Goal: Feedback & Contribution: Contribute content

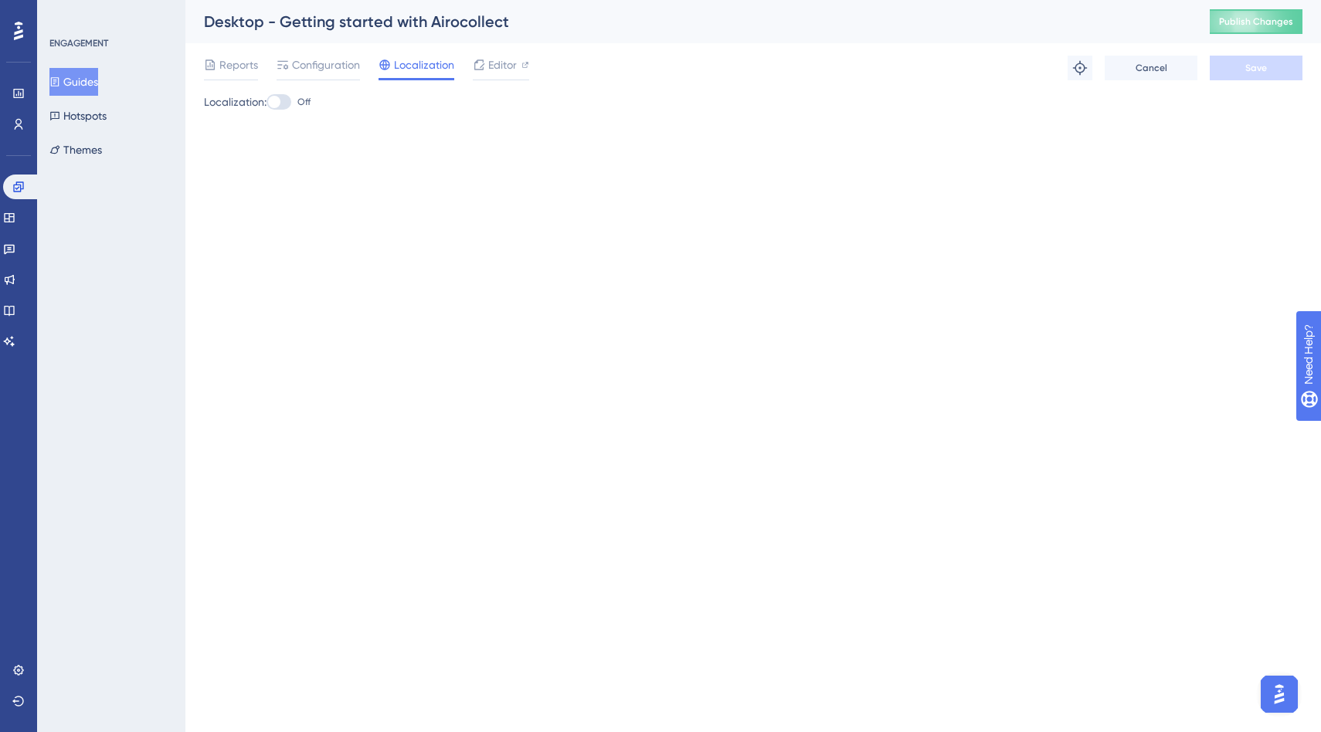
click at [0, 0] on div "Performance Users Engagement Widgets Feedback Product Updates Knowledge Base AI…" at bounding box center [0, 0] width 0 height 0
click at [15, 210] on link at bounding box center [9, 217] width 12 height 25
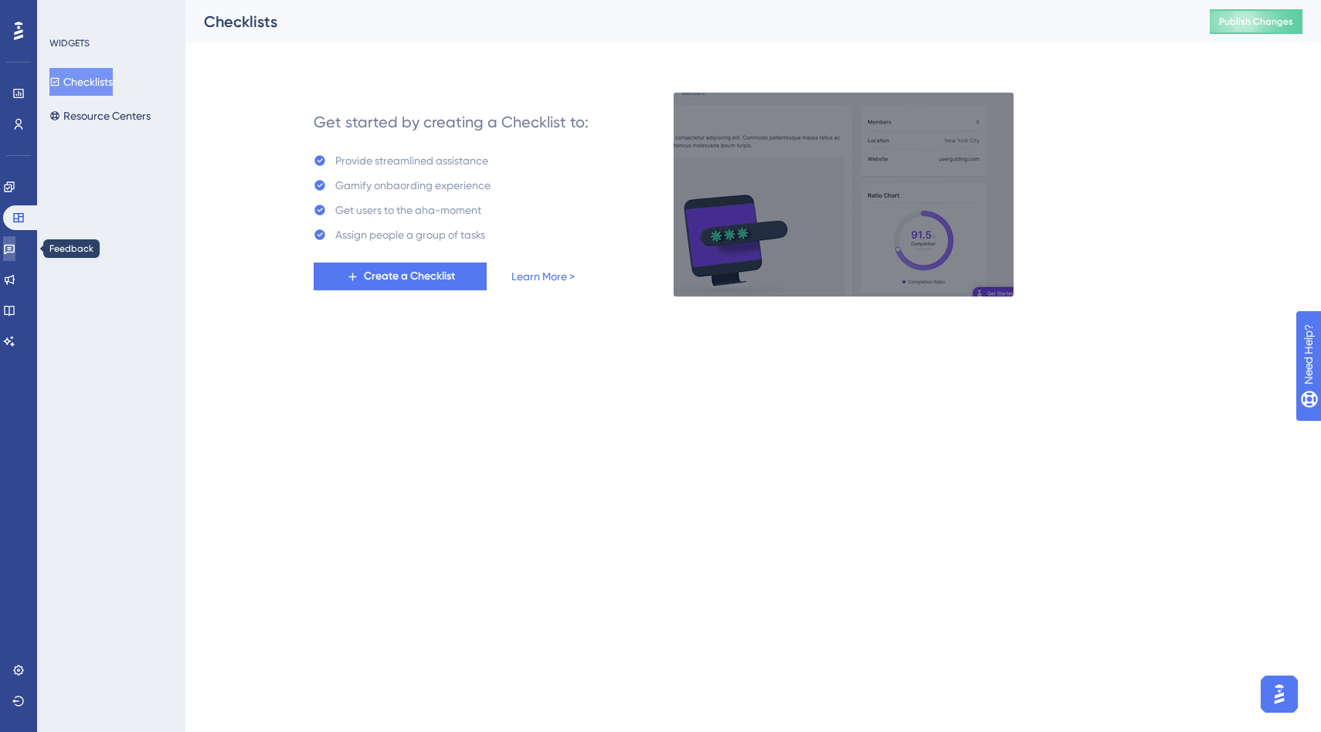
click at [15, 246] on icon at bounding box center [9, 249] width 12 height 12
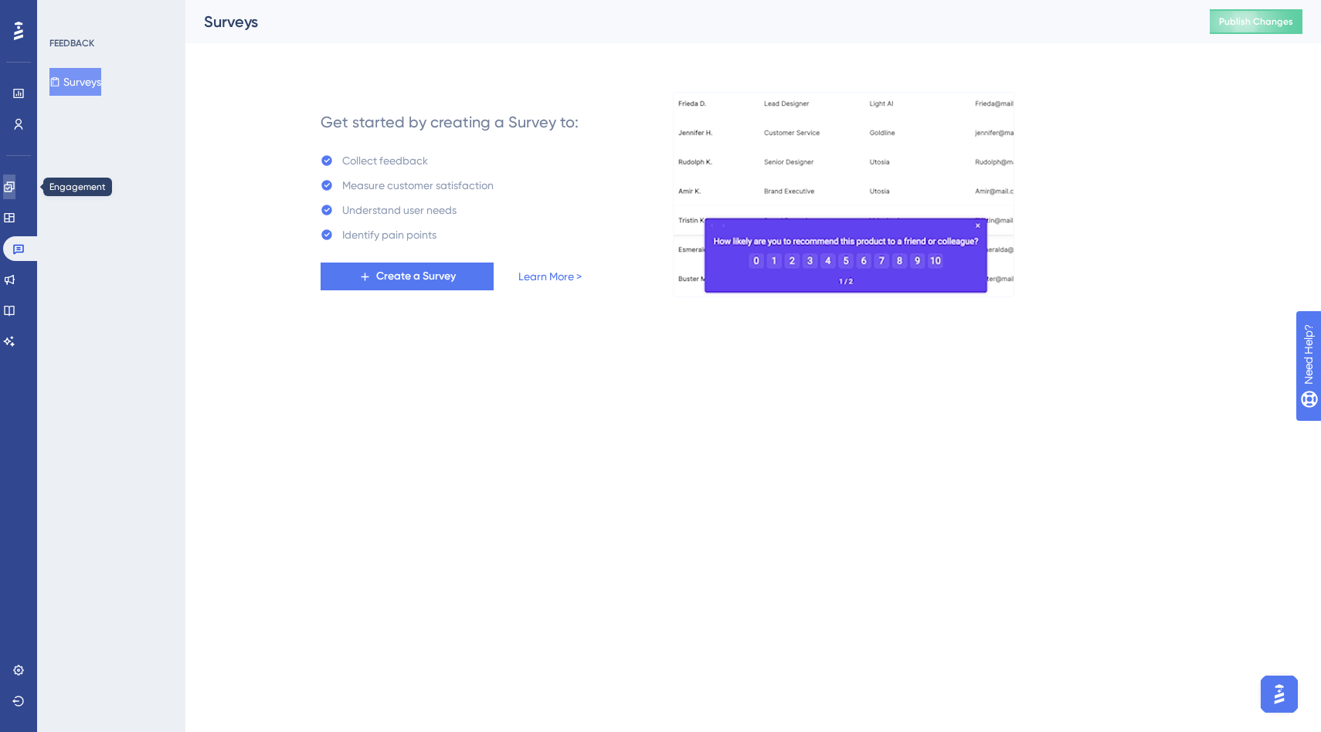
click at [14, 187] on icon at bounding box center [9, 187] width 12 height 12
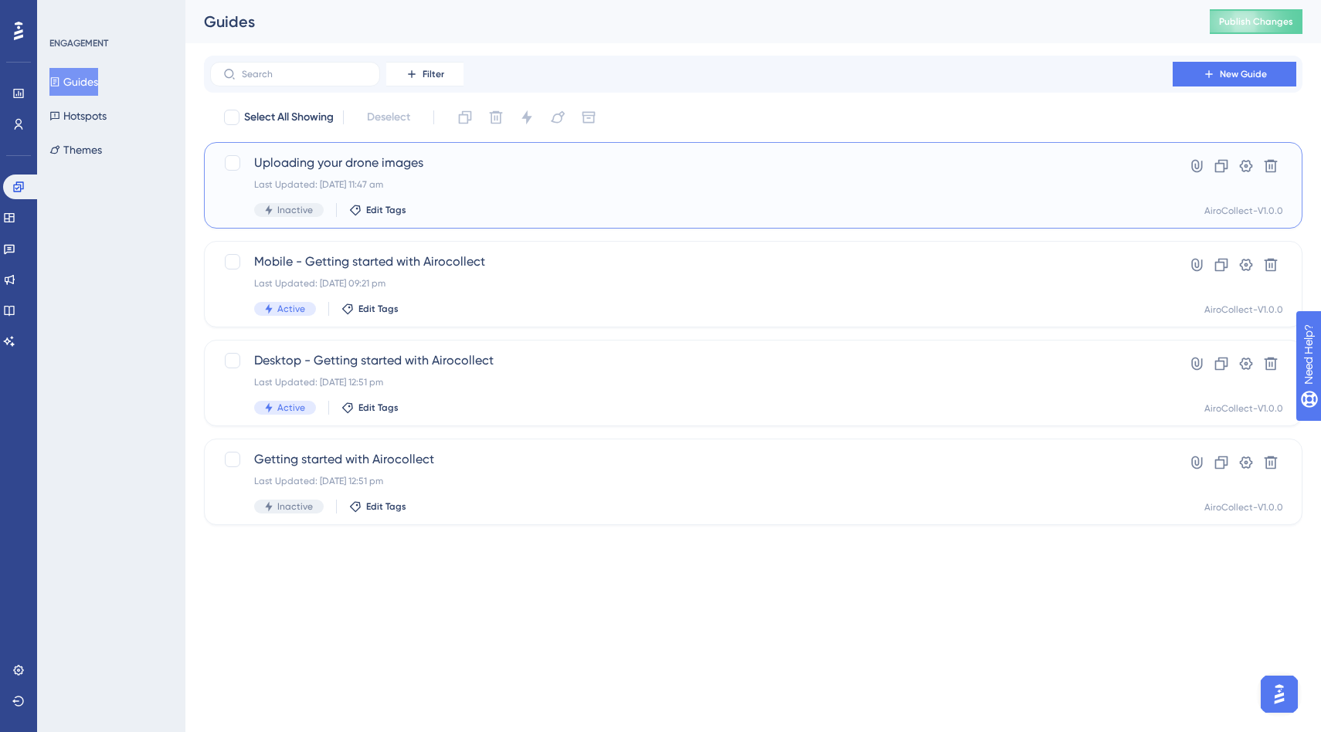
click at [457, 168] on span "Uploading your drone images" at bounding box center [691, 163] width 874 height 19
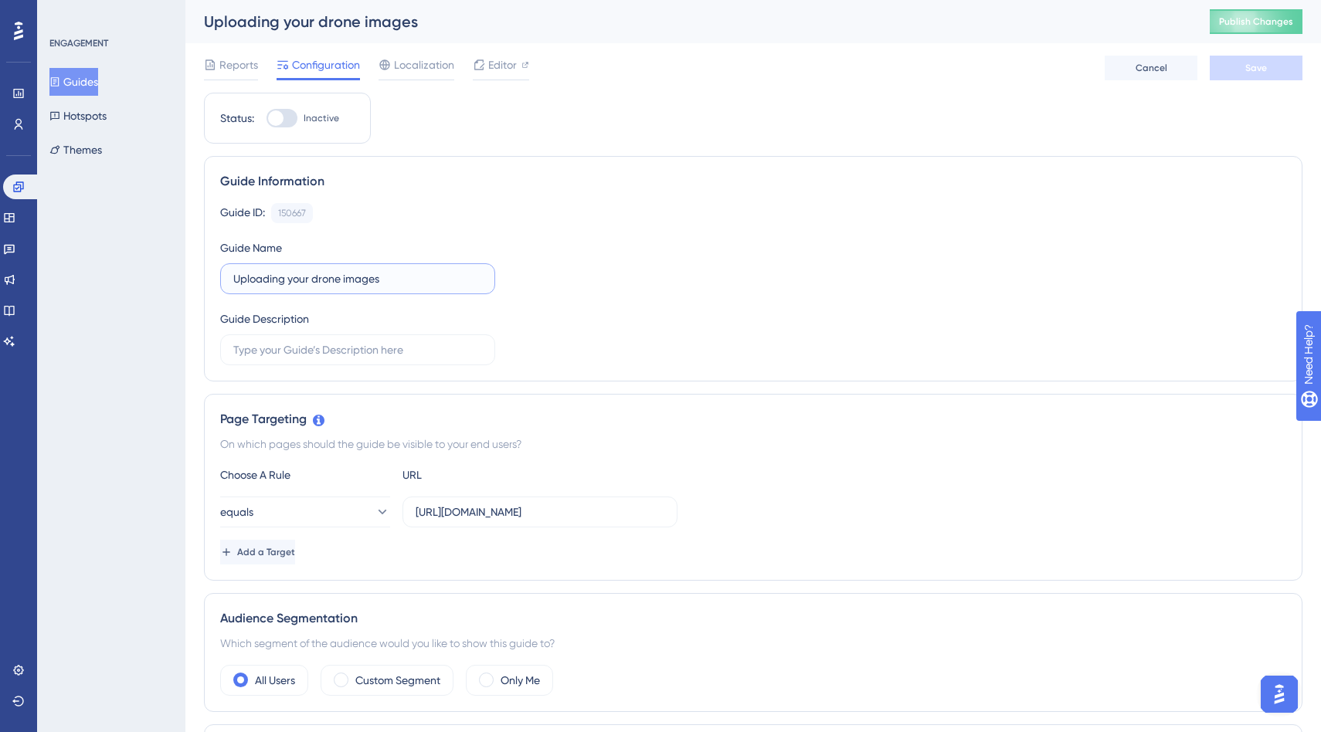
click at [286, 282] on input "Uploading your drone images" at bounding box center [357, 278] width 249 height 17
type input "Upload your drone images"
click at [564, 192] on div "Guide Information Guide ID: 150667 Copy Guide Name Upload your drone images Gui…" at bounding box center [753, 269] width 1098 height 226
click at [1236, 70] on button "Save" at bounding box center [1255, 68] width 93 height 25
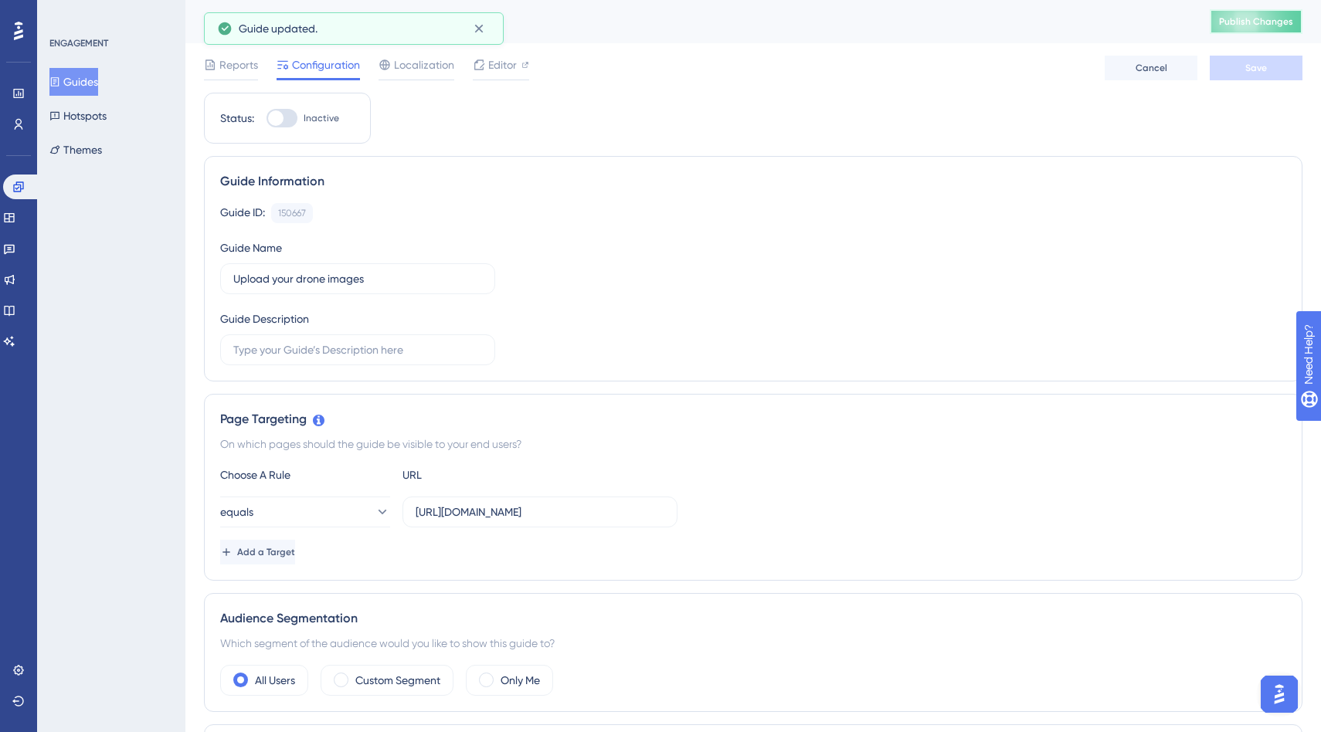
click at [1250, 18] on span "Publish Changes" at bounding box center [1256, 21] width 74 height 12
click at [494, 65] on span "Editor" at bounding box center [502, 65] width 29 height 19
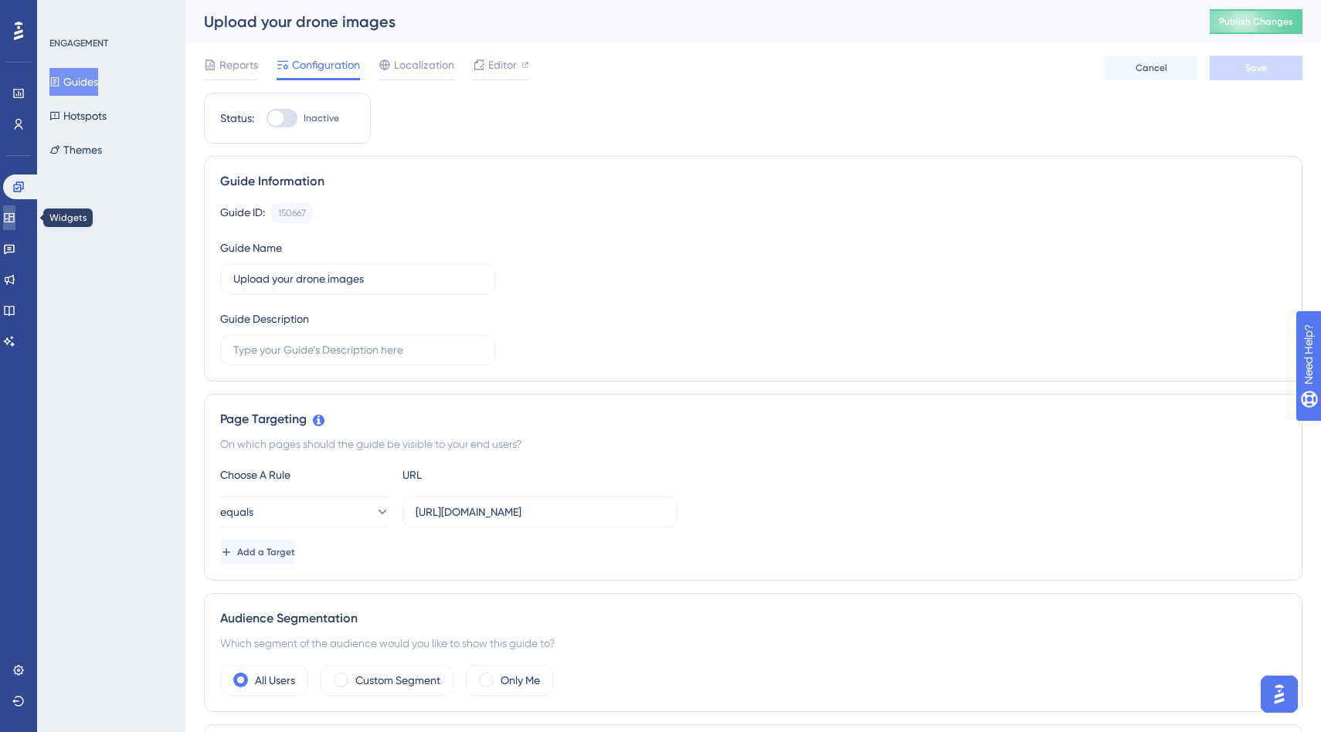
click at [13, 223] on icon at bounding box center [9, 218] width 12 height 12
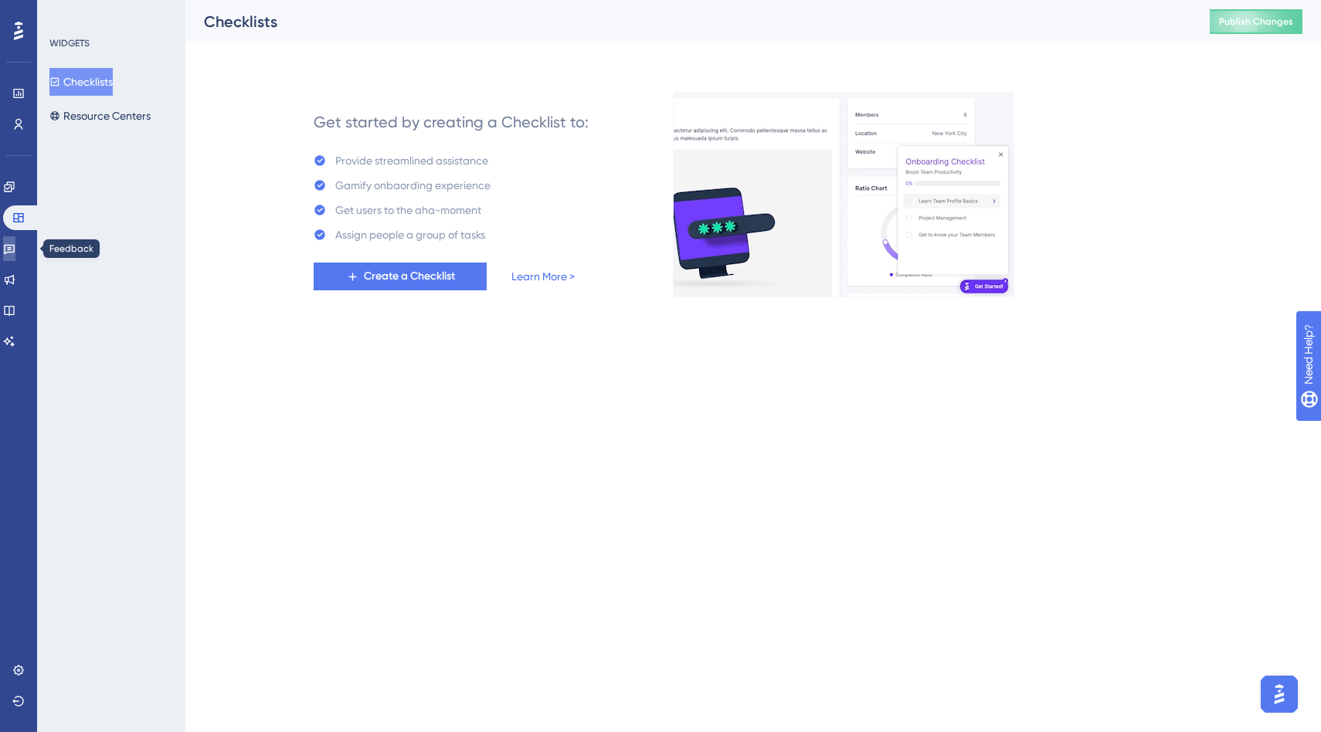
click at [15, 252] on icon at bounding box center [9, 250] width 11 height 10
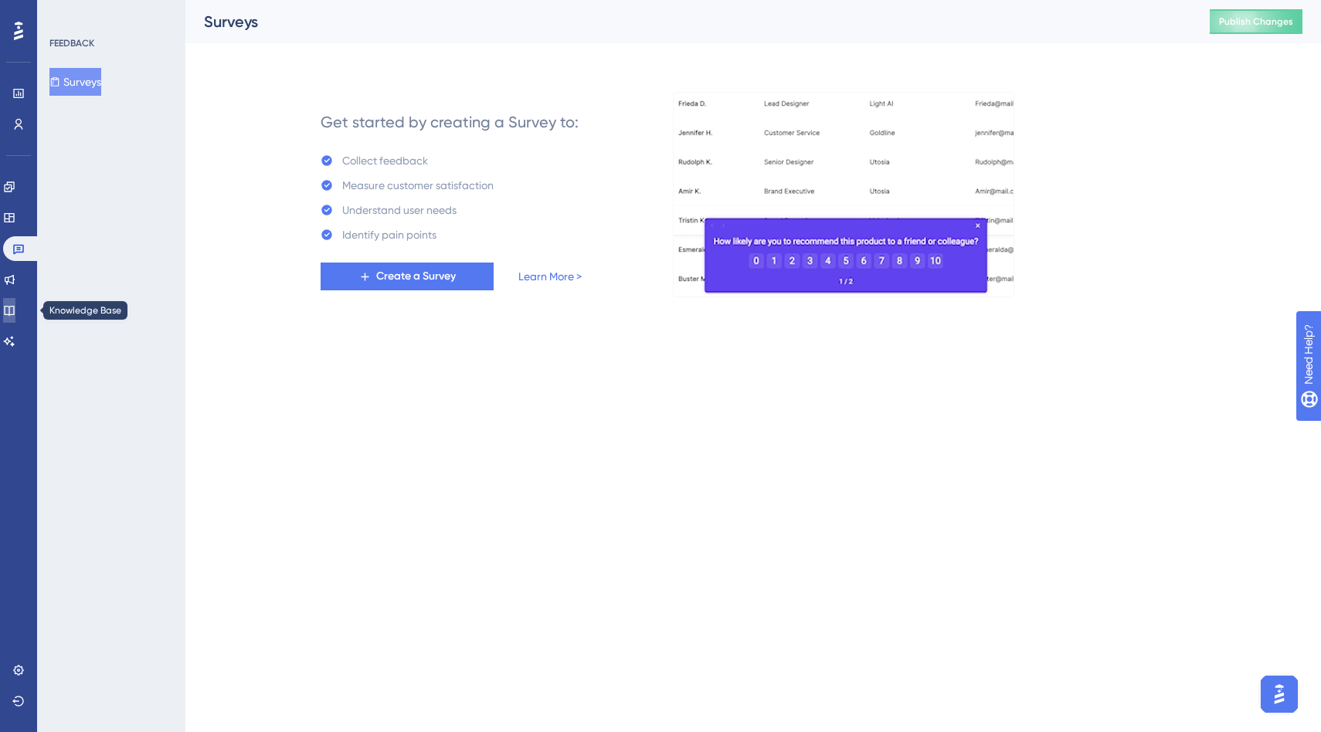
click at [14, 306] on icon at bounding box center [9, 311] width 10 height 10
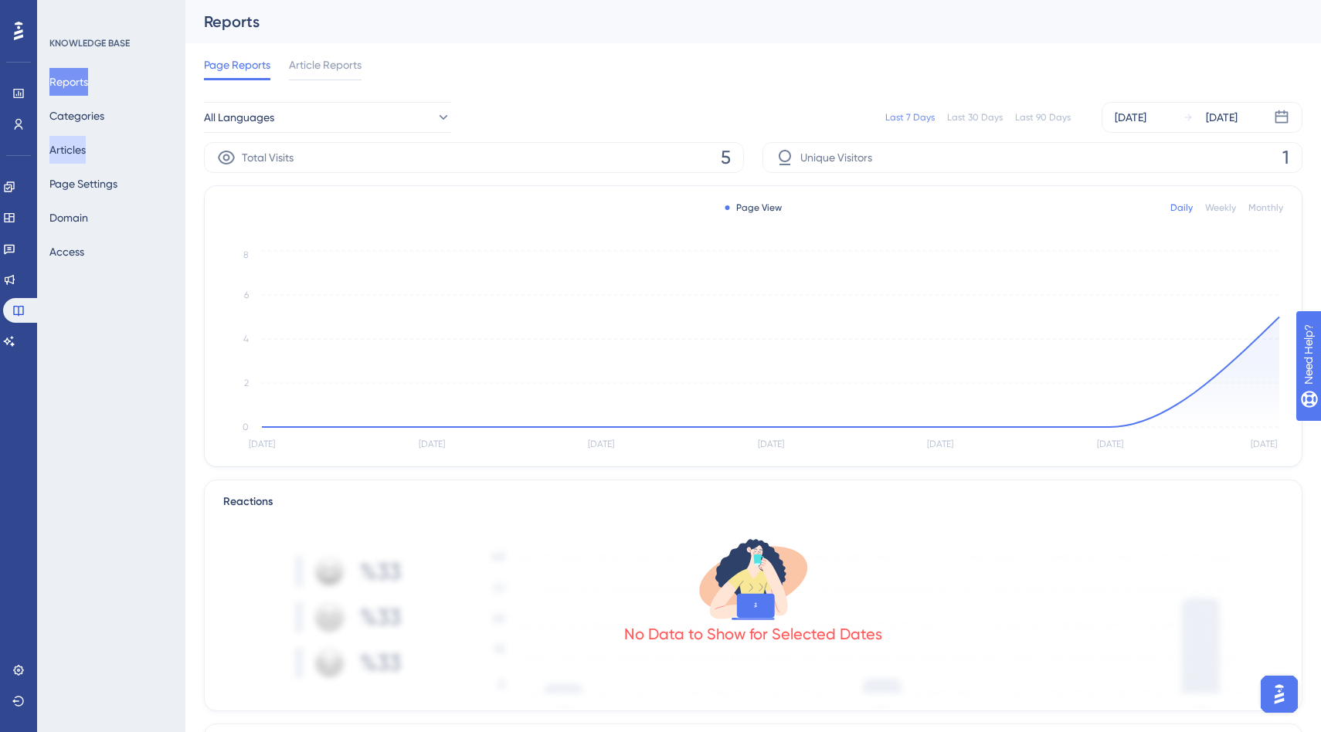
click at [86, 152] on button "Articles" at bounding box center [67, 150] width 36 height 28
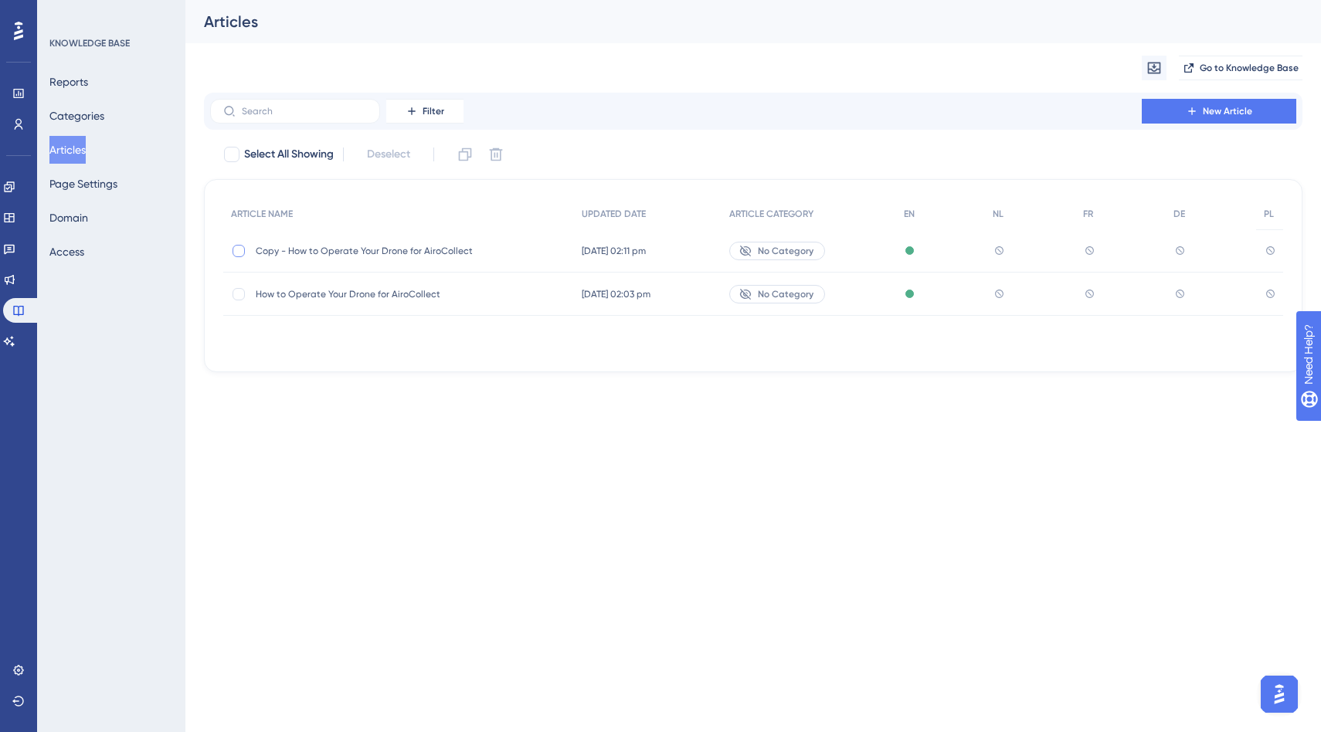
click at [237, 249] on div at bounding box center [238, 251] width 12 height 12
click at [493, 153] on icon at bounding box center [496, 154] width 13 height 13
checkbox input "false"
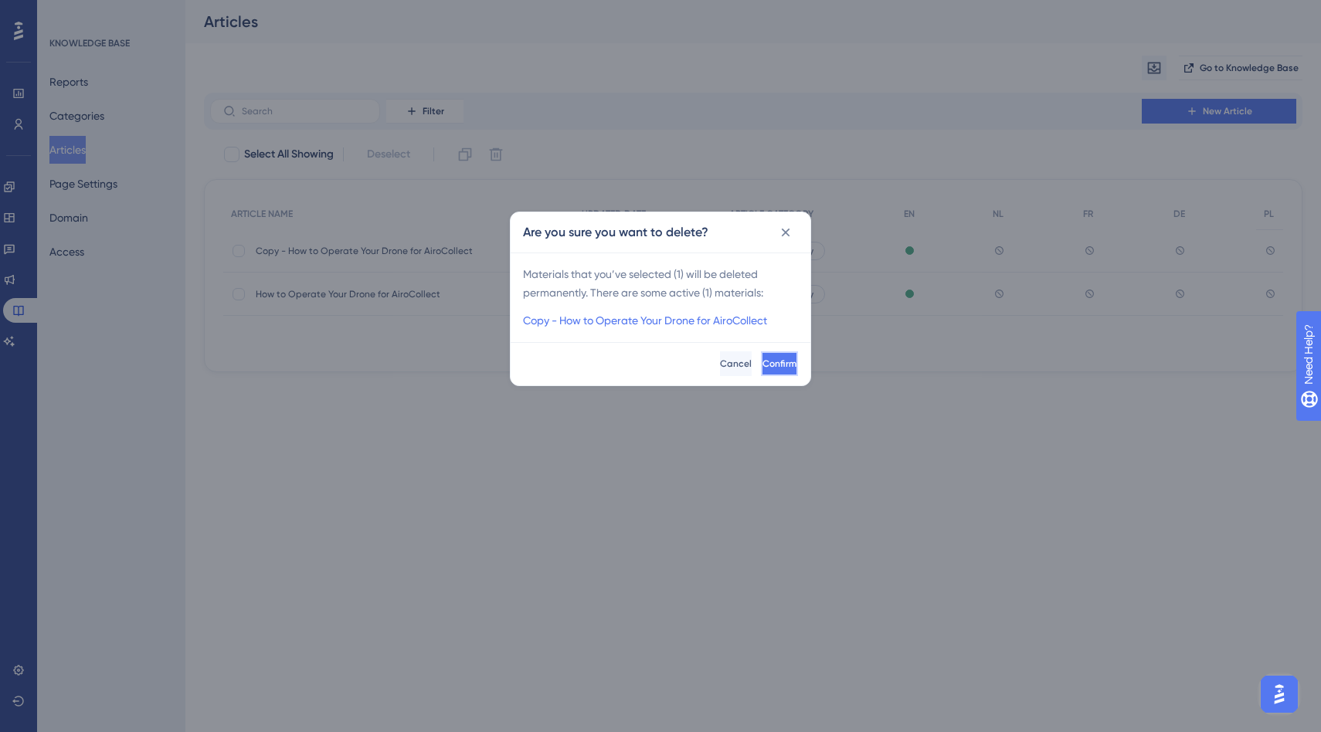
click at [762, 369] on span "Confirm" at bounding box center [779, 364] width 34 height 12
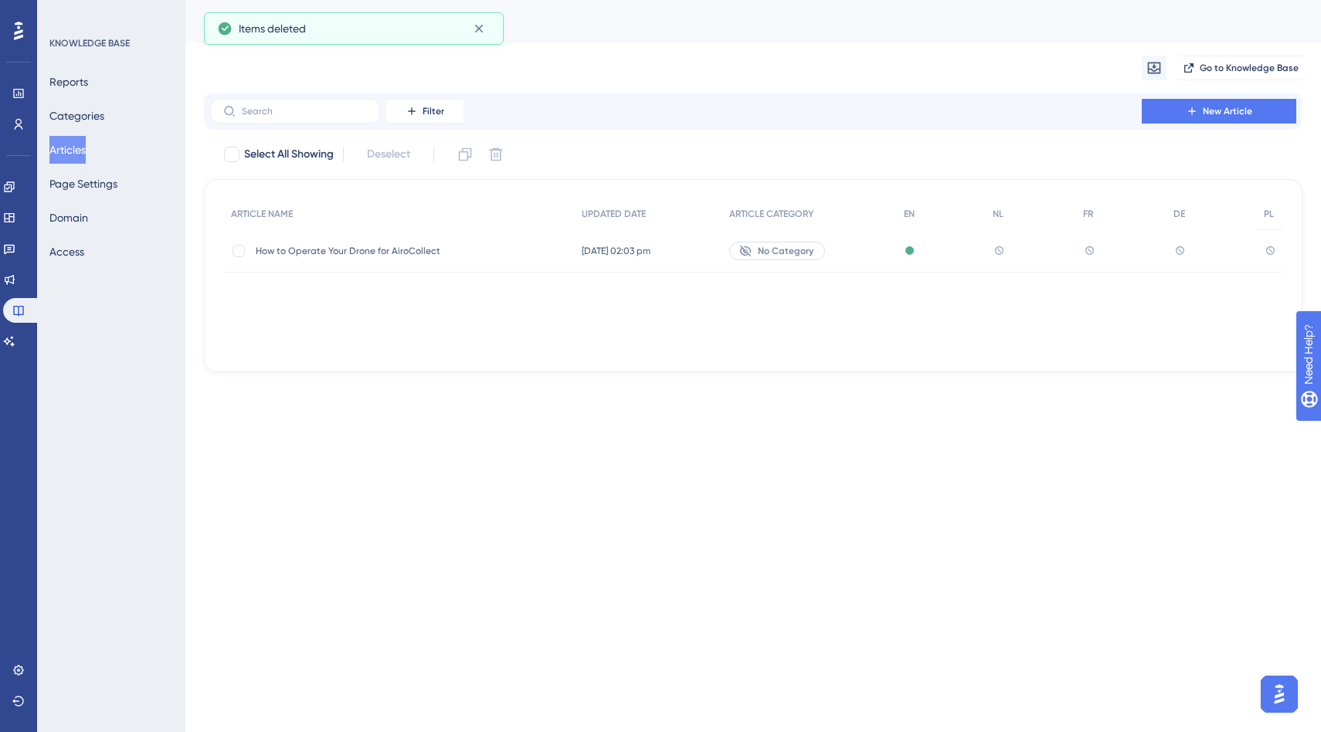
click at [356, 253] on span "How to Operate Your Drone for AiroCollect" at bounding box center [379, 251] width 247 height 12
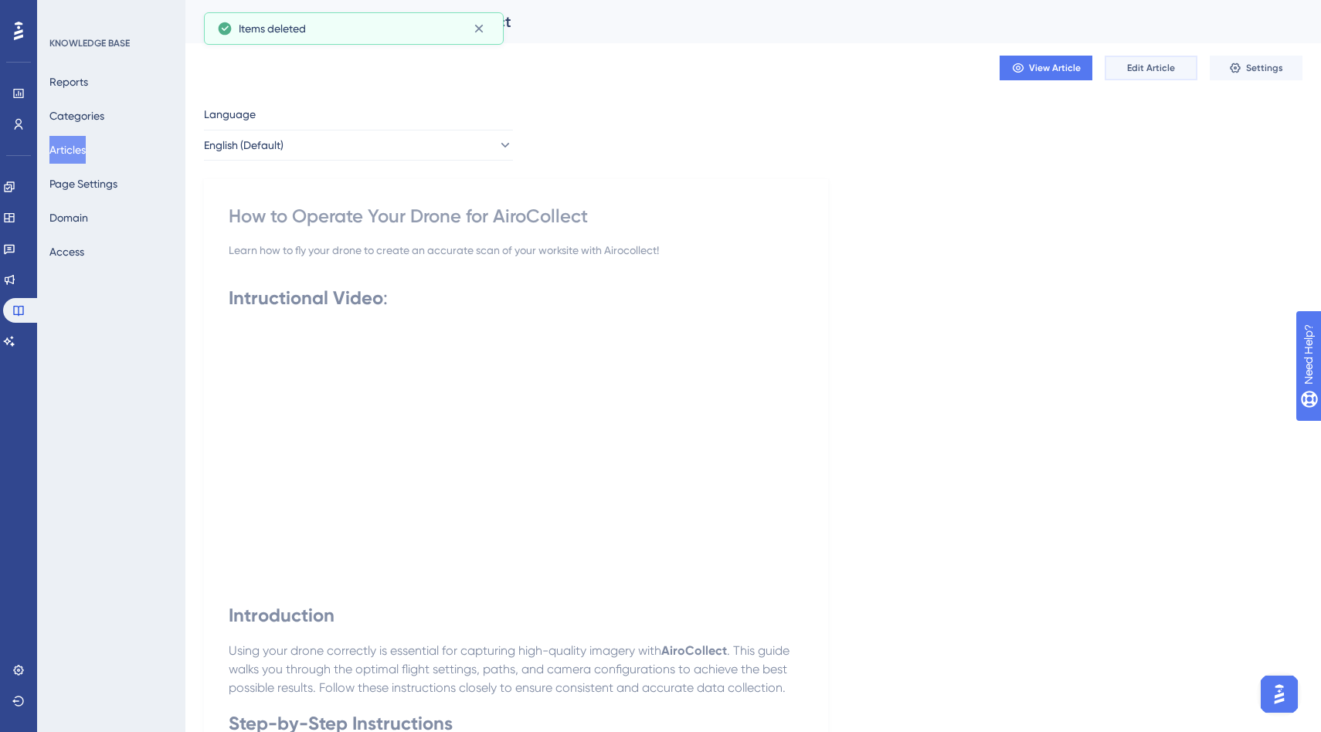
click at [1165, 69] on span "Edit Article" at bounding box center [1151, 68] width 48 height 12
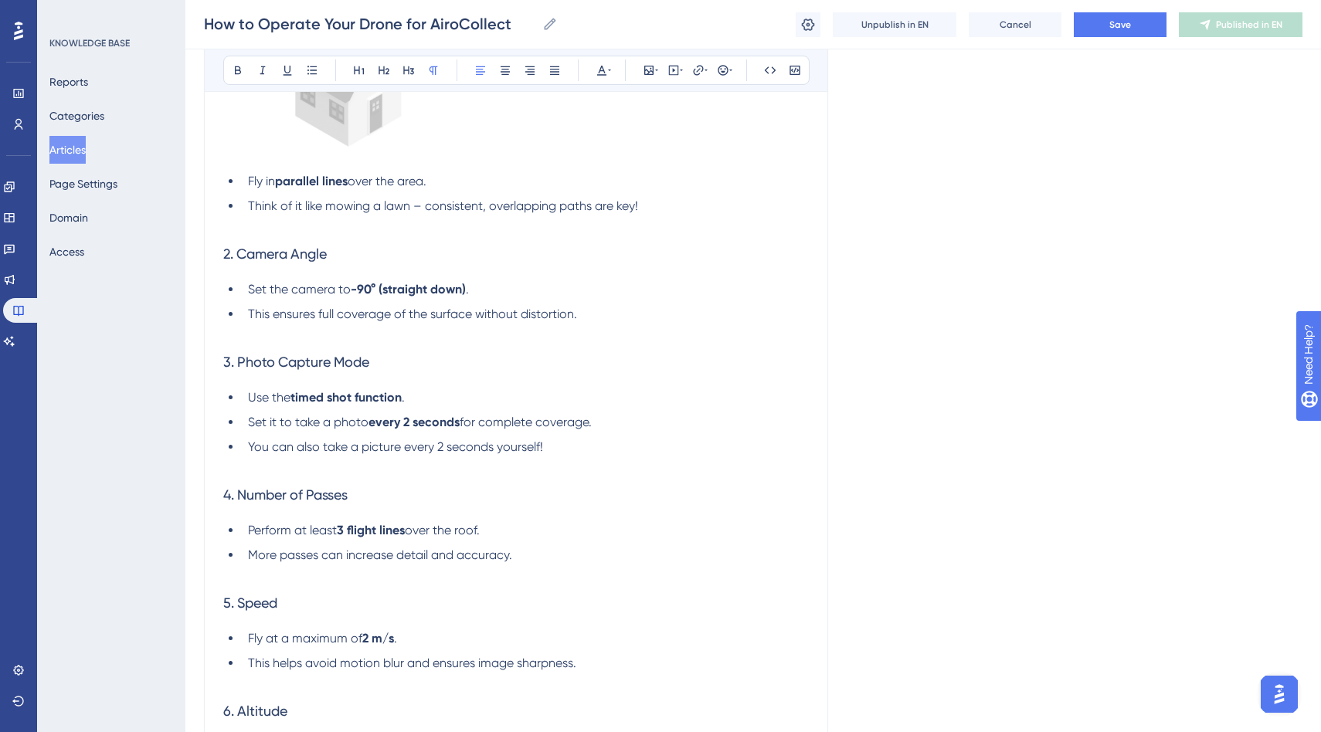
scroll to position [900, 0]
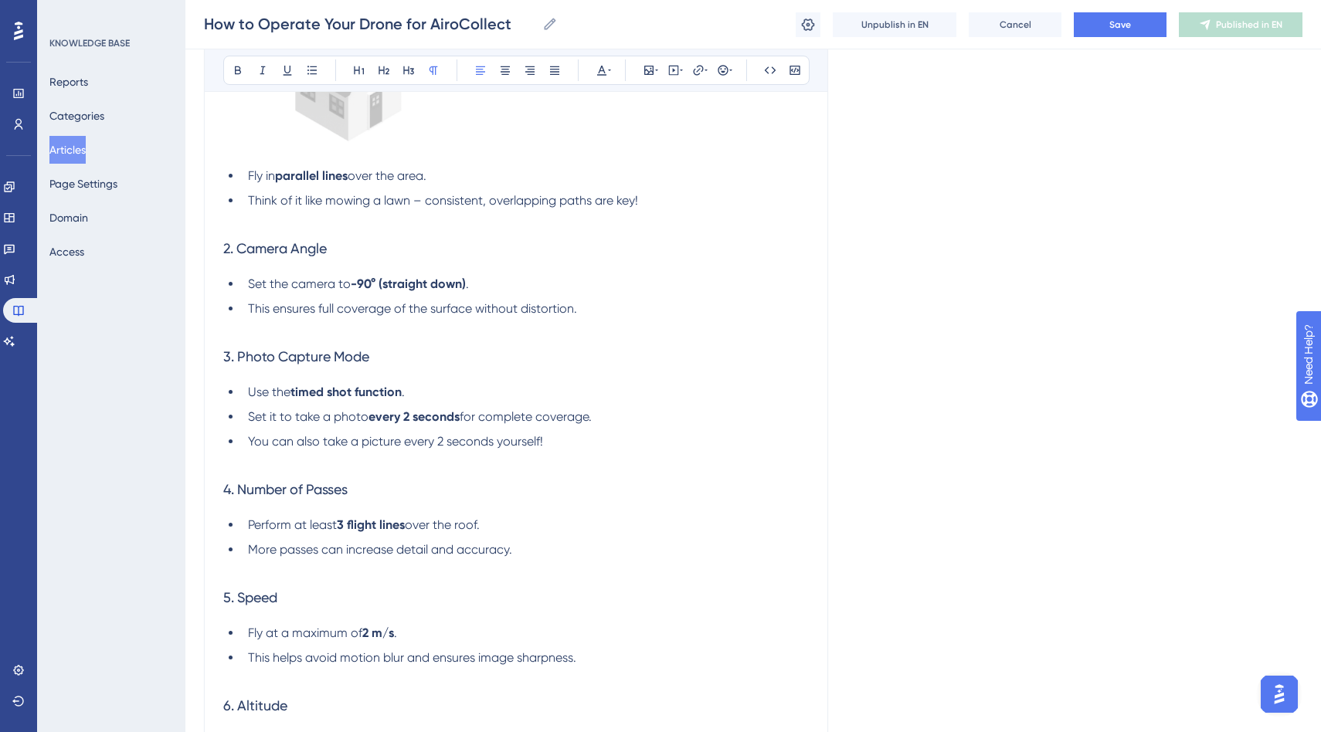
click at [256, 551] on span "More passes can increase detail and accuracy." at bounding box center [380, 549] width 264 height 15
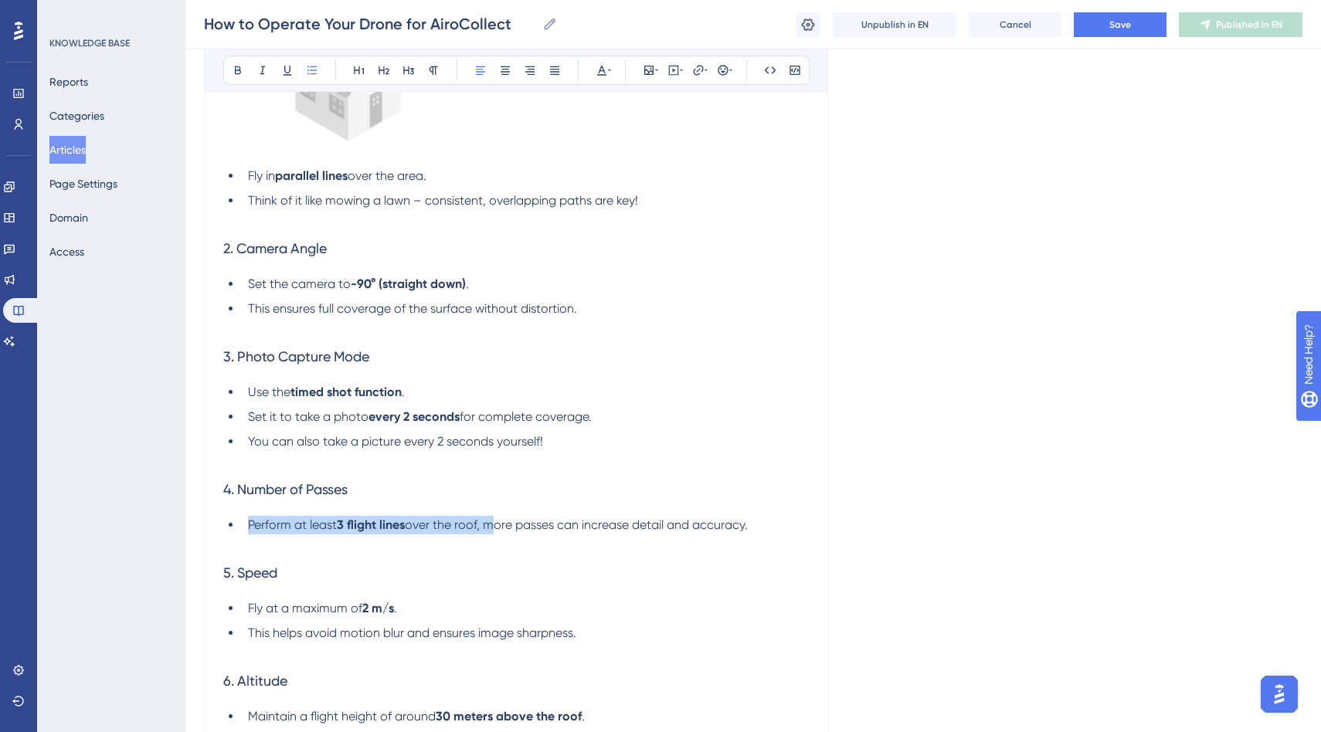
drag, startPoint x: 487, startPoint y: 526, endPoint x: 230, endPoint y: 524, distance: 257.2
click at [230, 524] on ul "Perform at least 3 flight lines over the roof, more passes can increase detail …" at bounding box center [515, 534] width 585 height 37
click at [239, 69] on icon at bounding box center [238, 70] width 6 height 8
click at [250, 442] on span "You can also take a picture every 2 seconds yourself!" at bounding box center [395, 441] width 295 height 15
click at [252, 422] on span "Set it to take a photo" at bounding box center [308, 416] width 120 height 15
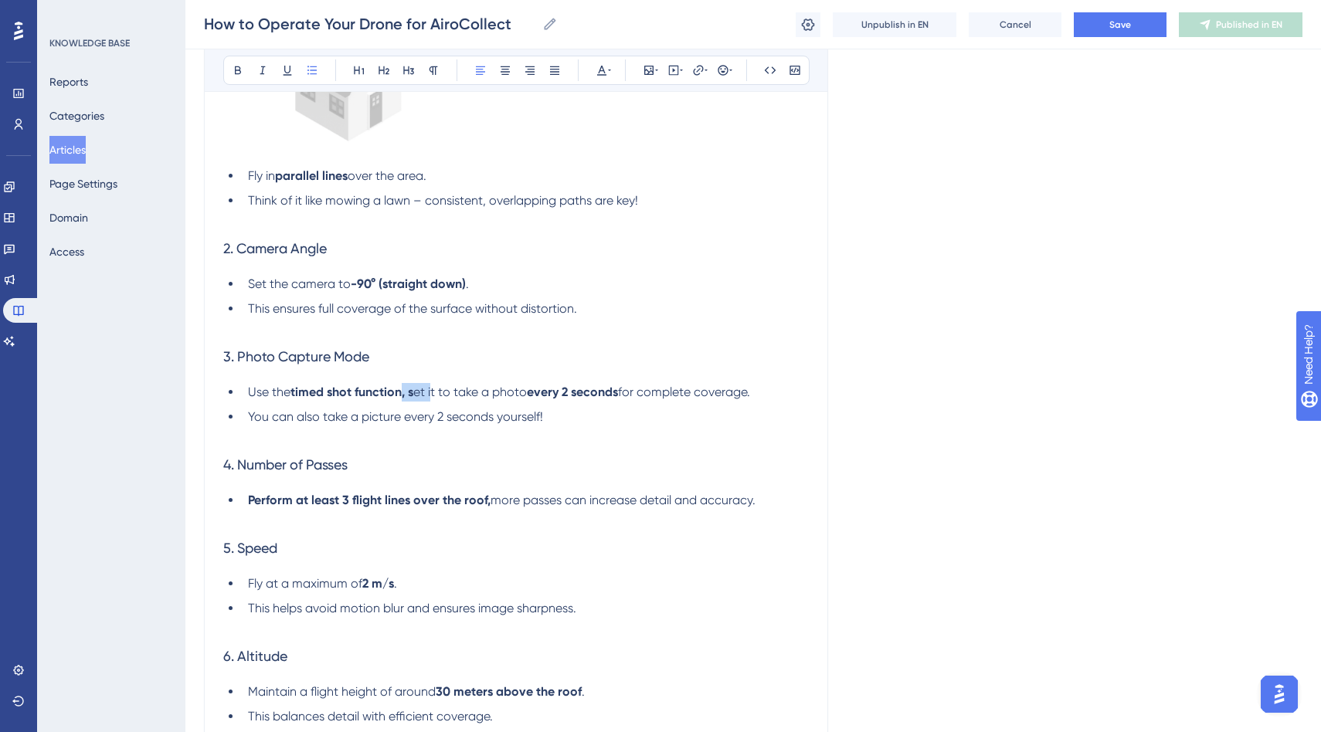
drag, startPoint x: 404, startPoint y: 394, endPoint x: 433, endPoint y: 394, distance: 29.3
click at [433, 394] on li "Use the timed shot function, s et it to take a photo every 2 seconds for comple…" at bounding box center [525, 392] width 567 height 19
click at [237, 64] on icon at bounding box center [238, 70] width 12 height 12
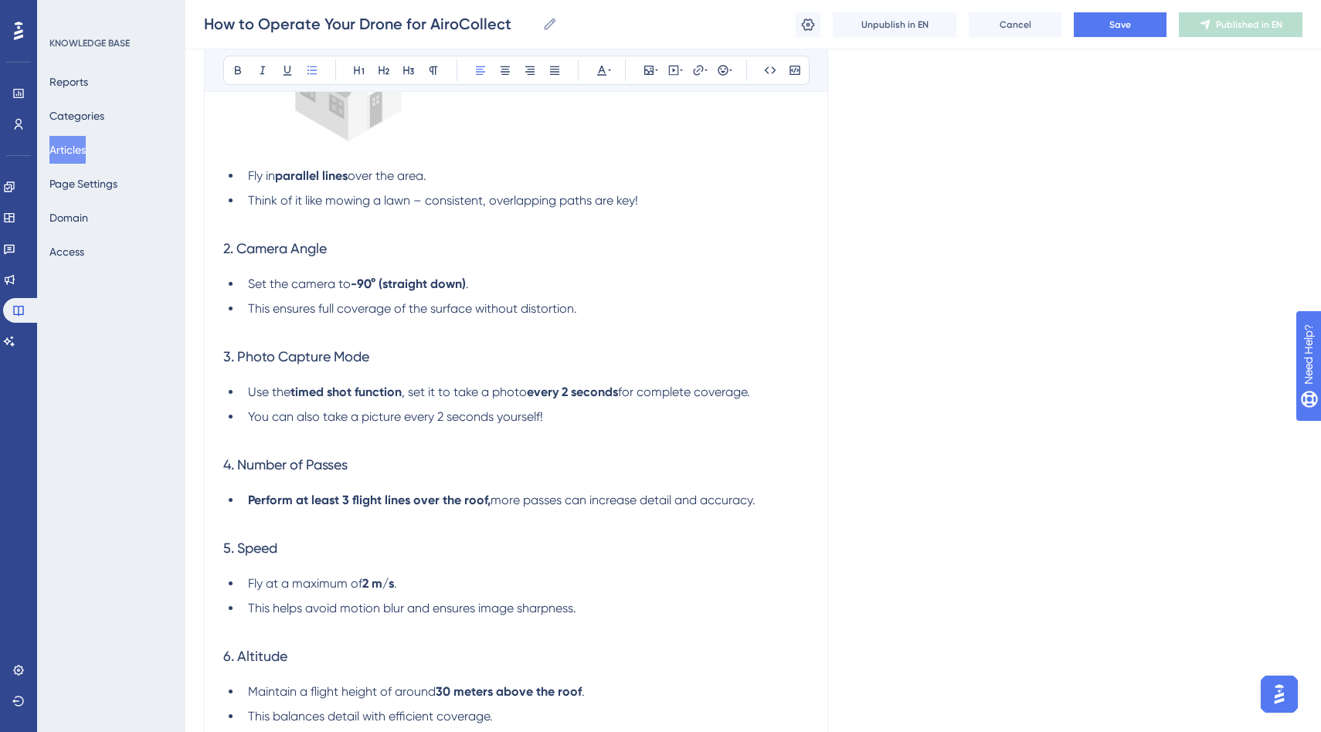
click at [552, 417] on li "You can also take a picture every 2 seconds yourself!" at bounding box center [525, 426] width 567 height 37
click at [253, 608] on span "This helps avoid motion blur and ensures image sharpness." at bounding box center [412, 608] width 328 height 15
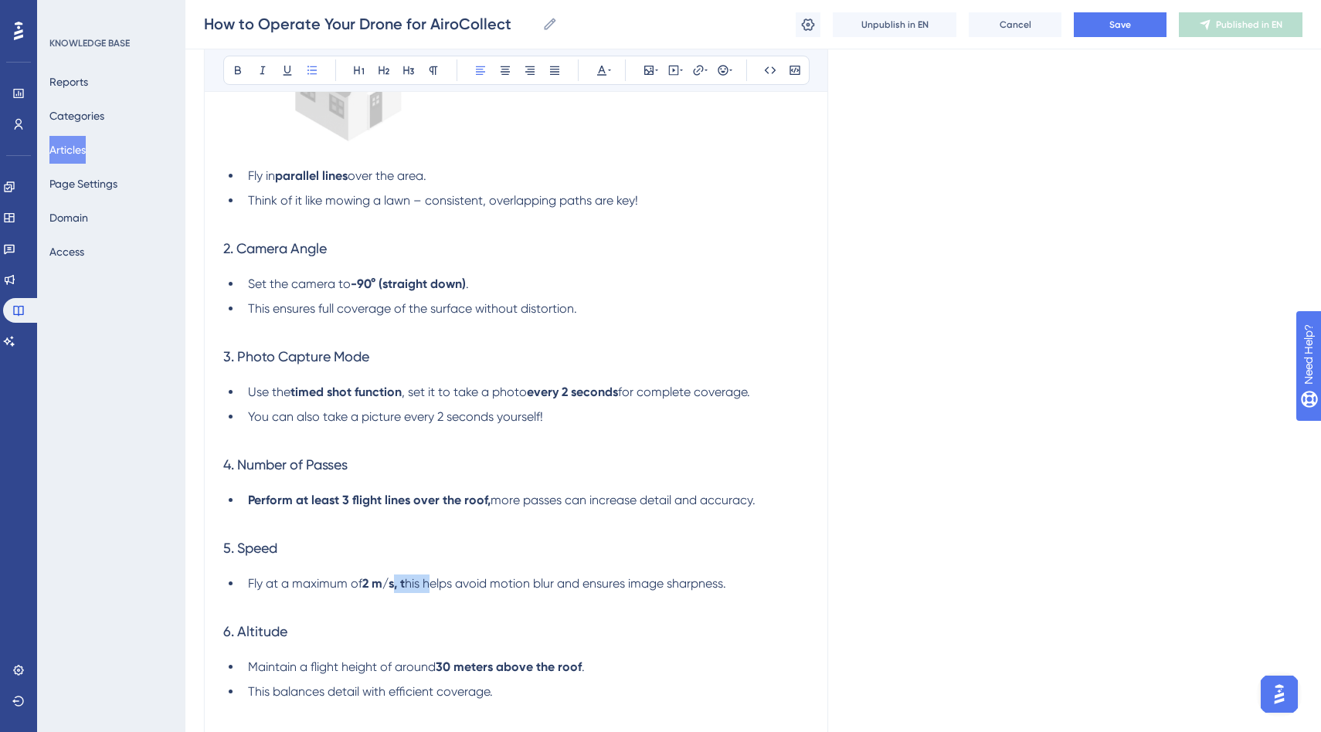
drag, startPoint x: 437, startPoint y: 587, endPoint x: 398, endPoint y: 588, distance: 39.4
click at [398, 588] on li "Fly at a maximum of 2 m/s, t his helps avoid motion blur and ensures image shar…" at bounding box center [525, 593] width 567 height 37
click at [235, 76] on icon at bounding box center [238, 70] width 12 height 12
click at [236, 70] on icon at bounding box center [238, 70] width 6 height 8
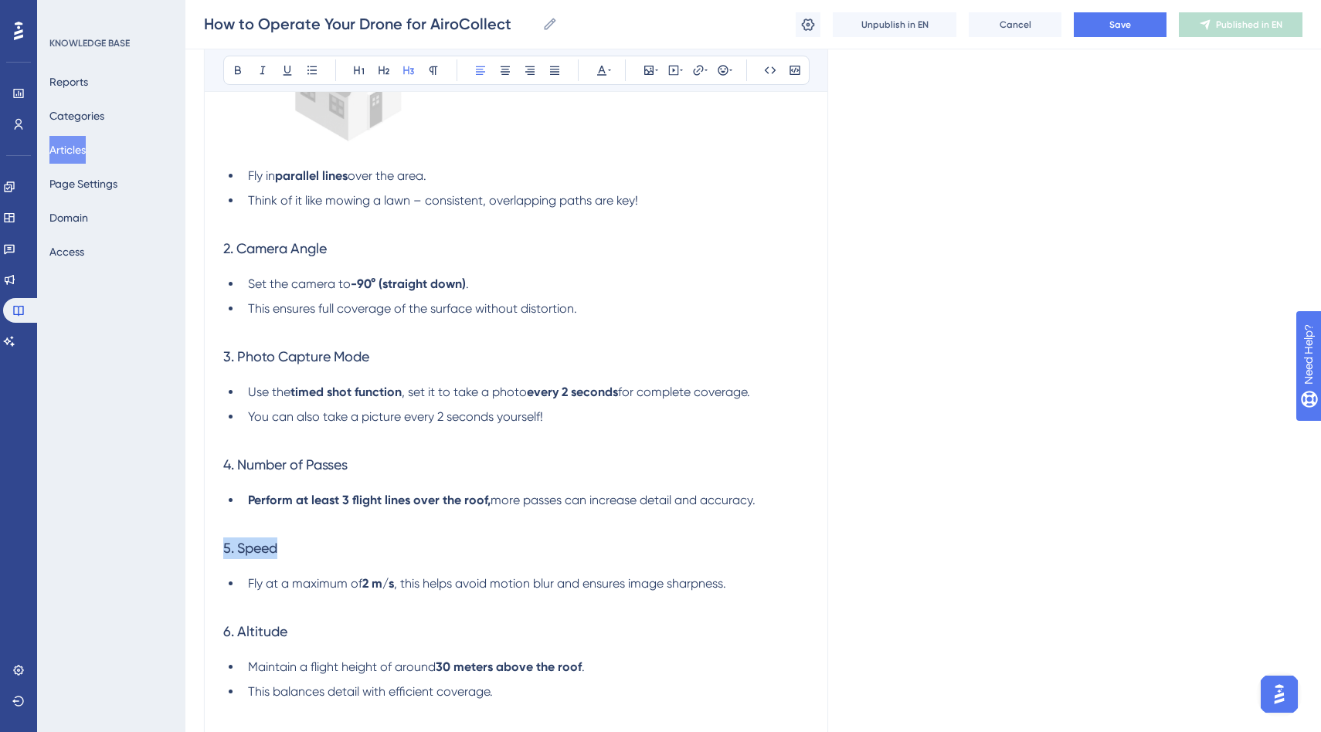
drag, startPoint x: 304, startPoint y: 548, endPoint x: 224, endPoint y: 548, distance: 79.5
click at [224, 548] on h3 "5. Speed" at bounding box center [515, 548] width 585 height 40
click at [321, 548] on h3 "5. Speed" at bounding box center [515, 548] width 585 height 40
click at [324, 548] on h3 "5. Speed" at bounding box center [515, 548] width 585 height 40
drag, startPoint x: 455, startPoint y: 582, endPoint x: 397, endPoint y: 581, distance: 57.9
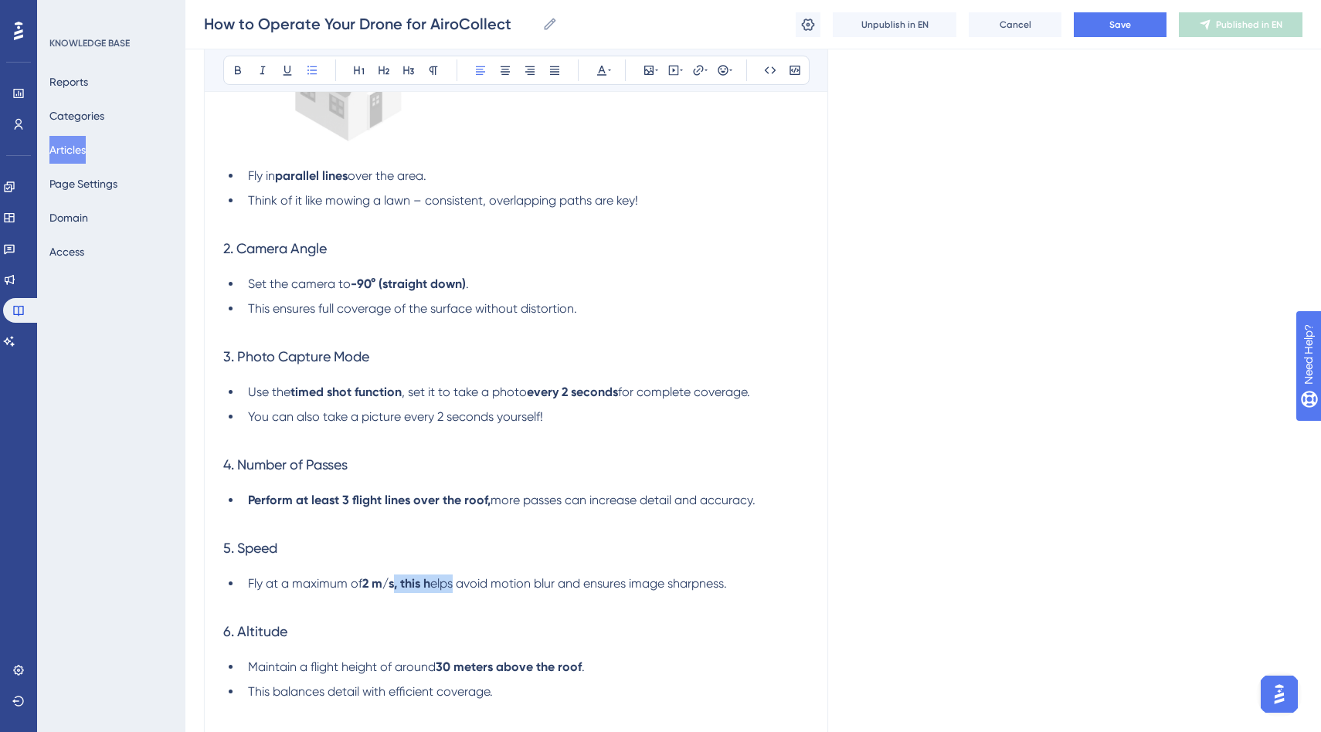
click at [397, 581] on li "Fly at a maximum of 2 m/s, this h elps avoid motion blur and ensures image shar…" at bounding box center [525, 593] width 567 height 37
click at [239, 66] on icon at bounding box center [238, 70] width 6 height 8
click at [335, 547] on h3 "5. Speed" at bounding box center [515, 548] width 585 height 40
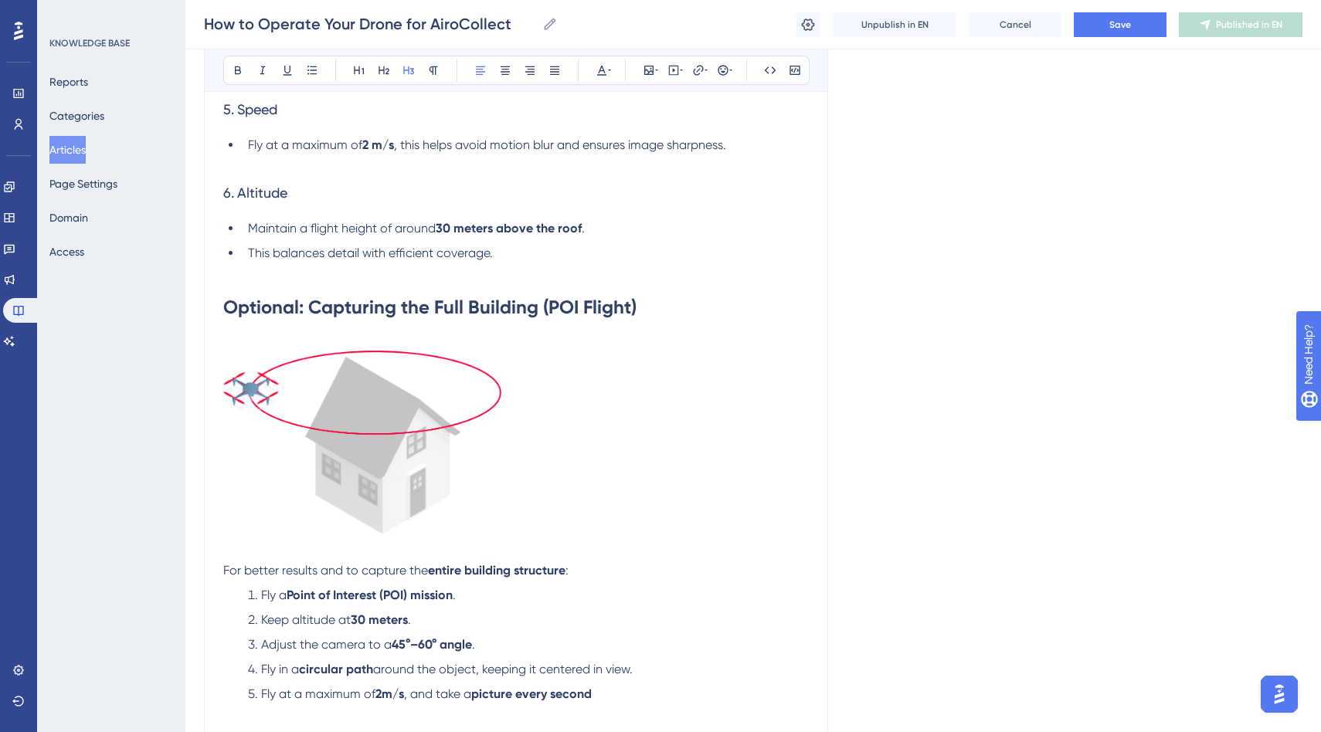
scroll to position [1341, 0]
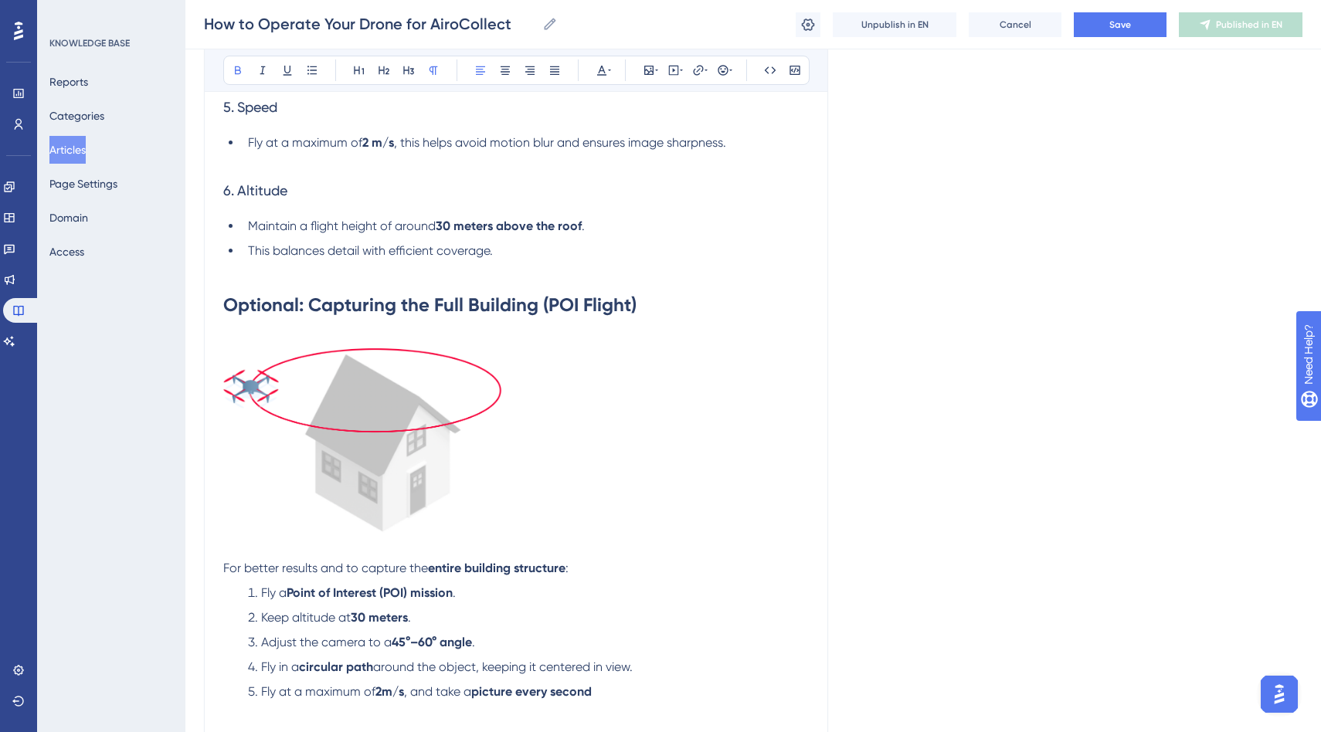
click at [548, 572] on strong "entire building structure" at bounding box center [496, 568] width 137 height 15
click at [504, 595] on li "Fly a Point of Interest (POI) mission ." at bounding box center [525, 593] width 567 height 19
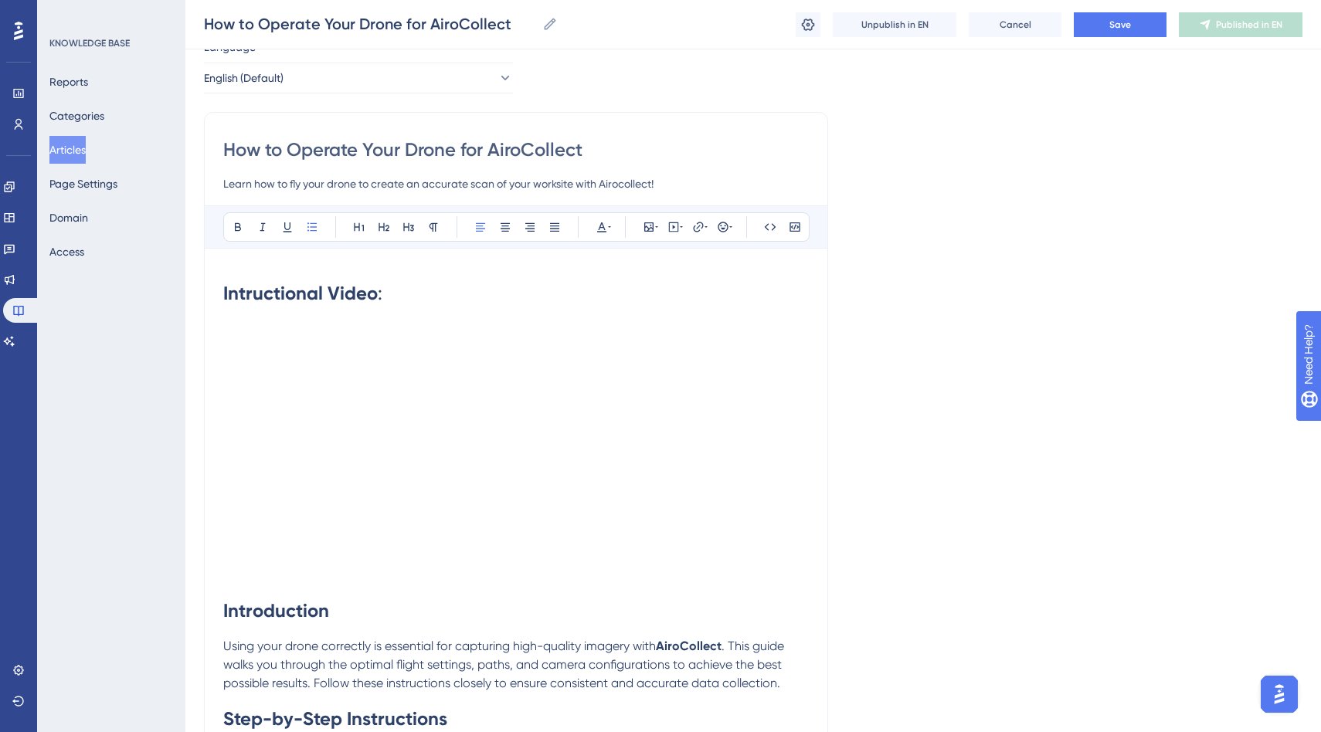
scroll to position [0, 0]
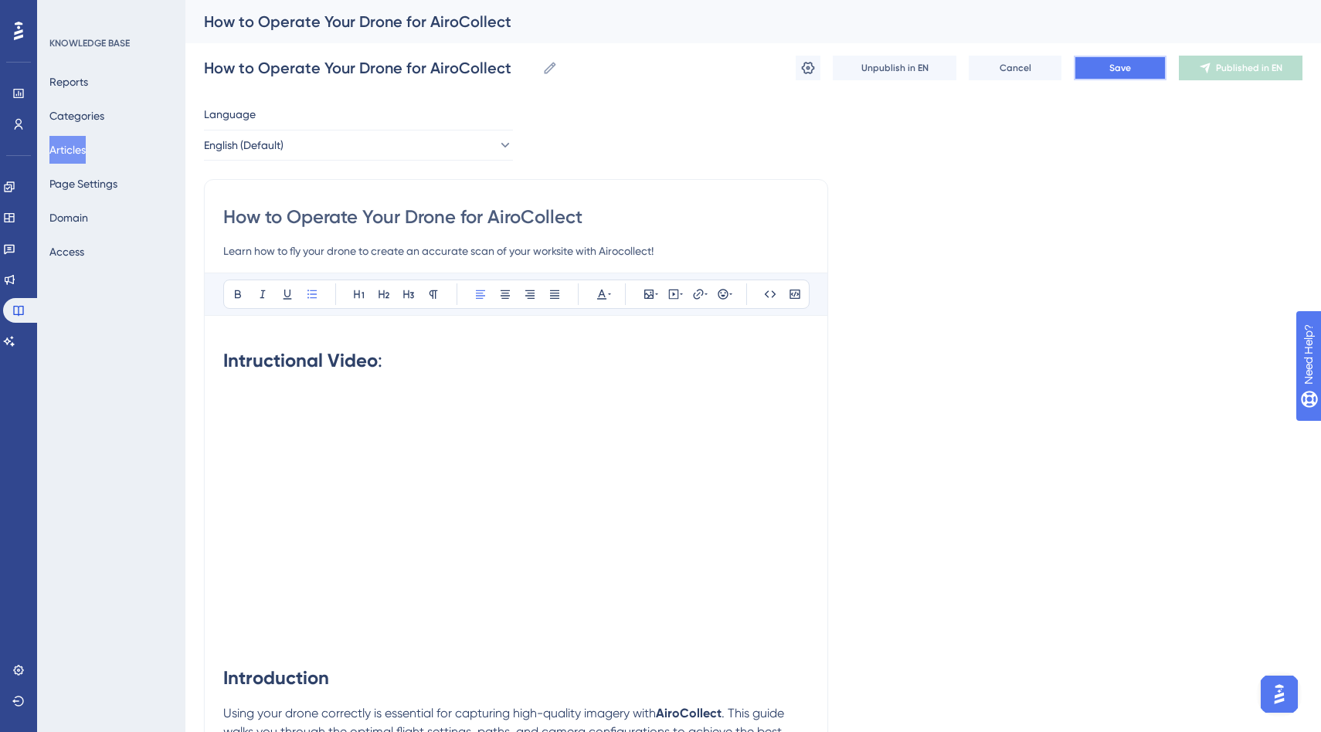
click at [1128, 63] on span "Save" at bounding box center [1120, 68] width 22 height 12
click at [1244, 71] on span "Publish in EN" at bounding box center [1249, 68] width 55 height 12
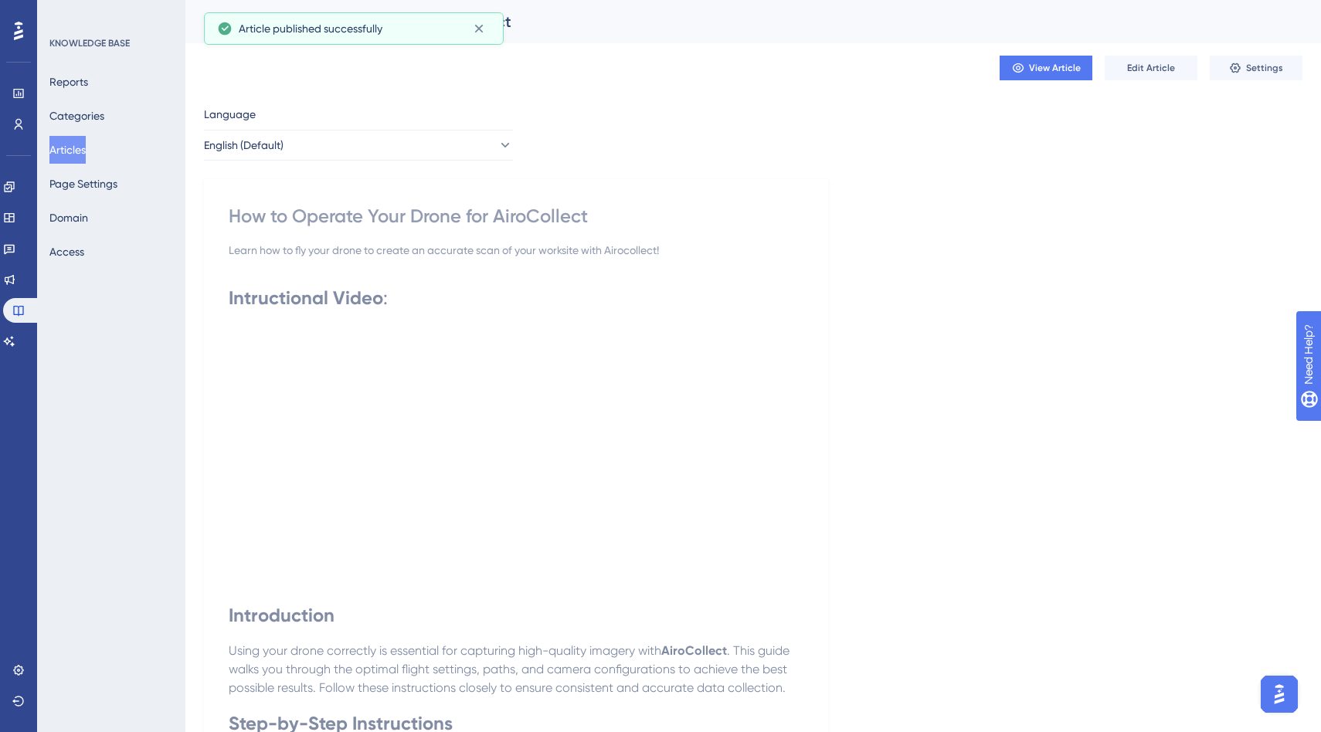
click at [77, 148] on button "Articles" at bounding box center [67, 150] width 36 height 28
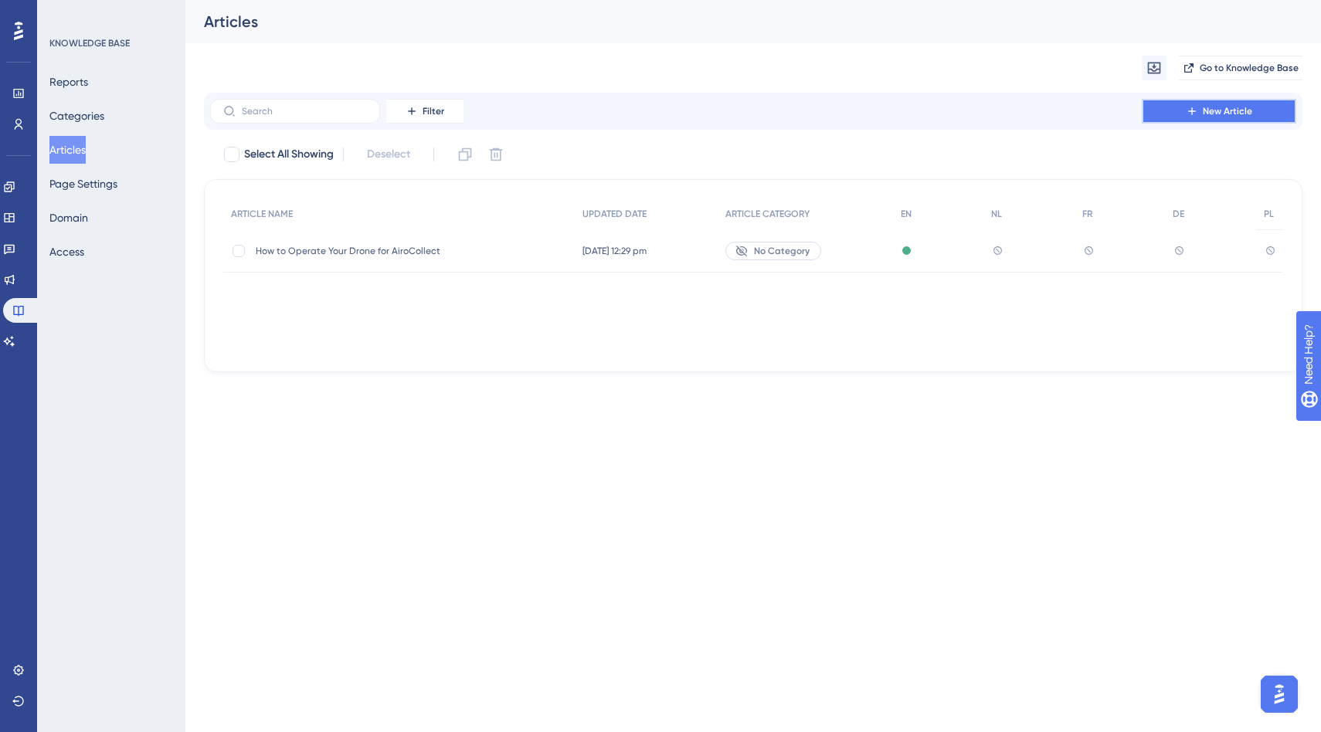
click at [1185, 110] on button "New Article" at bounding box center [1218, 111] width 154 height 25
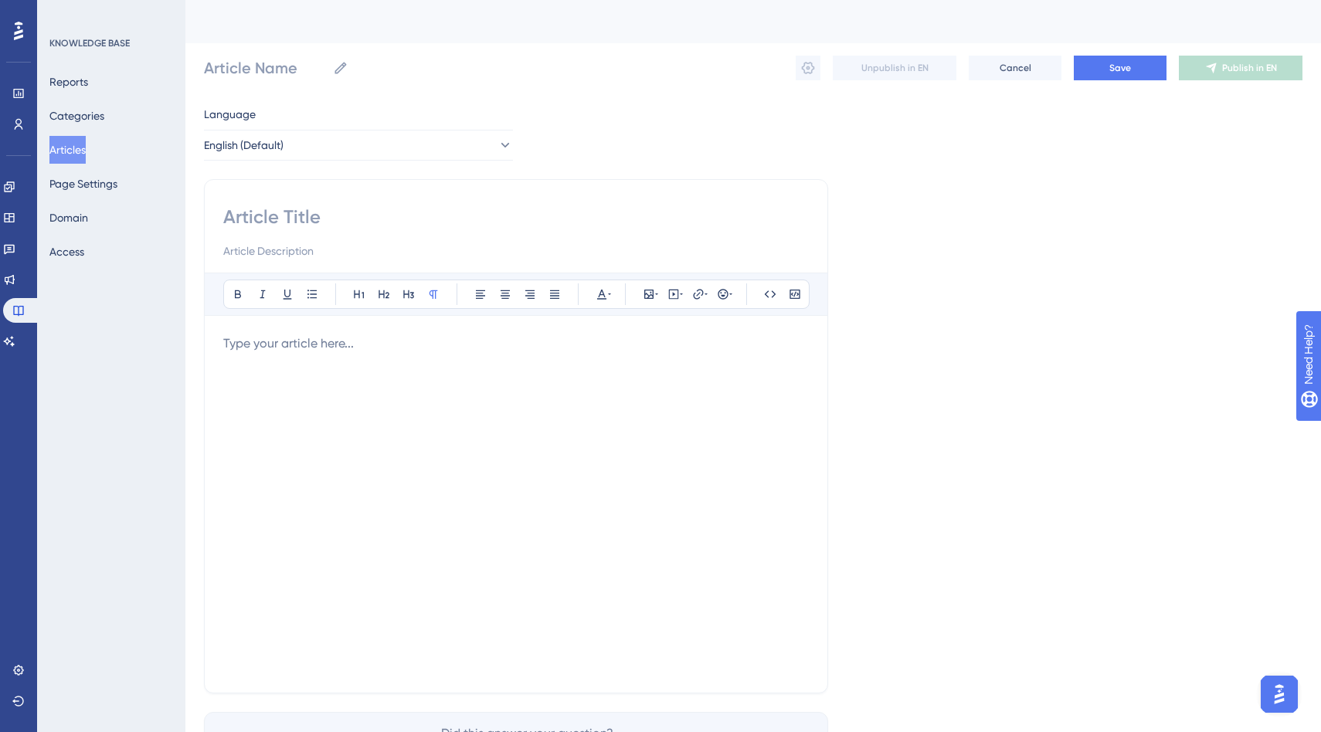
click at [342, 218] on input at bounding box center [515, 217] width 585 height 25
paste input "File transfer from Drone to PC"
type input "File transfer from Drone to PC"
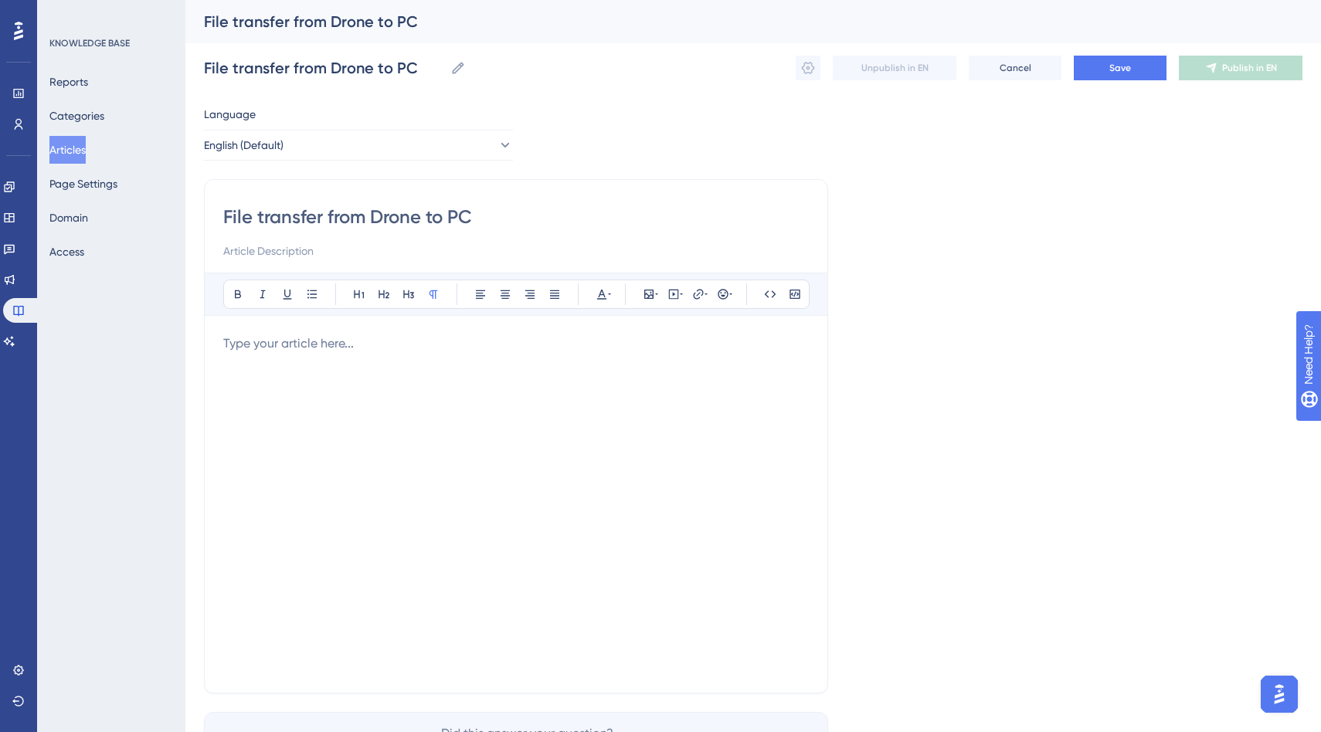
type input "File transfer from Drone to PC"
click at [302, 248] on input at bounding box center [515, 251] width 585 height 19
paste input "Transferring your drone’s images to your computer is simple. Follow the steps b…"
type input "Transferring your drone’s images to your computer is simple. Follow the steps b…"
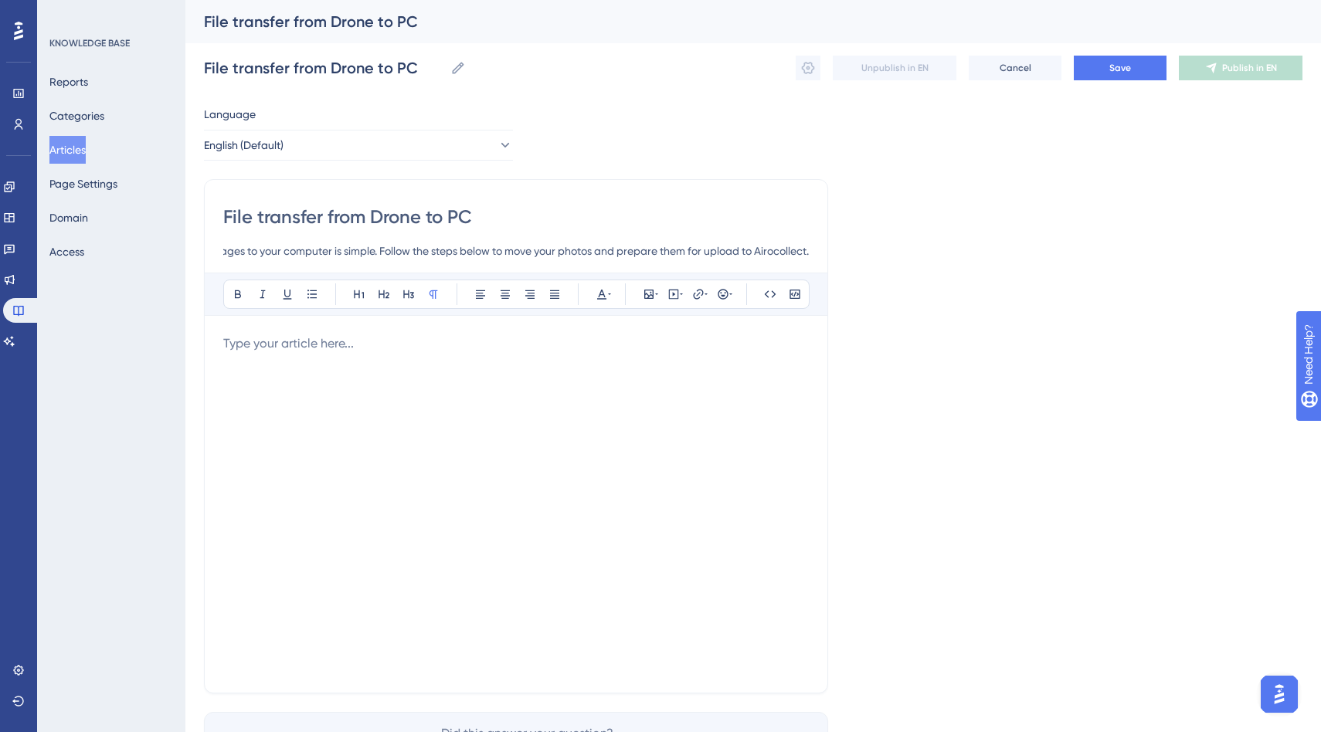
click at [318, 349] on p at bounding box center [515, 343] width 585 height 19
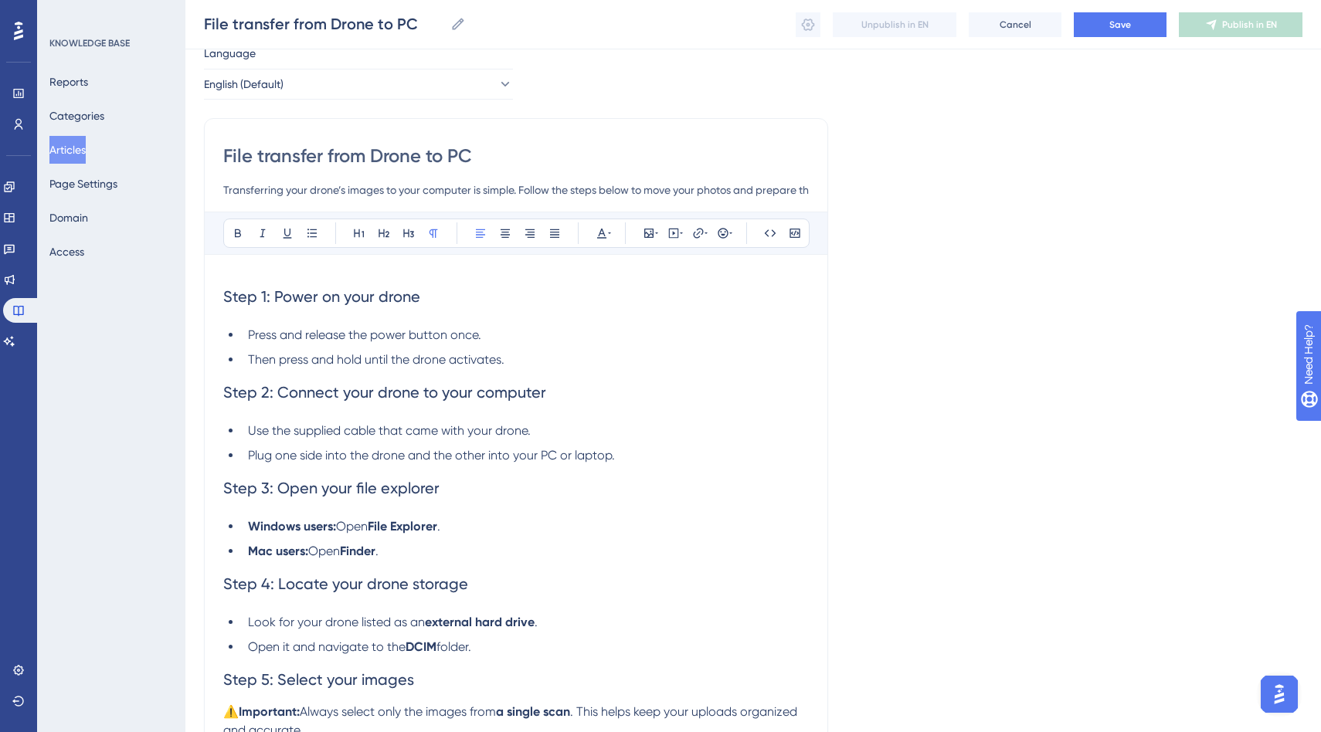
scroll to position [0, 0]
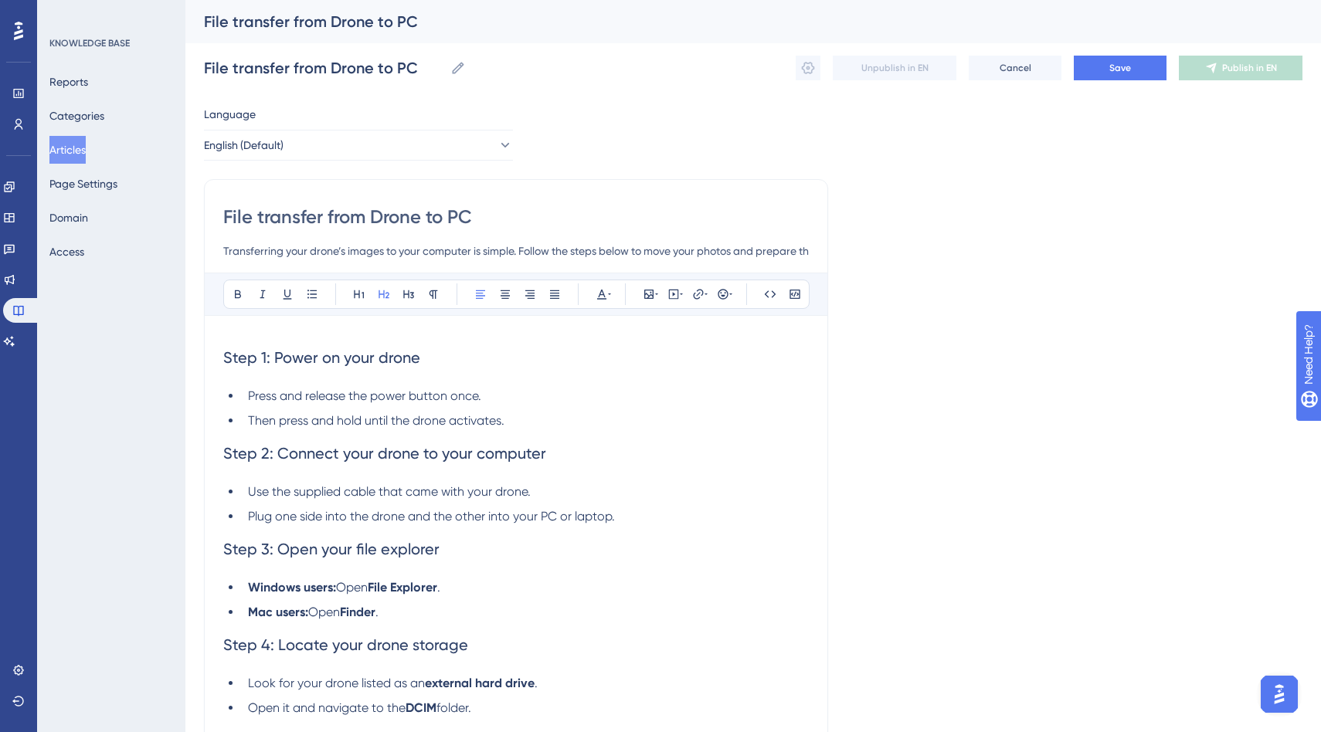
click at [348, 334] on h2 "Step 1: Power on your drone" at bounding box center [515, 357] width 585 height 46
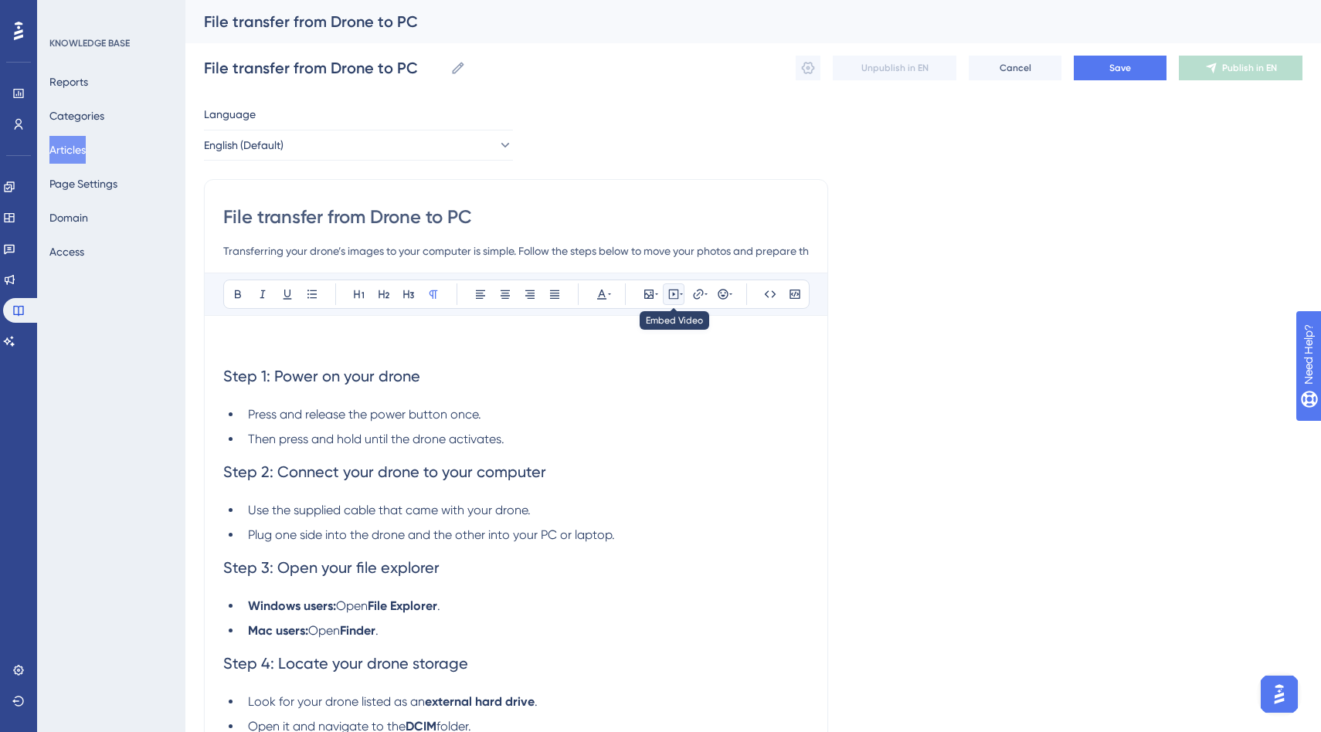
click at [675, 293] on icon at bounding box center [673, 294] width 12 height 12
click at [649, 365] on textarea at bounding box center [673, 390] width 235 height 70
paste textarea "<iframe width="560" height="315" src="https://www.youtube.com/embed/LGu-xfIbw5Q…"
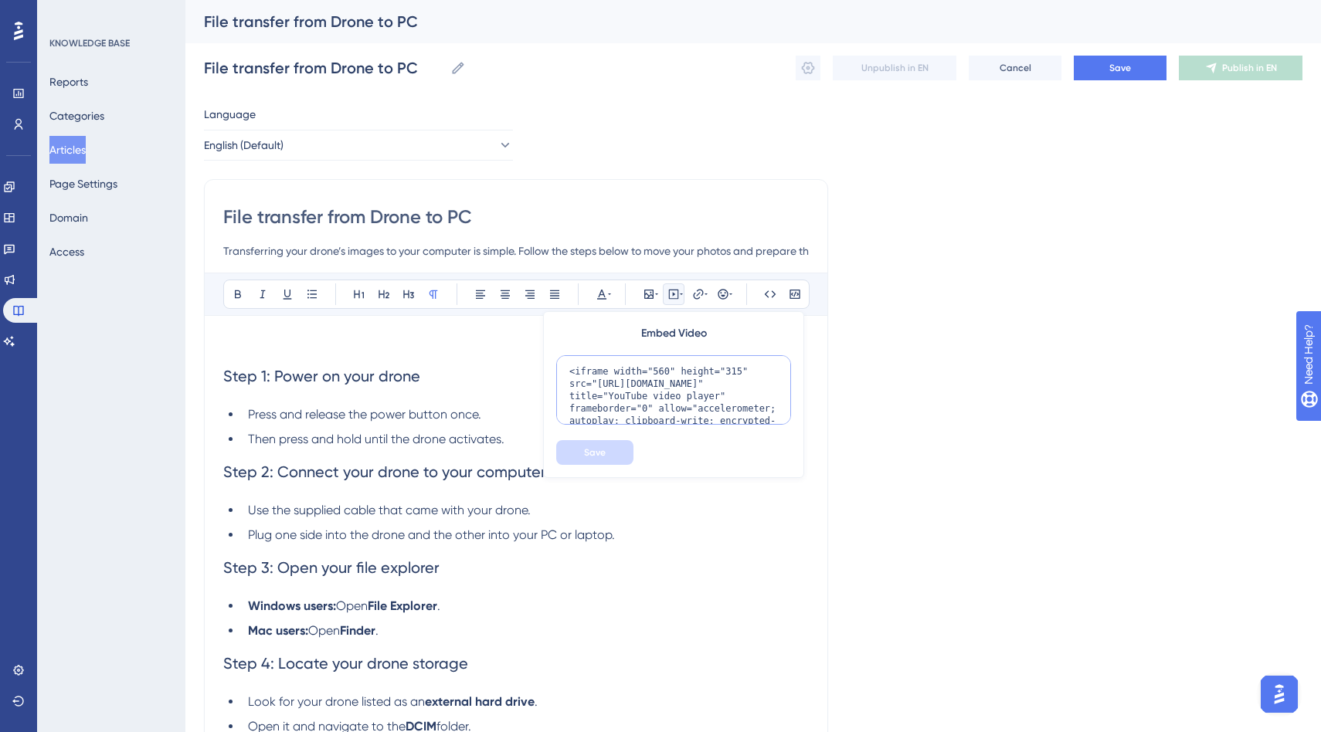
scroll to position [64, 0]
type textarea "<iframe width="560" height="315" src="https://www.youtube.com/embed/LGu-xfIbw5Q…"
click at [609, 454] on button "Save" at bounding box center [594, 452] width 77 height 25
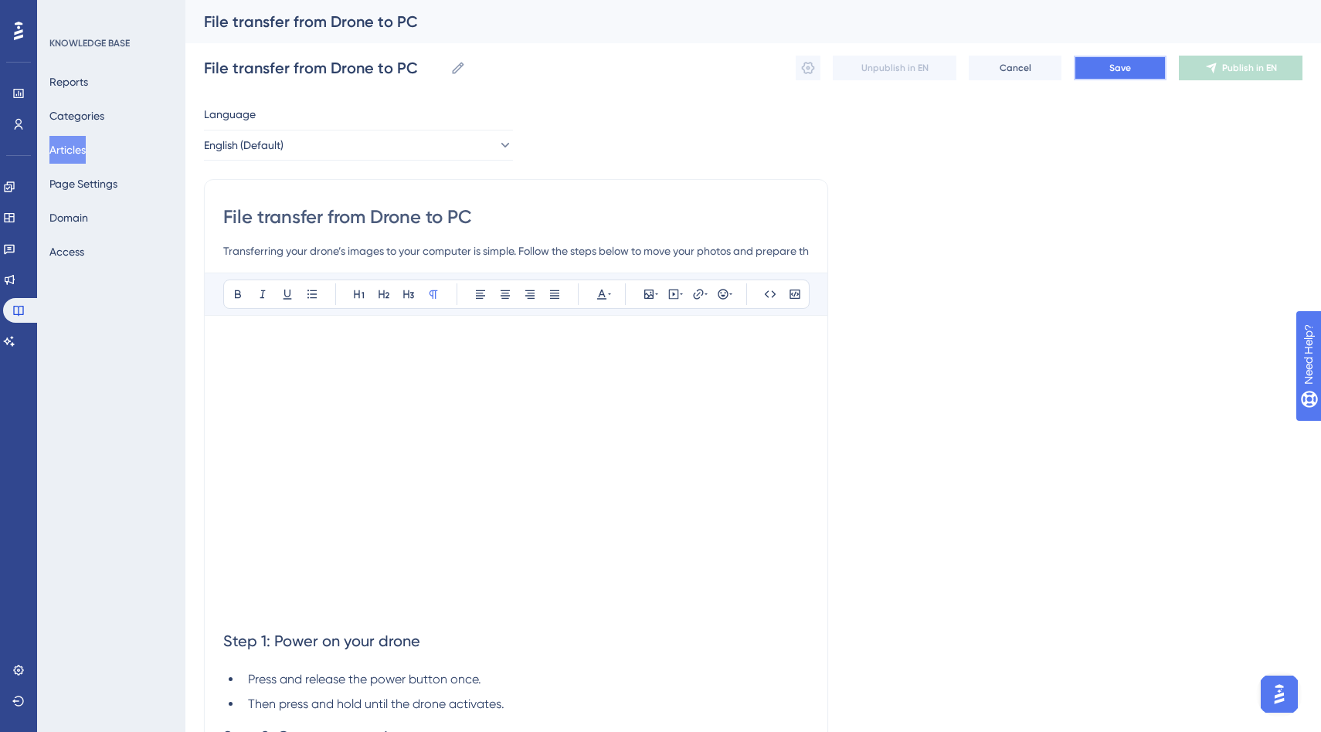
click at [1110, 56] on button "Save" at bounding box center [1119, 68] width 93 height 25
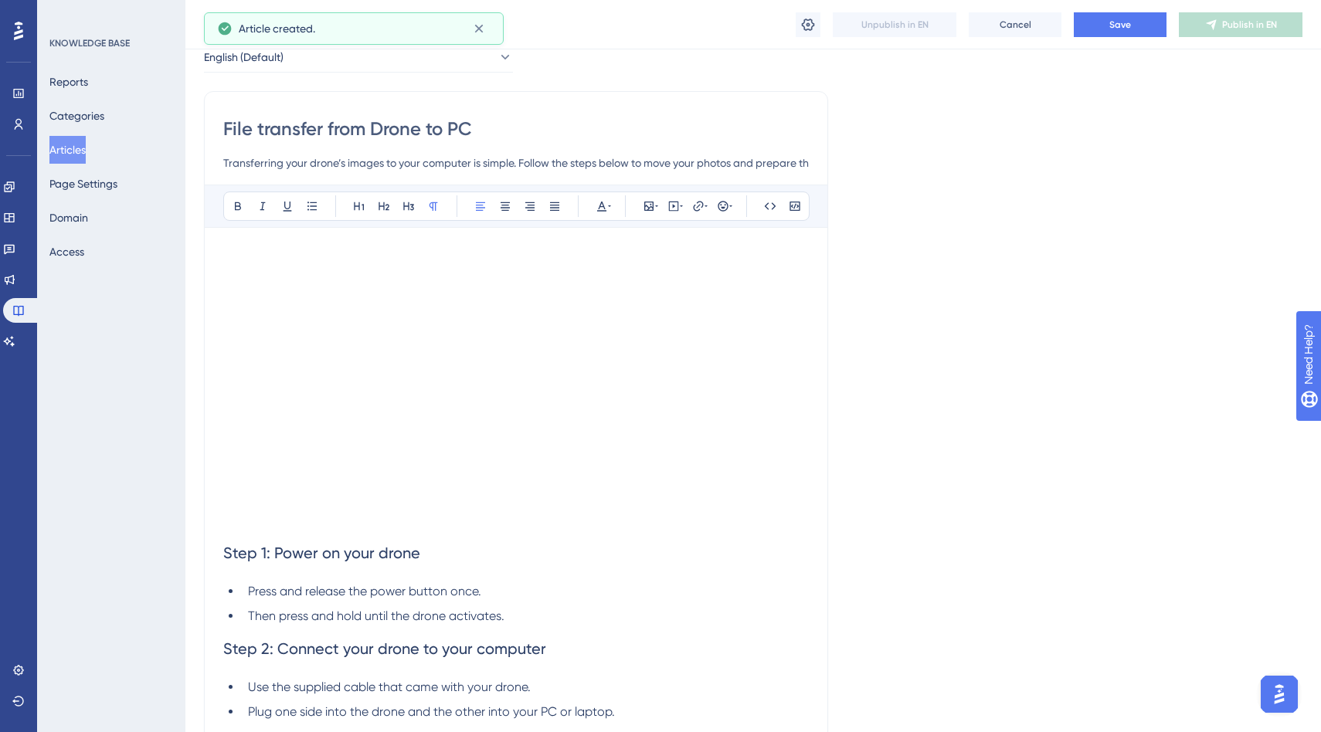
scroll to position [80, 0]
click at [1132, 27] on button "Save" at bounding box center [1119, 24] width 93 height 25
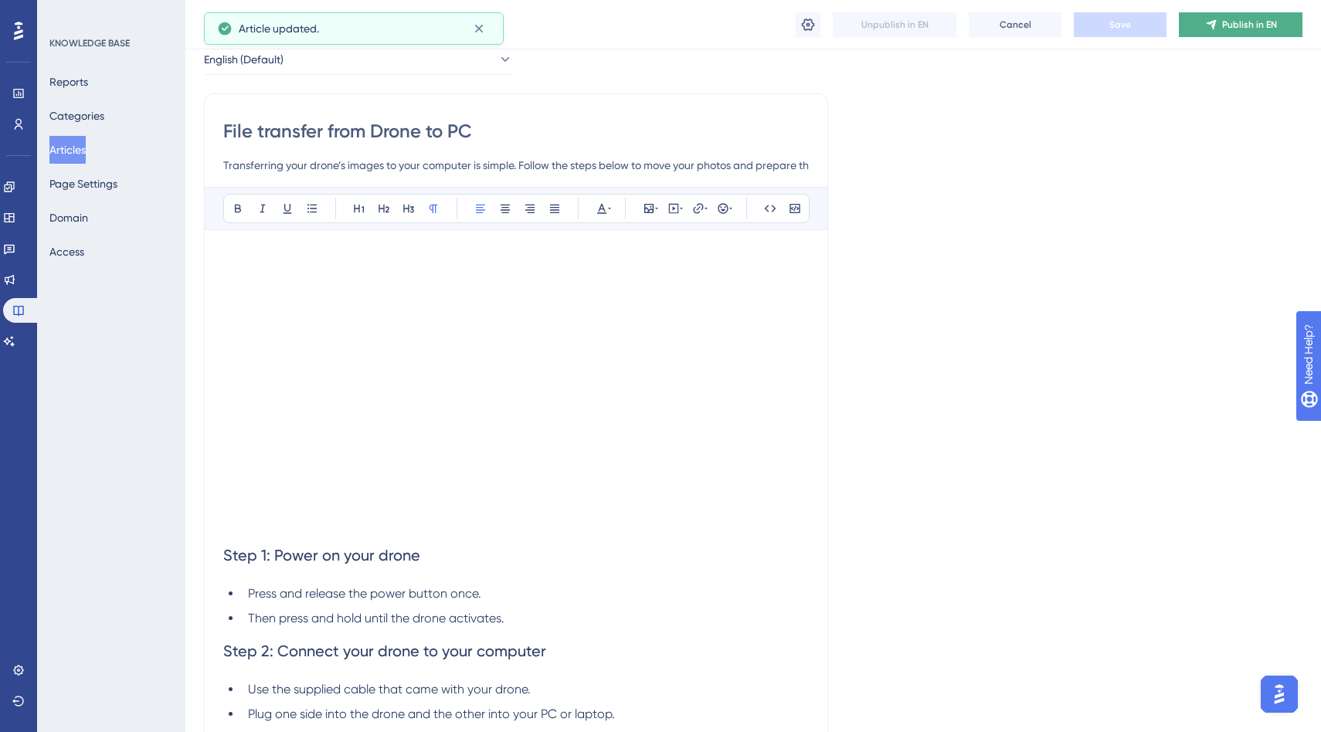
click at [1223, 23] on span "Publish in EN" at bounding box center [1249, 25] width 55 height 12
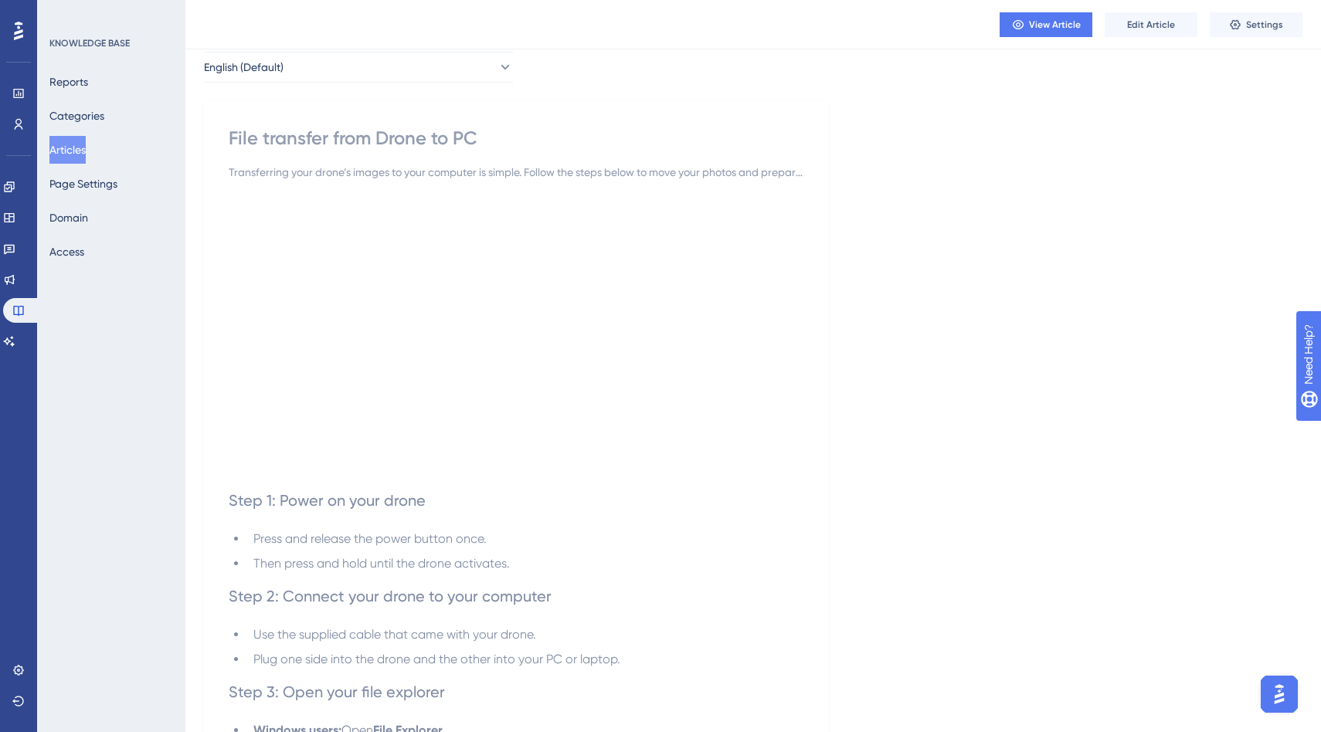
scroll to position [0, 0]
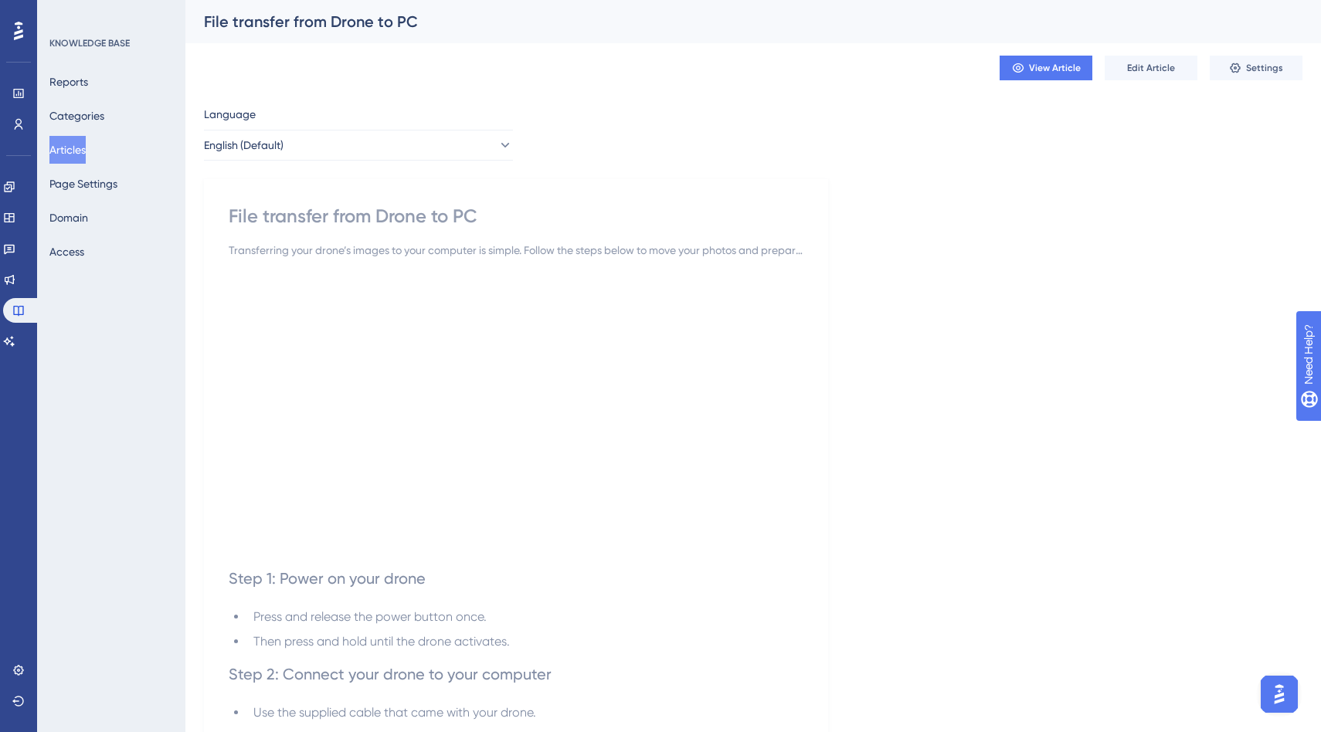
click at [293, 79] on div "View Article Edit Article Settings" at bounding box center [753, 67] width 1098 height 49
click at [68, 153] on button "Articles" at bounding box center [67, 150] width 36 height 28
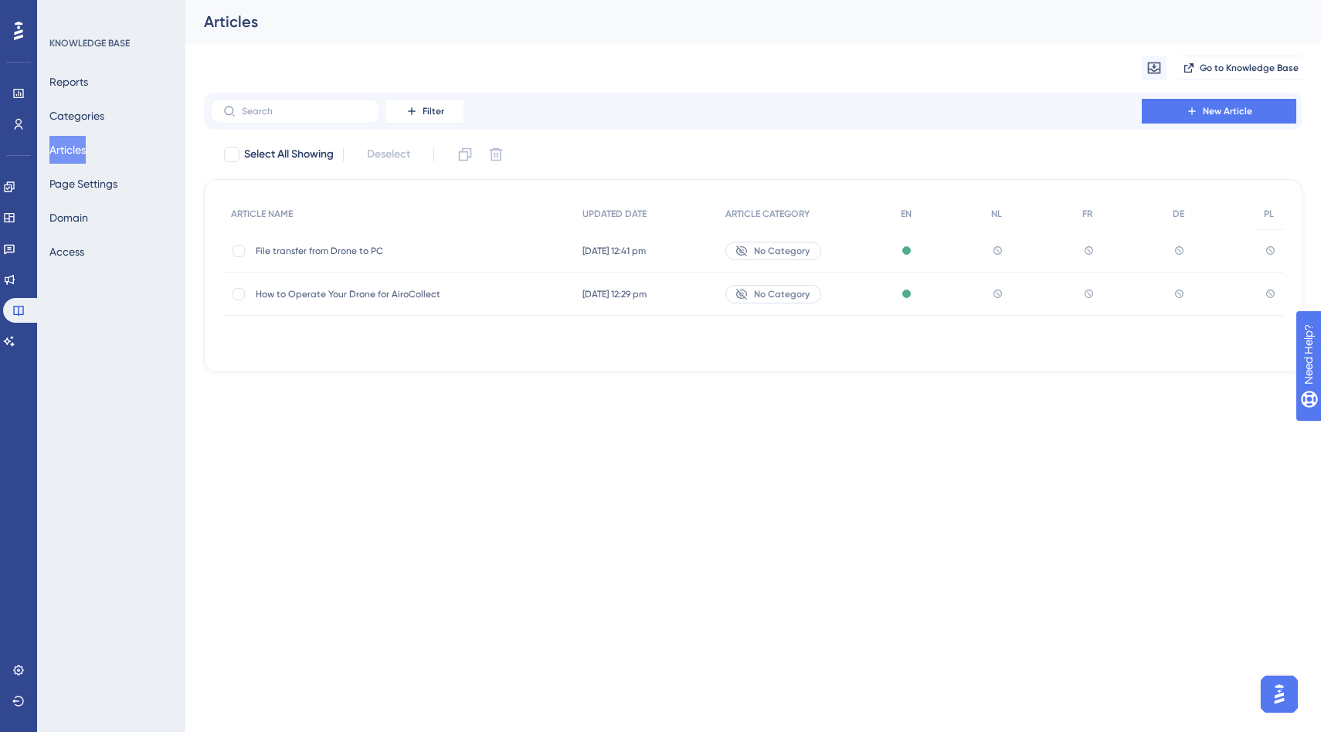
click at [446, 32] on div "Articles" at bounding box center [752, 21] width 1135 height 43
click at [578, 38] on div "Articles" at bounding box center [752, 21] width 1135 height 43
click at [0, 0] on div "Performance Users Engagement Widgets Feedback Product Updates Knowledge Base AI…" at bounding box center [0, 0] width 0 height 0
click at [778, 252] on span "No Category" at bounding box center [782, 251] width 56 height 12
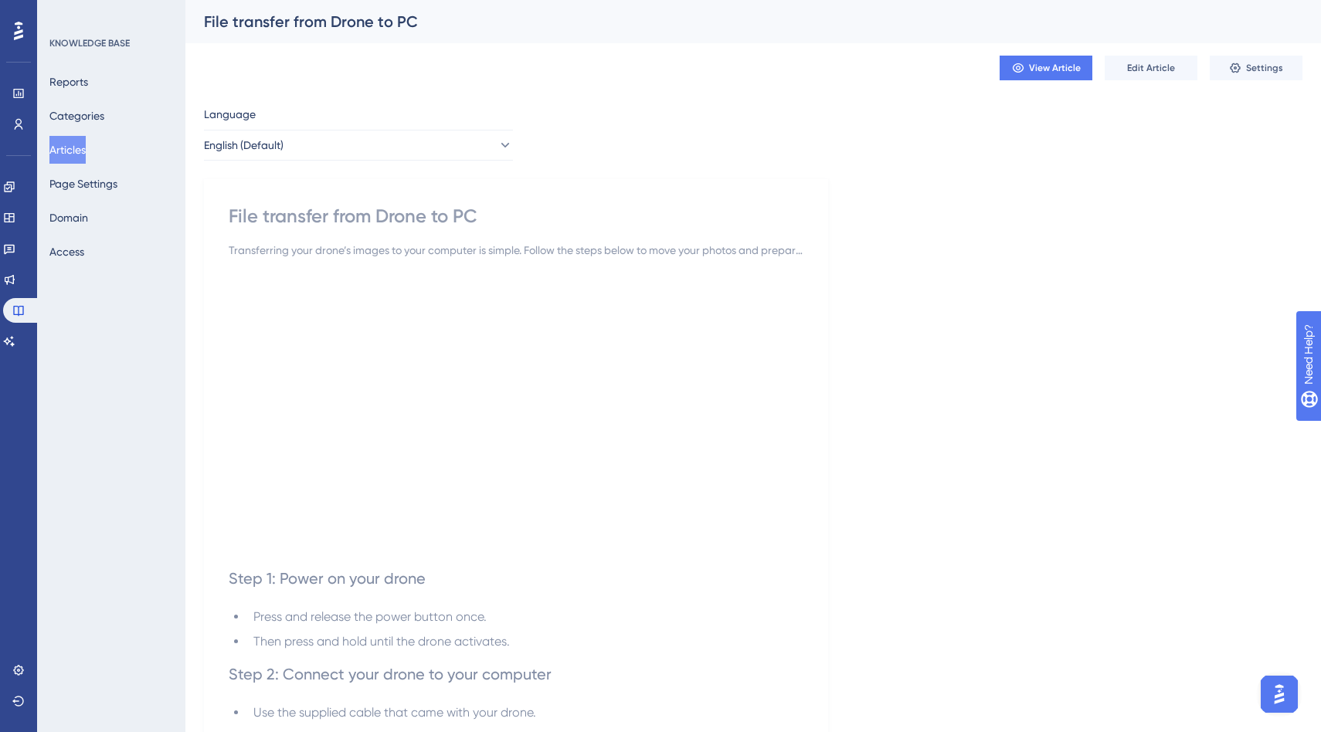
click at [69, 148] on button "Articles" at bounding box center [67, 150] width 36 height 28
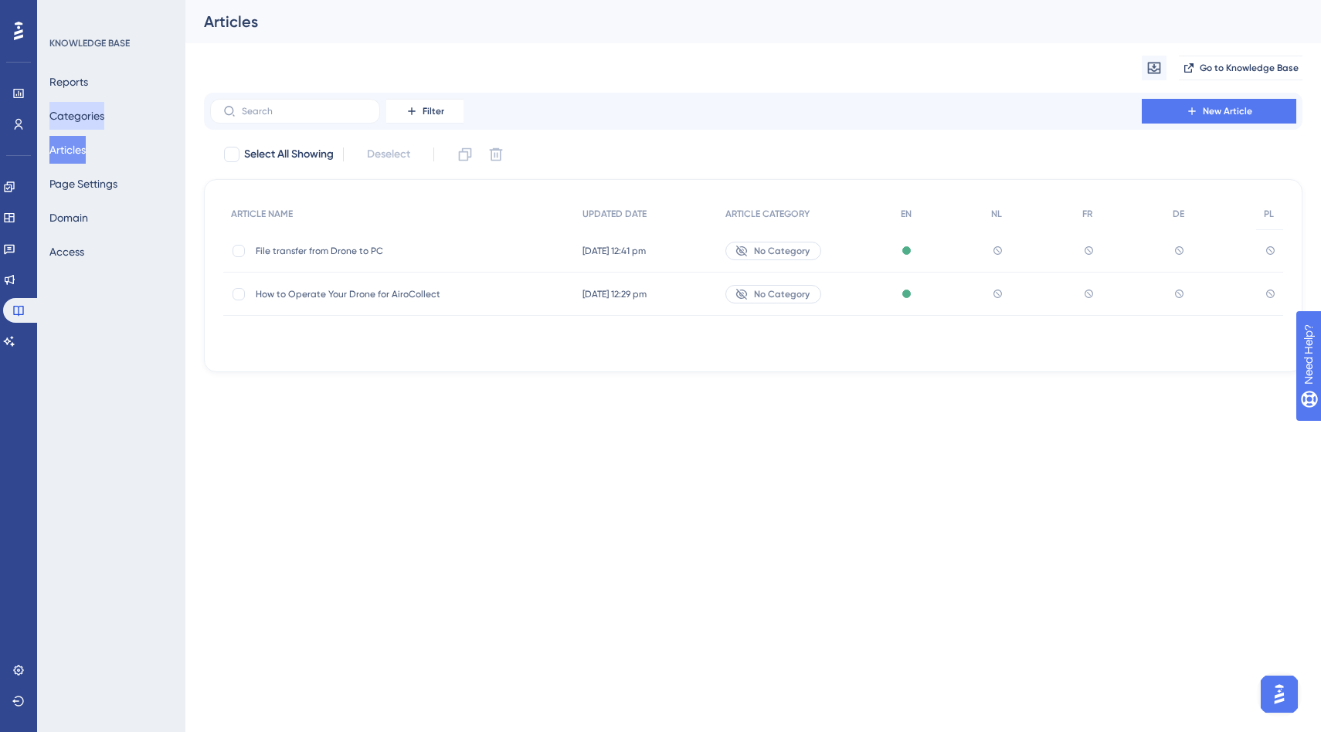
click at [76, 120] on button "Categories" at bounding box center [76, 116] width 55 height 28
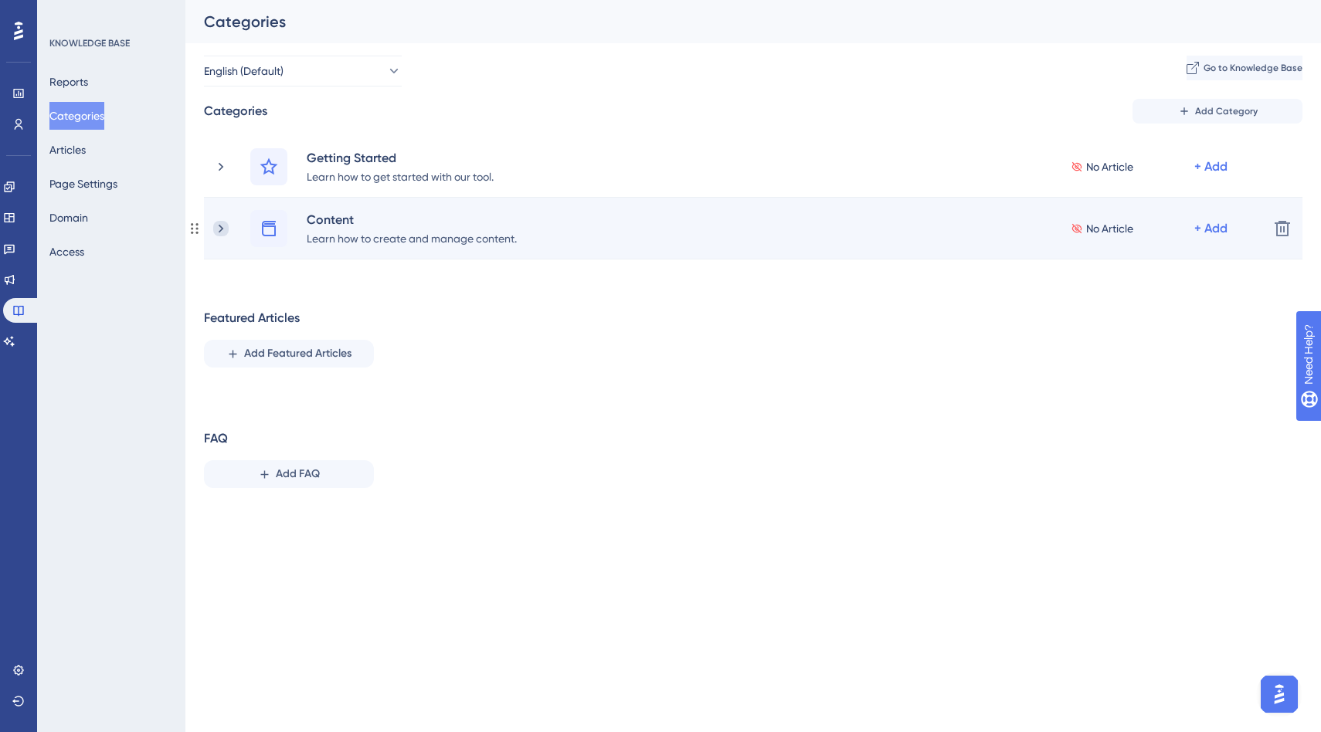
click at [225, 227] on icon at bounding box center [220, 228] width 15 height 15
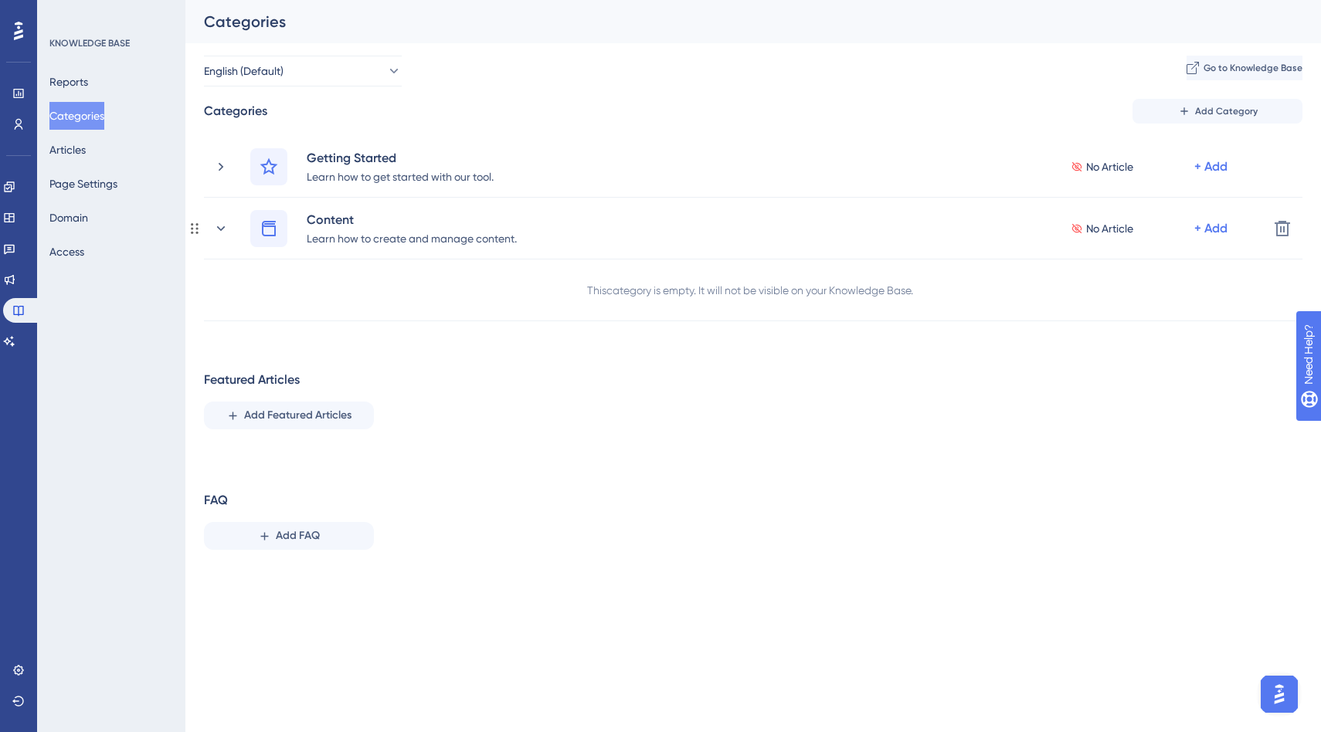
click at [225, 227] on icon at bounding box center [220, 228] width 15 height 15
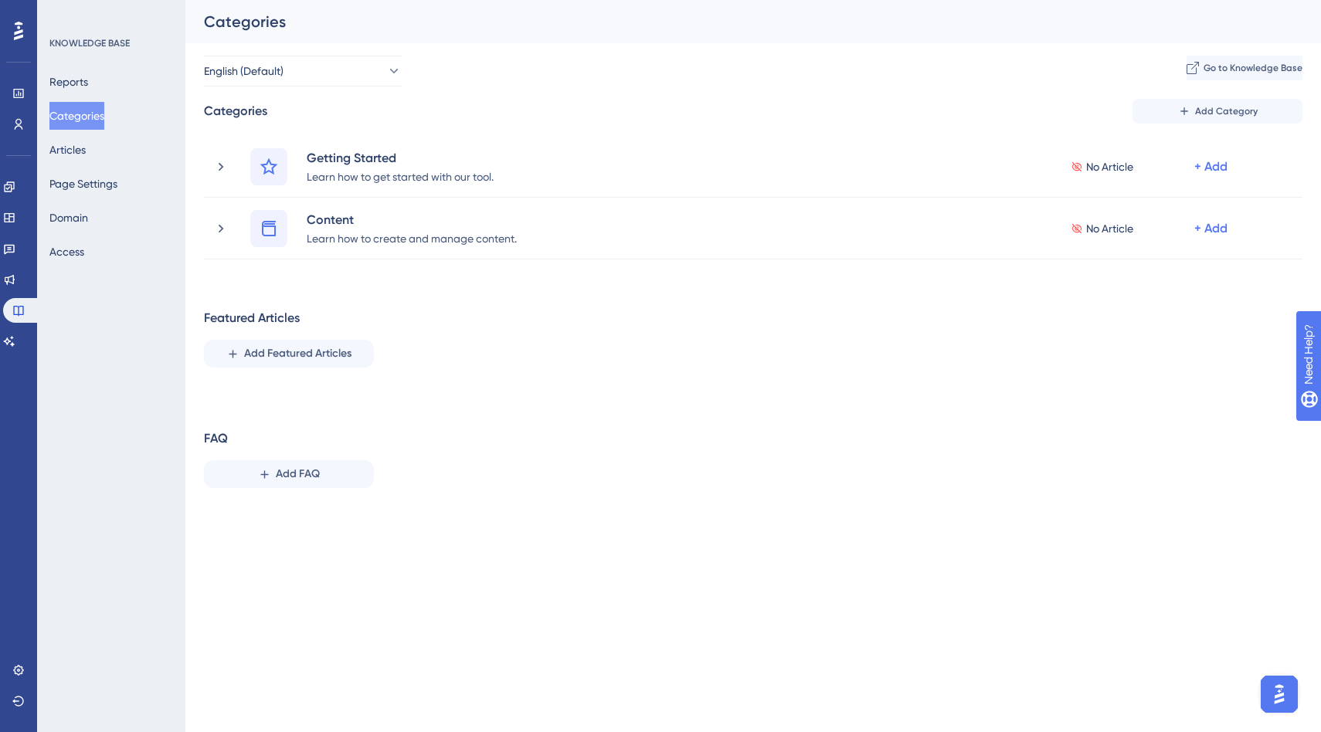
click at [520, 22] on div "Categories" at bounding box center [734, 22] width 1060 height 22
click at [0, 0] on icon at bounding box center [0, 0] width 0 height 0
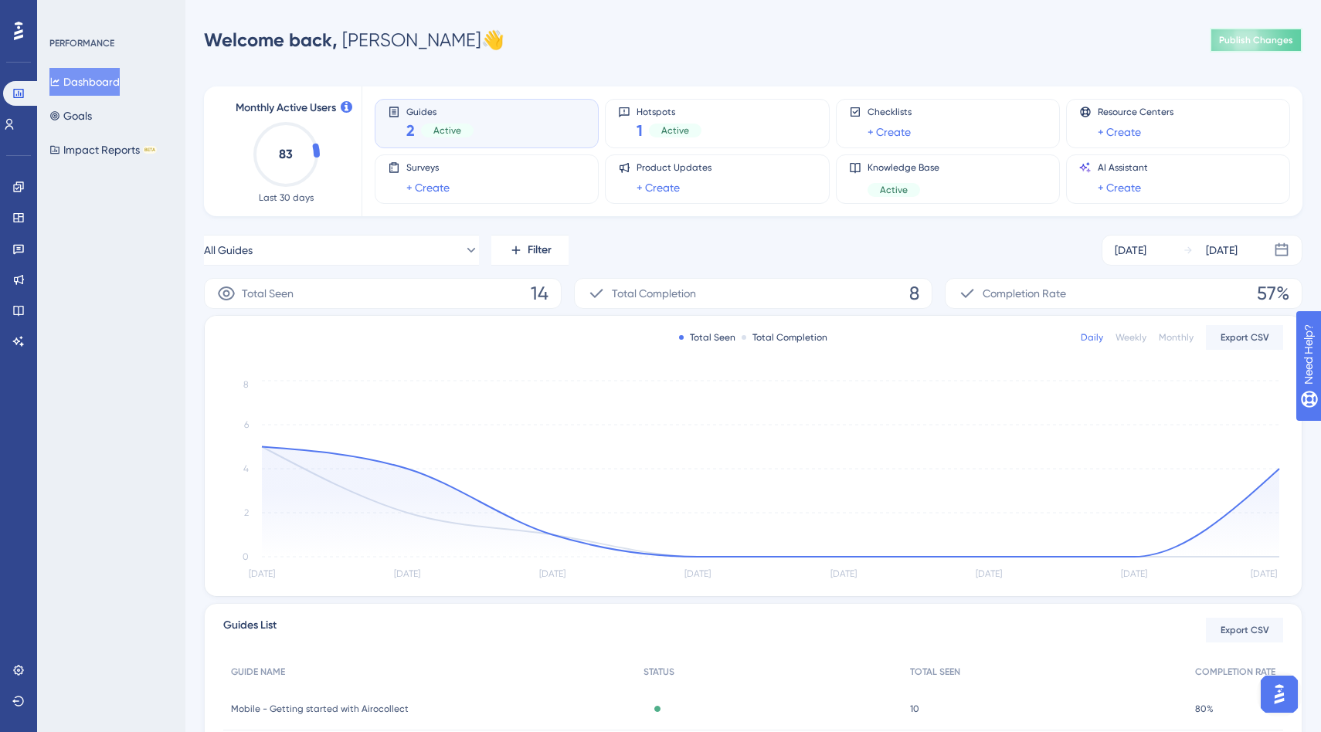
click at [1236, 42] on span "Publish Changes" at bounding box center [1256, 40] width 74 height 12
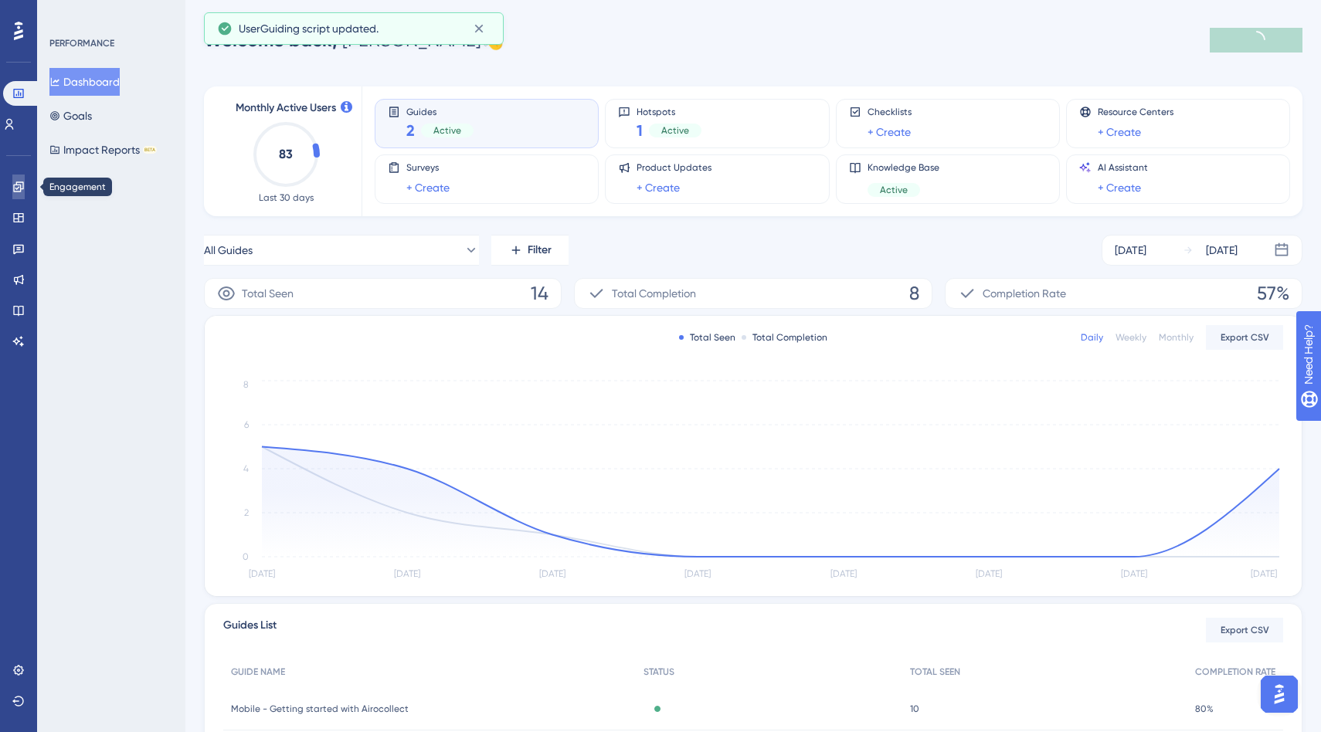
click at [18, 191] on icon at bounding box center [18, 186] width 10 height 10
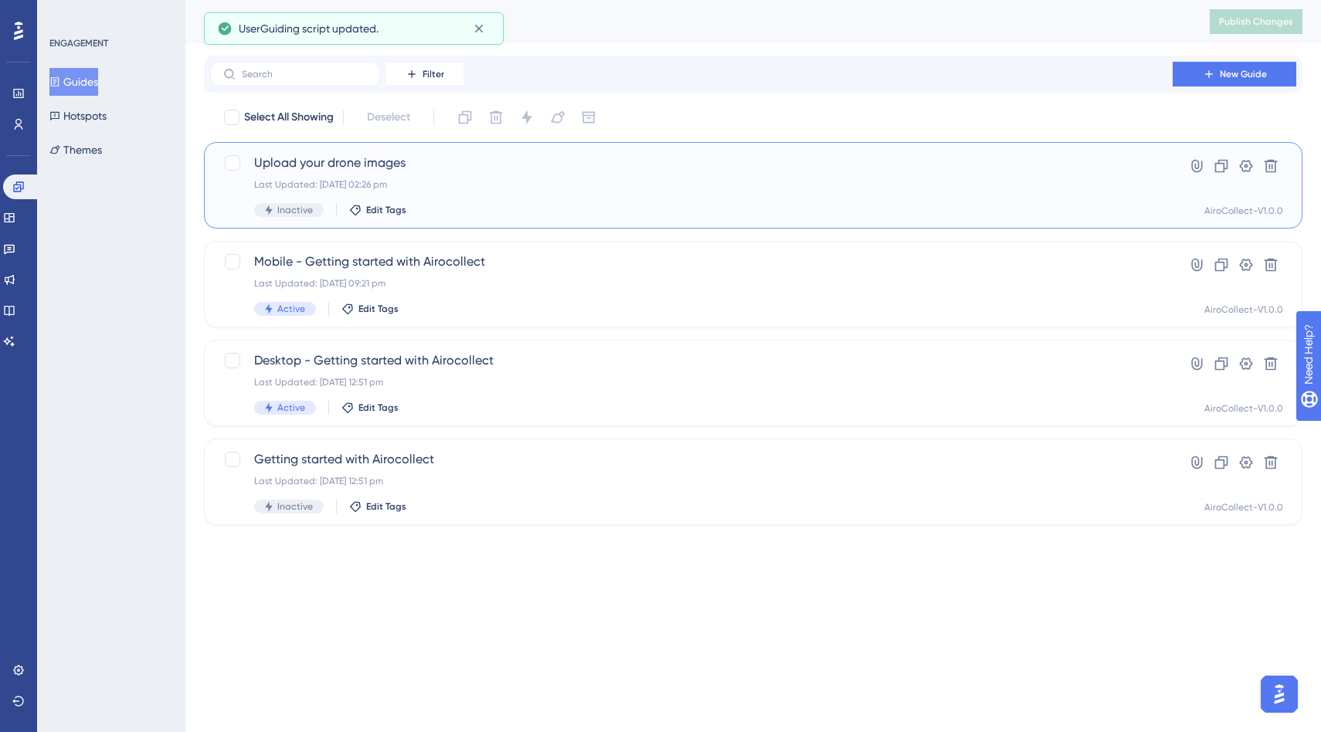
click at [369, 166] on span "Upload your drone images" at bounding box center [691, 163] width 874 height 19
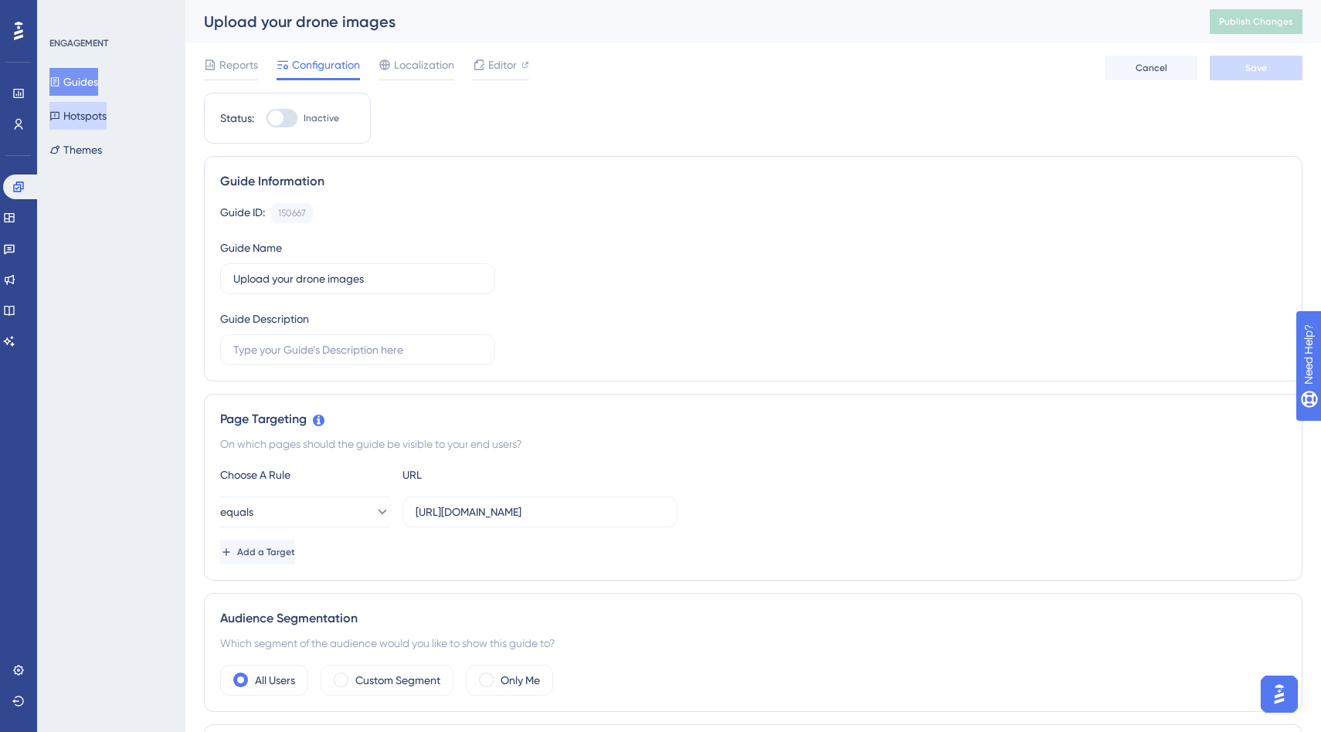
click at [101, 117] on button "Hotspots" at bounding box center [77, 116] width 57 height 28
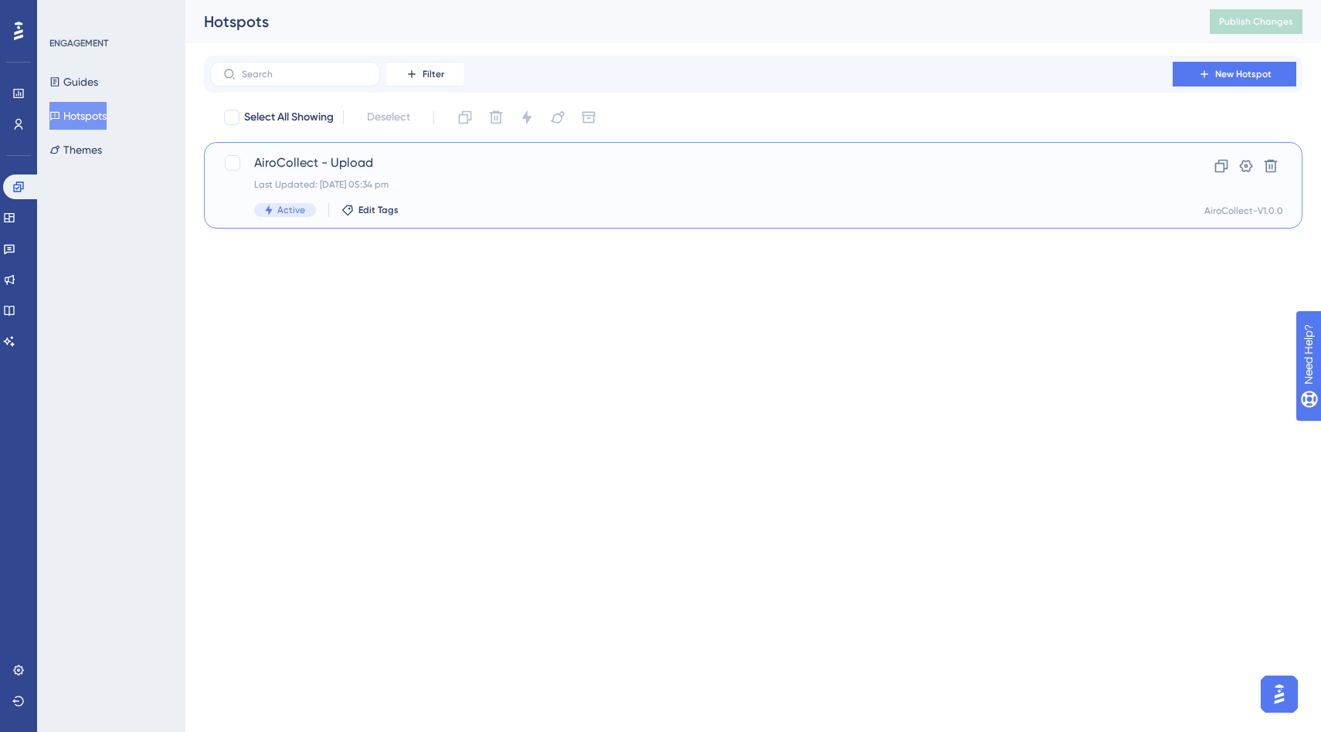
click at [295, 167] on span "AiroCollect - Upload" at bounding box center [691, 163] width 874 height 19
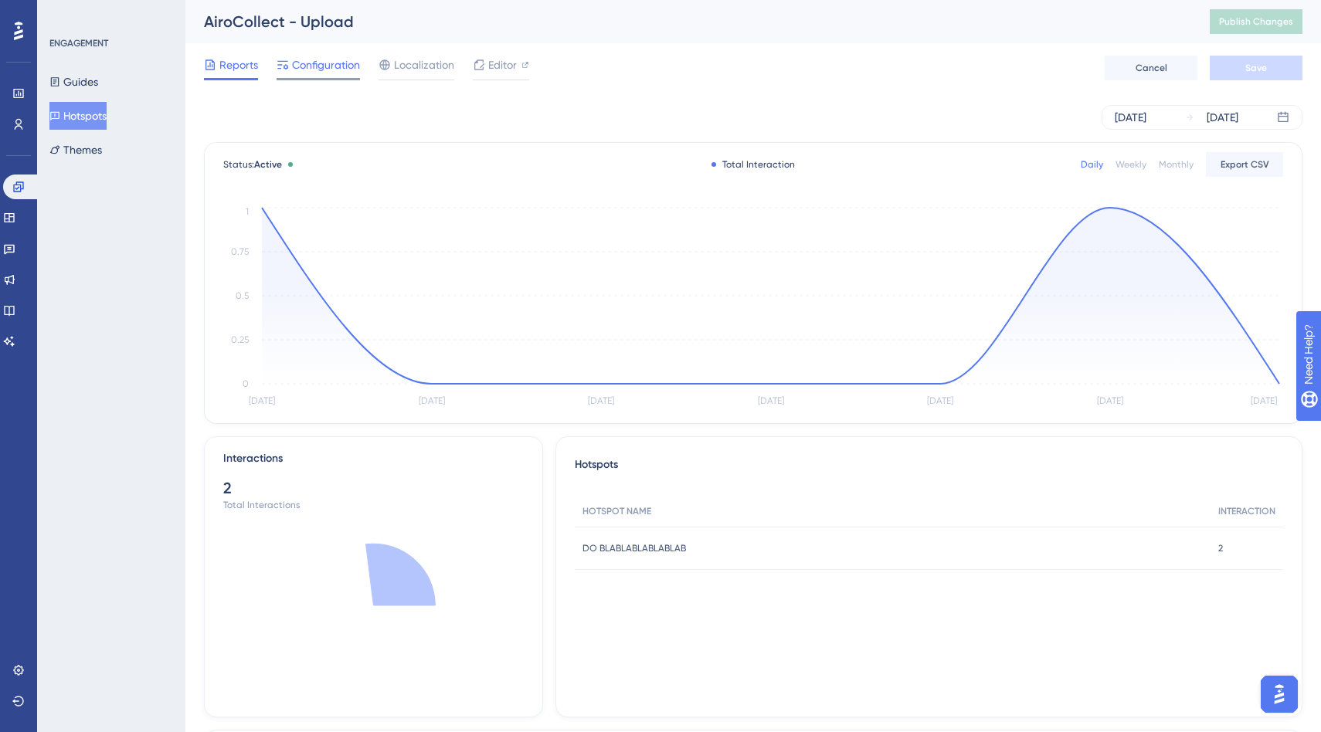
click at [338, 73] on span "Configuration" at bounding box center [326, 65] width 68 height 19
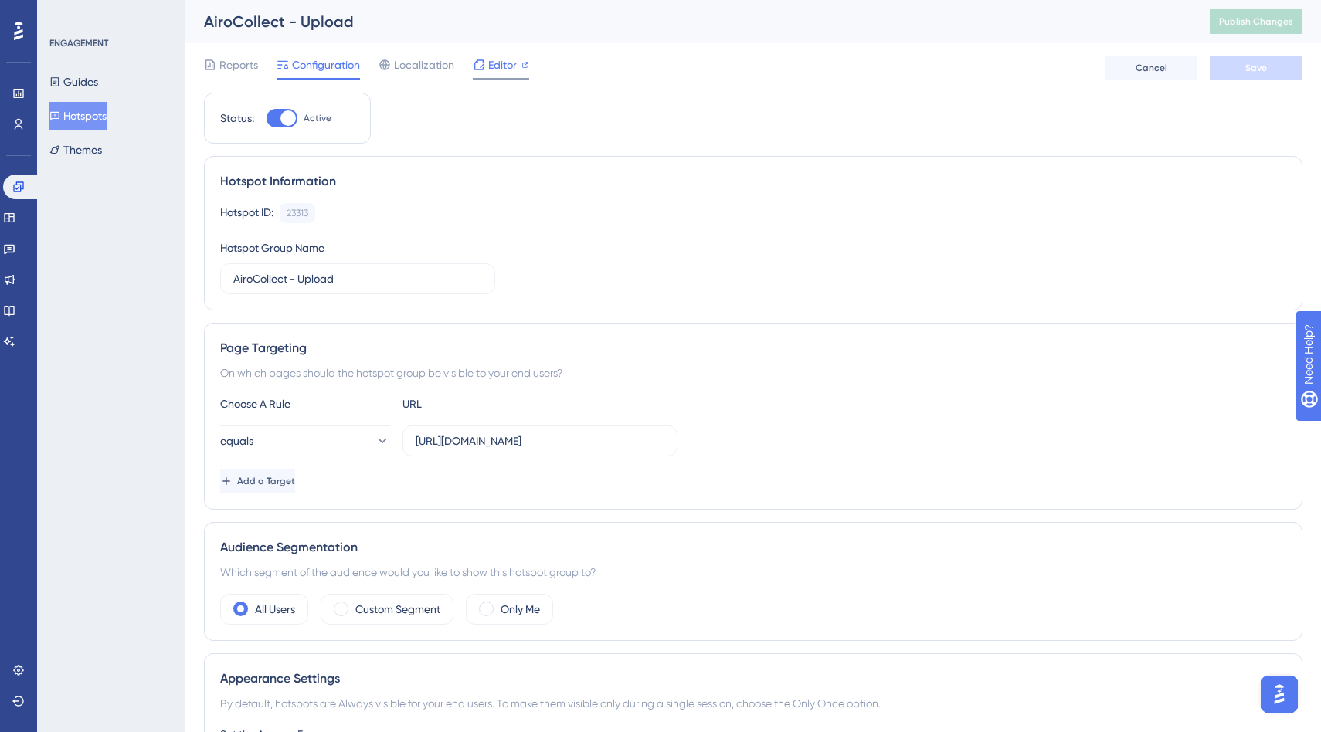
click at [483, 65] on icon at bounding box center [479, 65] width 12 height 12
click at [712, 65] on div "Reports Configuration Localization Editor Cancel Save" at bounding box center [753, 67] width 1098 height 49
click at [543, 39] on div "AiroCollect - Upload Publish Changes" at bounding box center [752, 21] width 1135 height 43
click at [603, 63] on div "Reports Configuration Localization Editor Cancel Save" at bounding box center [753, 67] width 1098 height 49
click at [96, 86] on button "Guides" at bounding box center [73, 82] width 49 height 28
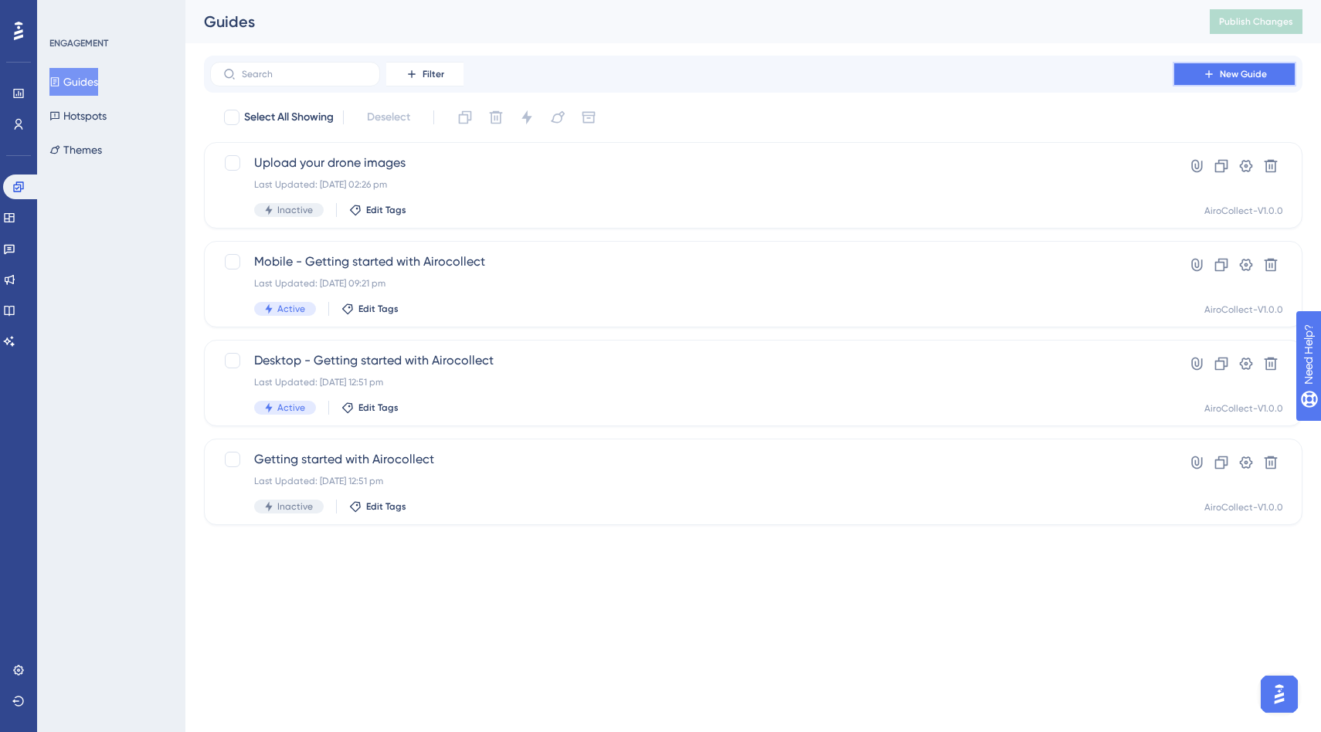
click at [1202, 72] on icon at bounding box center [1208, 74] width 12 height 12
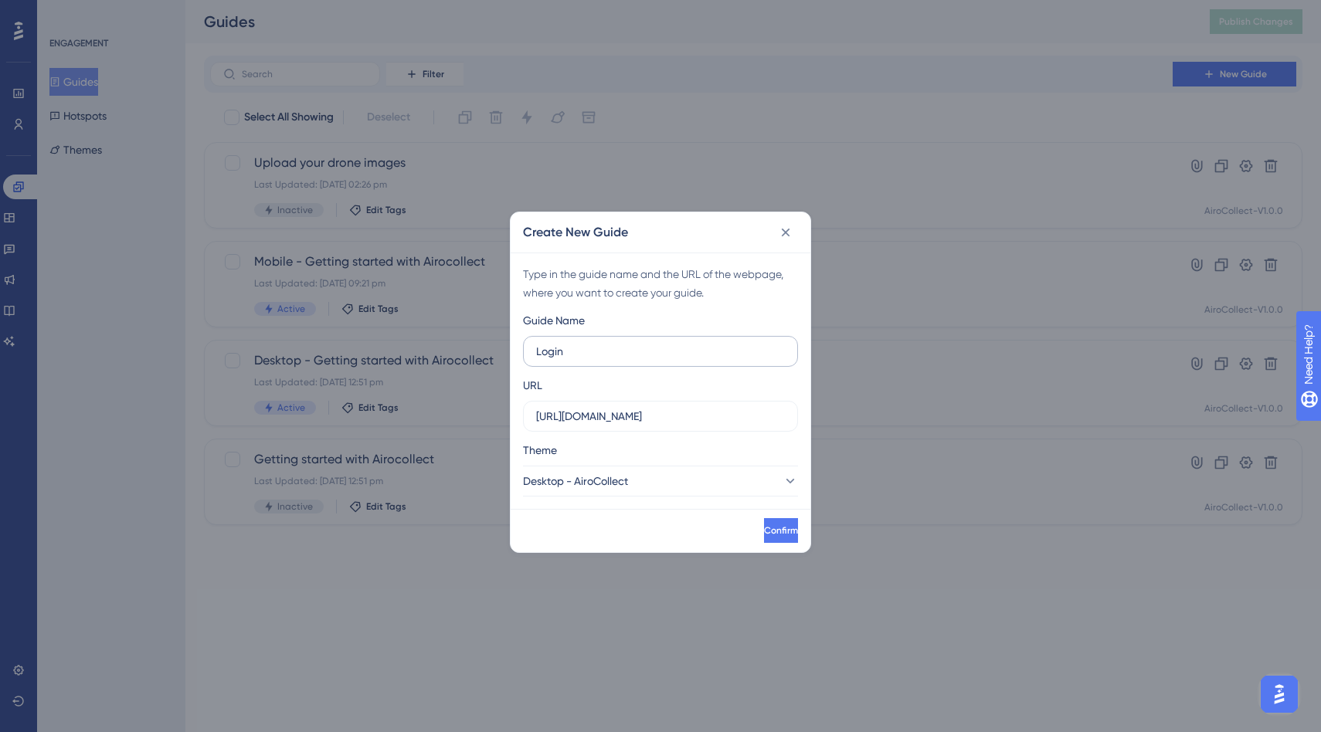
type input "Login"
click at [613, 361] on label "Login" at bounding box center [660, 351] width 275 height 31
click at [613, 360] on input "Login" at bounding box center [660, 351] width 249 height 17
click at [651, 480] on button "Desktop - AiroCollect" at bounding box center [660, 481] width 275 height 31
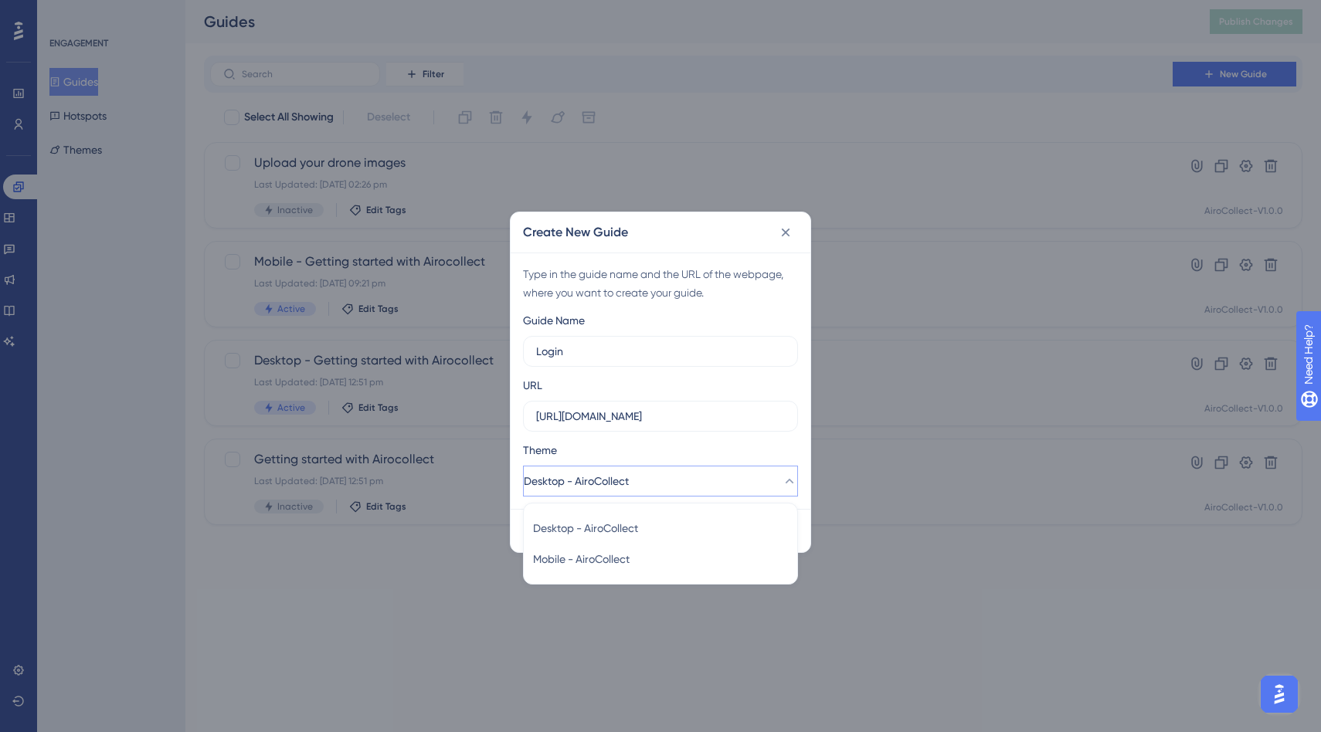
click at [655, 479] on button "Desktop - AiroCollect" at bounding box center [660, 481] width 275 height 31
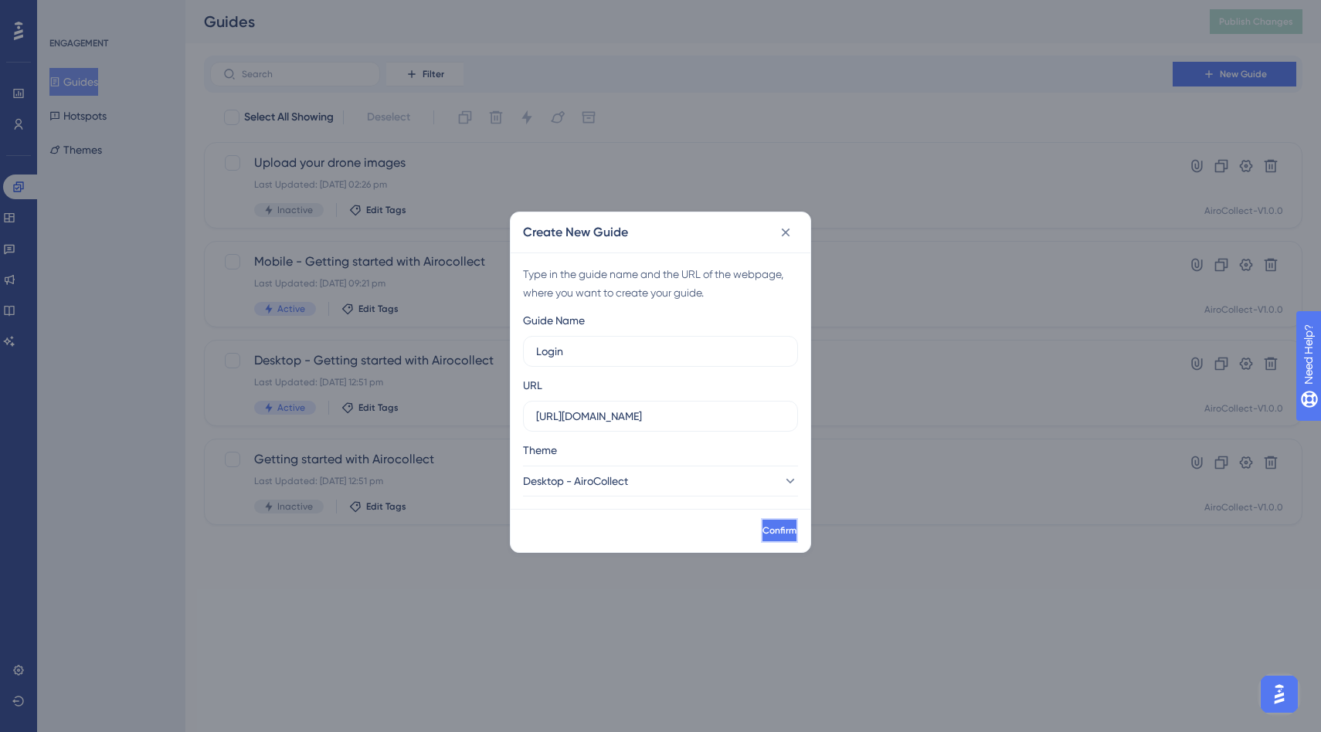
click at [762, 530] on span "Confirm" at bounding box center [779, 530] width 34 height 12
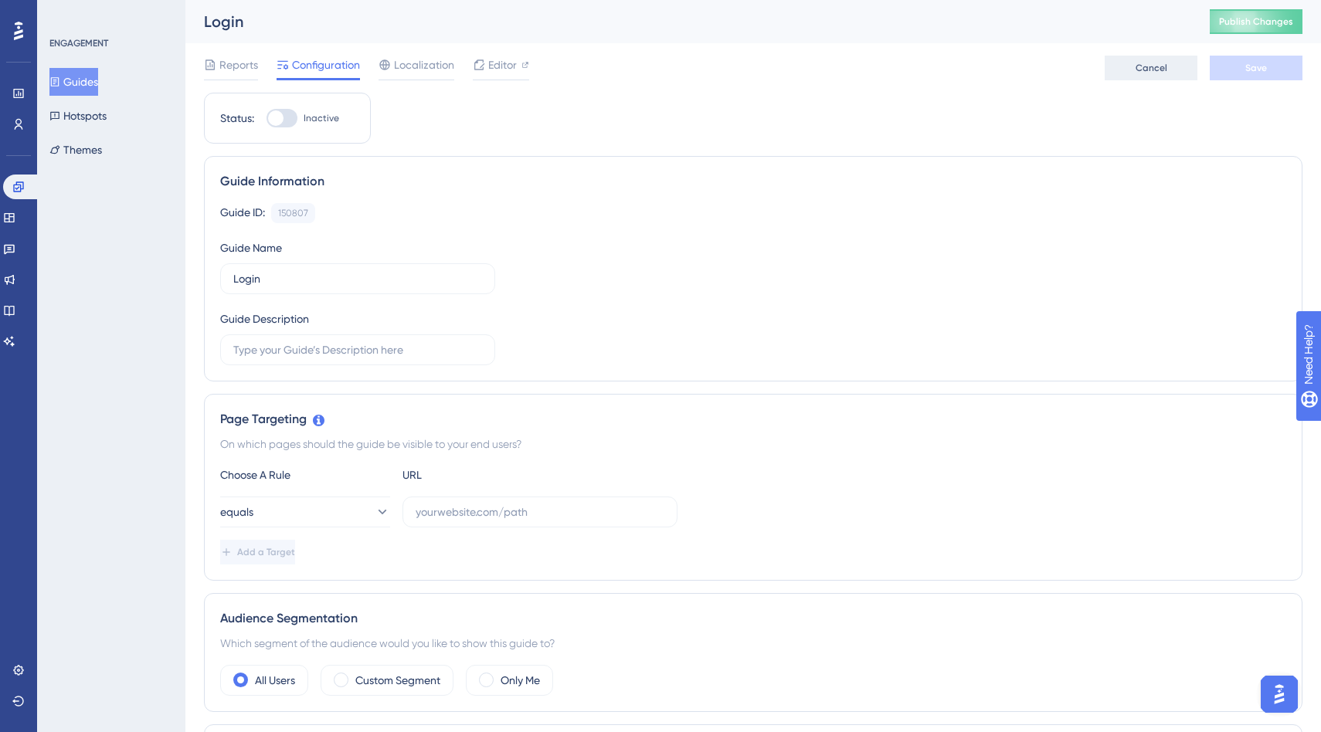
click at [1146, 62] on span "Cancel" at bounding box center [1151, 68] width 32 height 12
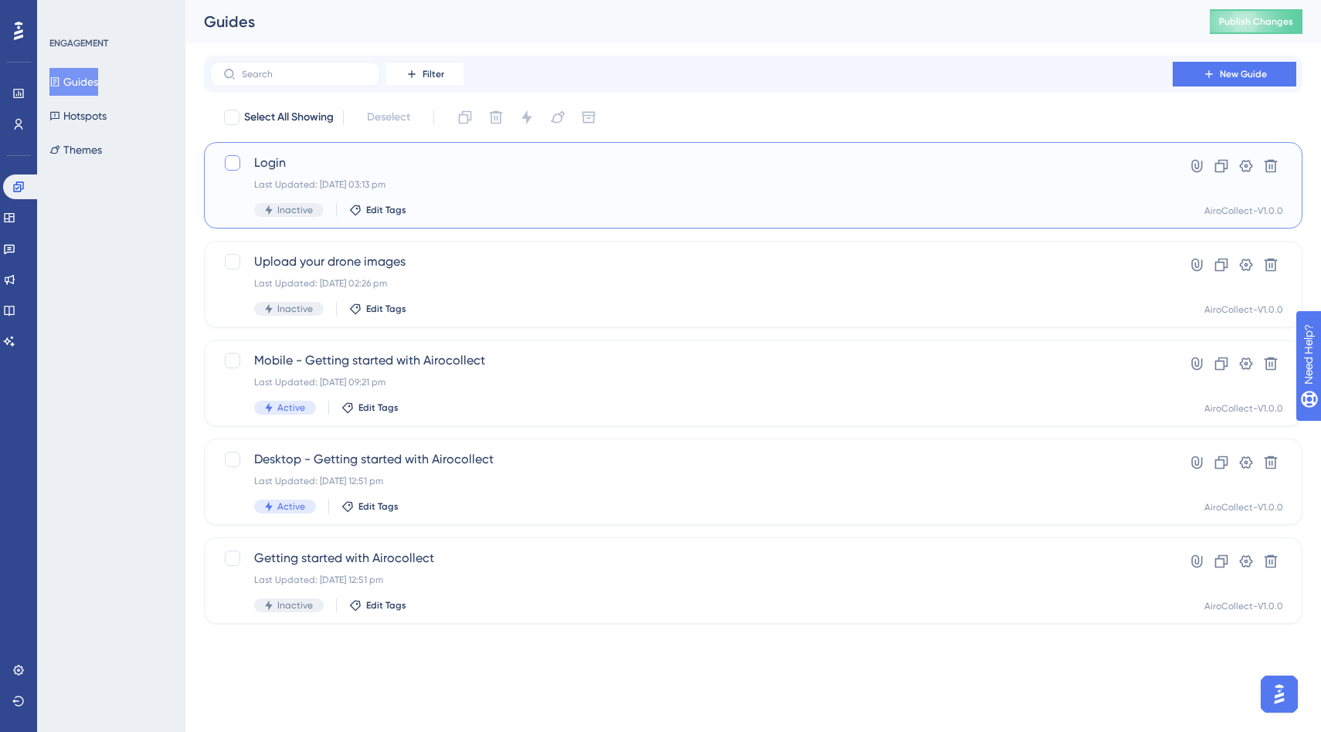
click at [232, 163] on div at bounding box center [232, 162] width 15 height 15
checkbox input "true"
click at [493, 114] on icon at bounding box center [496, 117] width 13 height 13
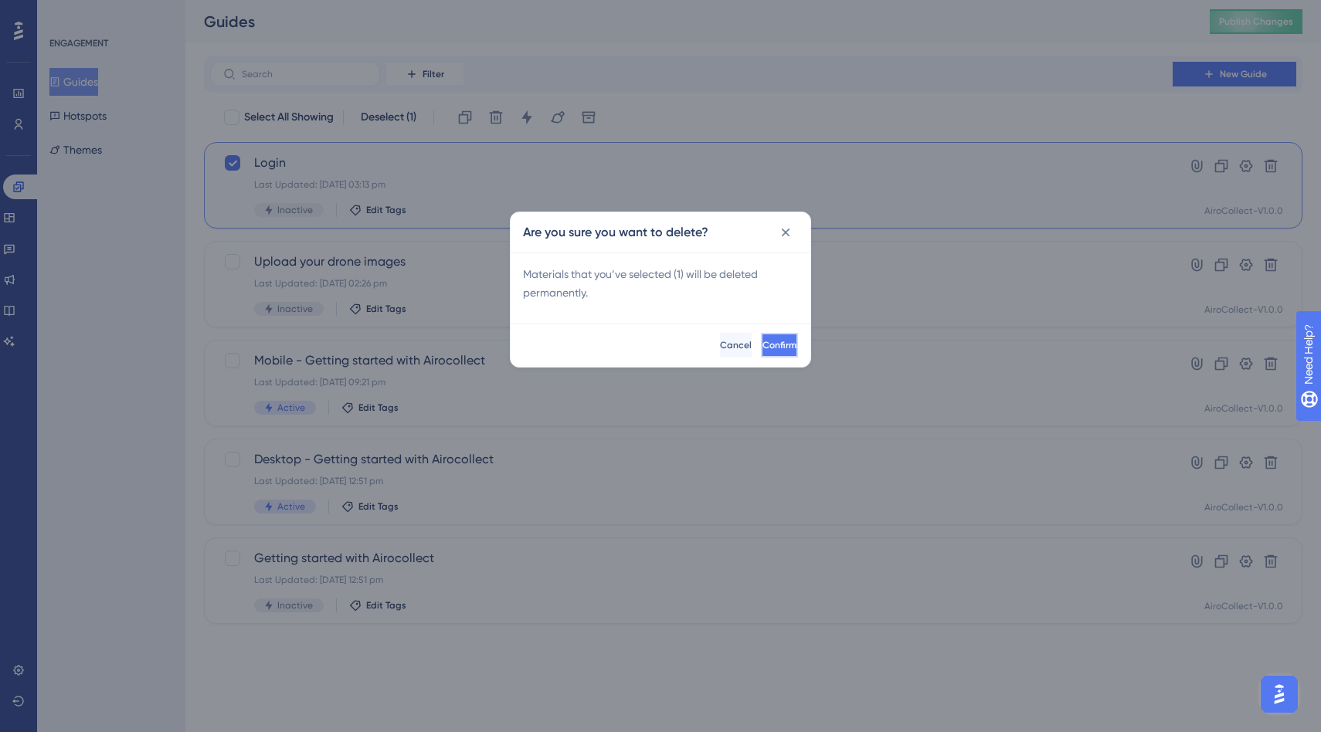
click at [761, 337] on button "Confirm" at bounding box center [779, 345] width 37 height 25
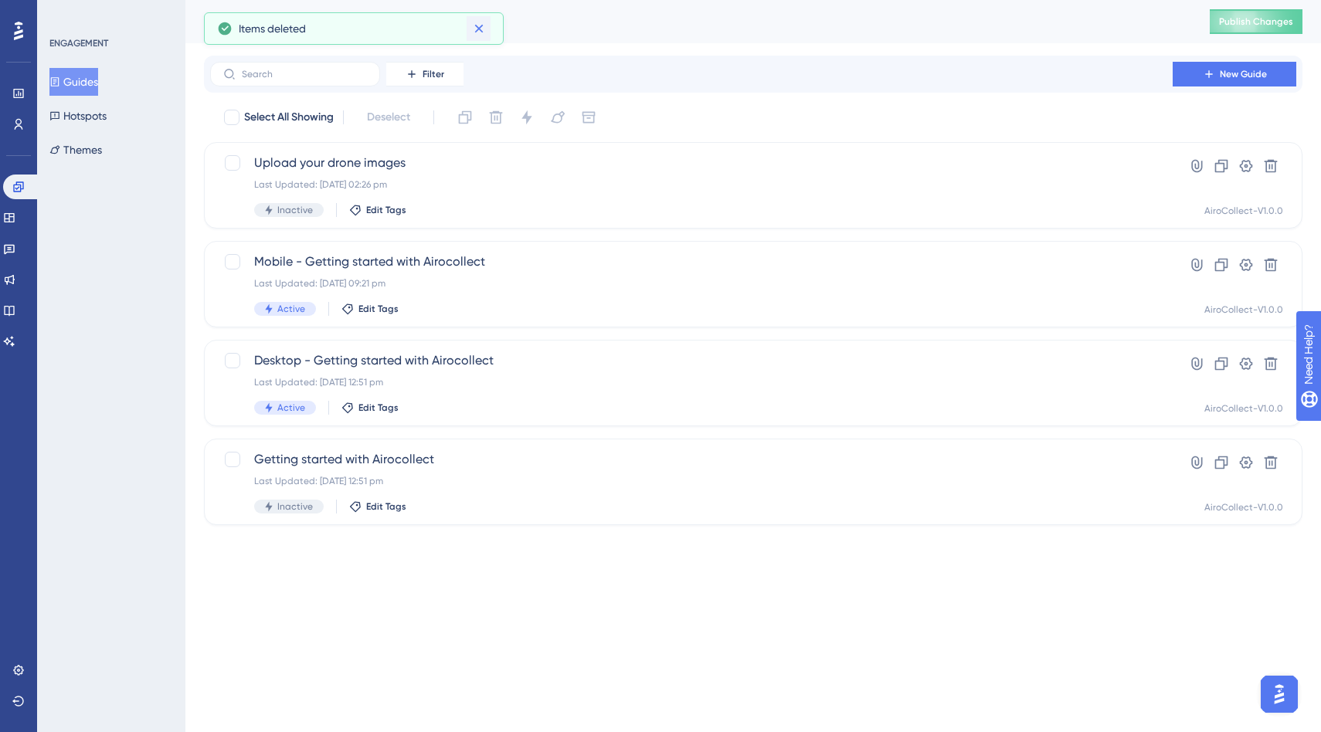
click at [477, 29] on icon at bounding box center [478, 28] width 15 height 15
click at [544, 28] on div "Guides" at bounding box center [687, 22] width 967 height 22
click at [452, 25] on div "Guides" at bounding box center [687, 22] width 967 height 22
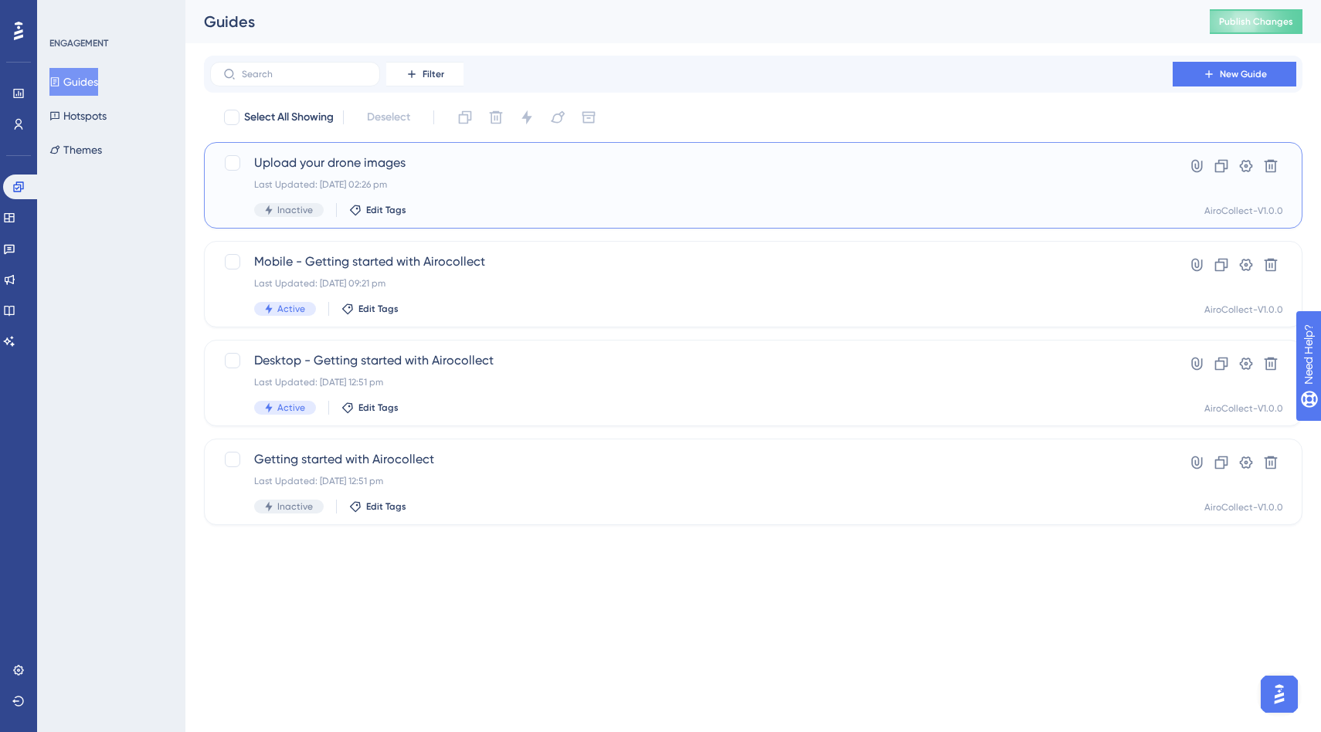
click at [354, 178] on div "Last Updated: 27 Aug 2025 02:26 pm" at bounding box center [691, 184] width 874 height 12
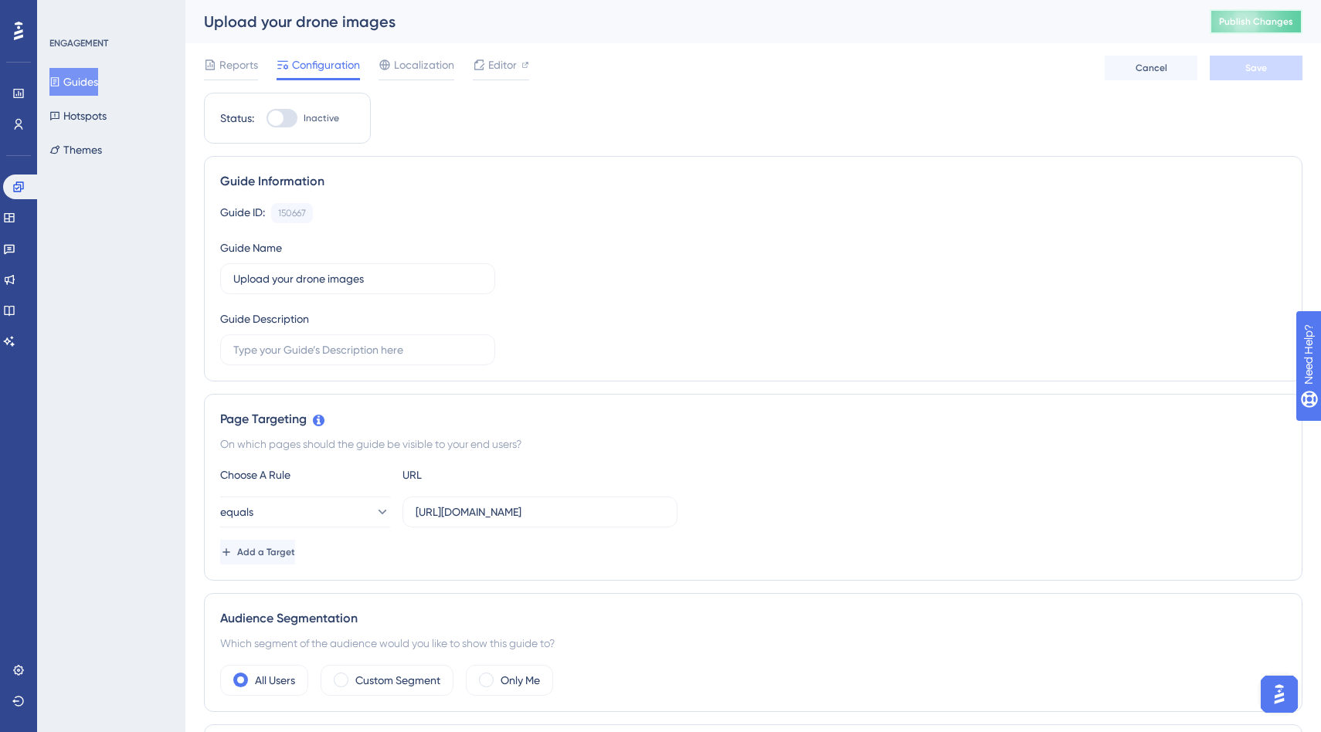
click at [1226, 19] on span "Publish Changes" at bounding box center [1256, 21] width 74 height 12
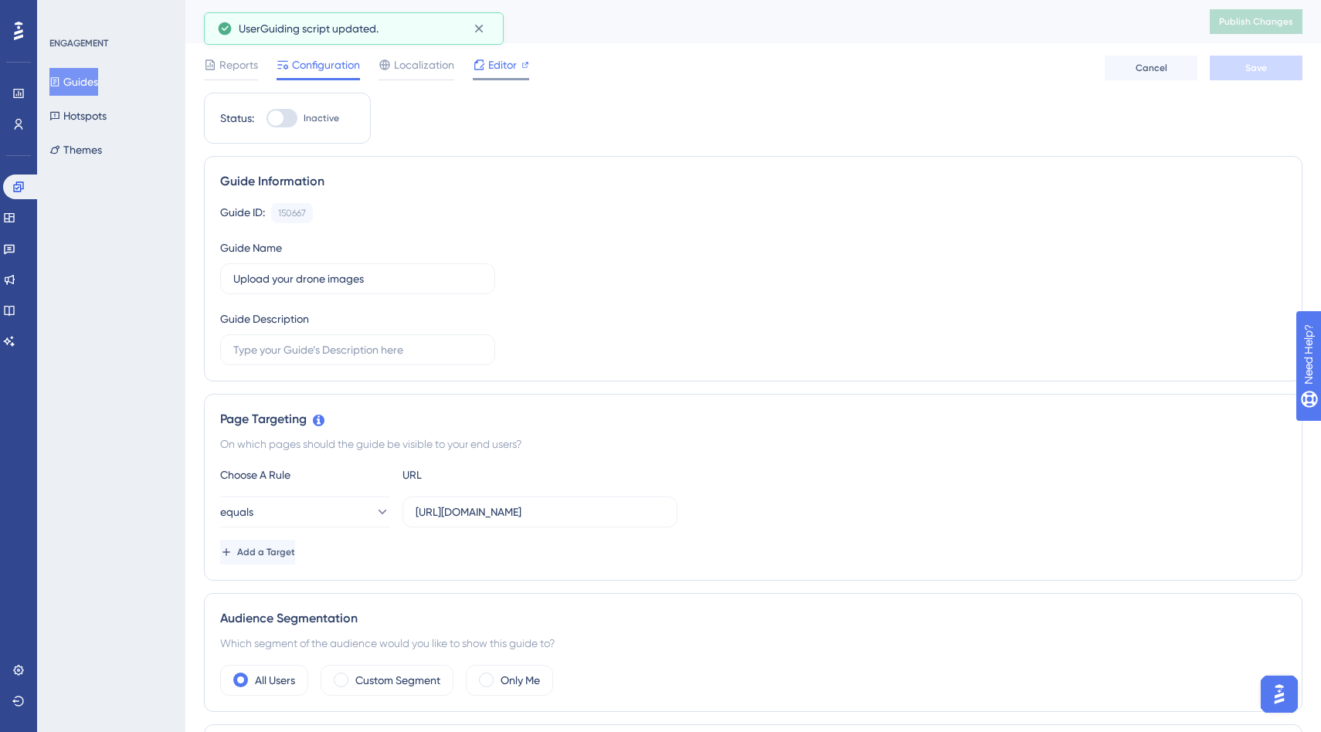
click at [507, 65] on span "Editor" at bounding box center [502, 65] width 29 height 19
click at [0, 0] on icon at bounding box center [0, 0] width 0 height 0
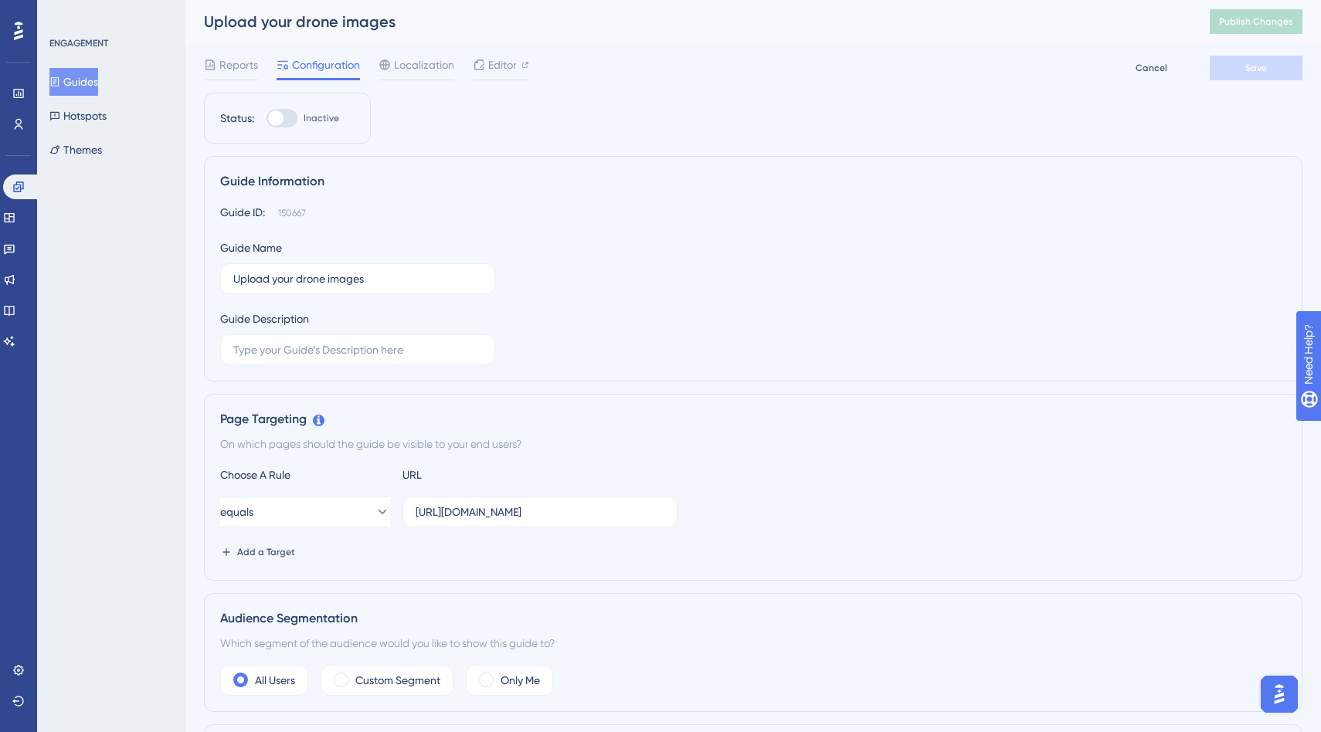
click at [0, 0] on icon at bounding box center [0, 0] width 0 height 0
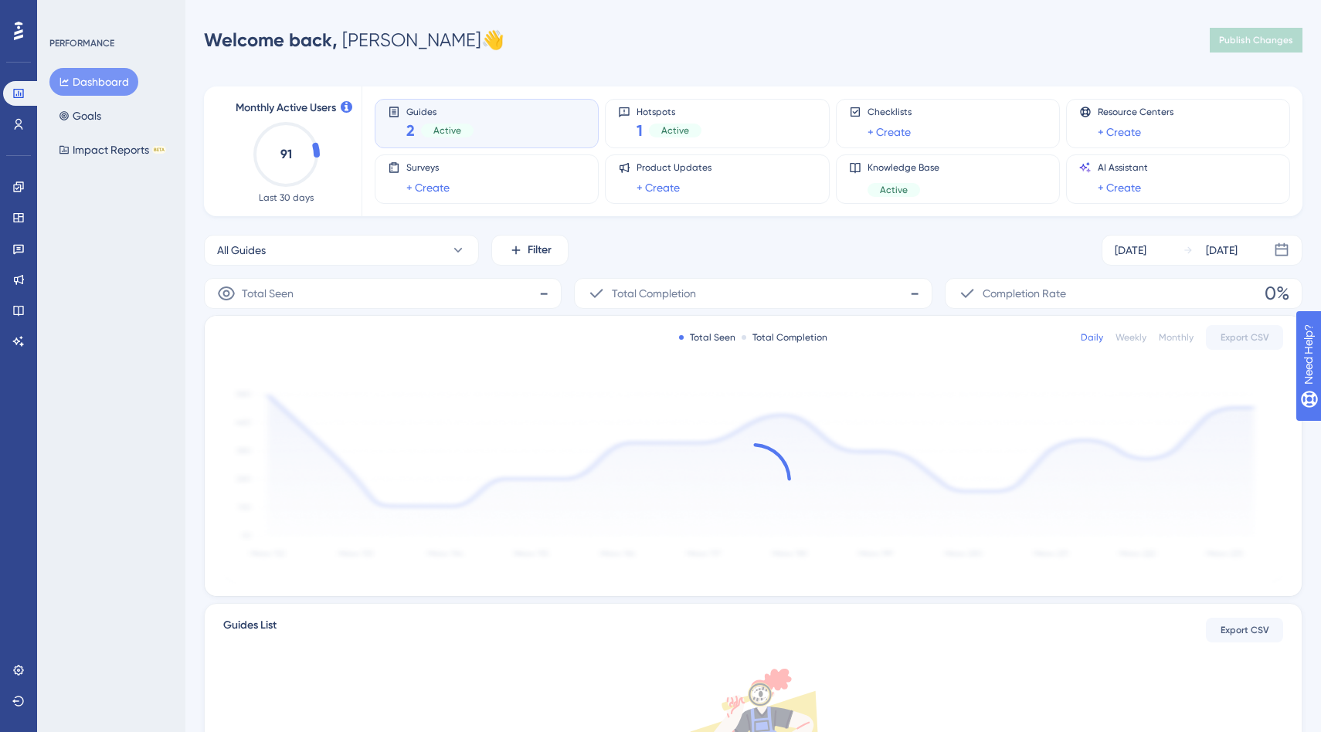
click at [20, 29] on icon at bounding box center [18, 31] width 9 height 20
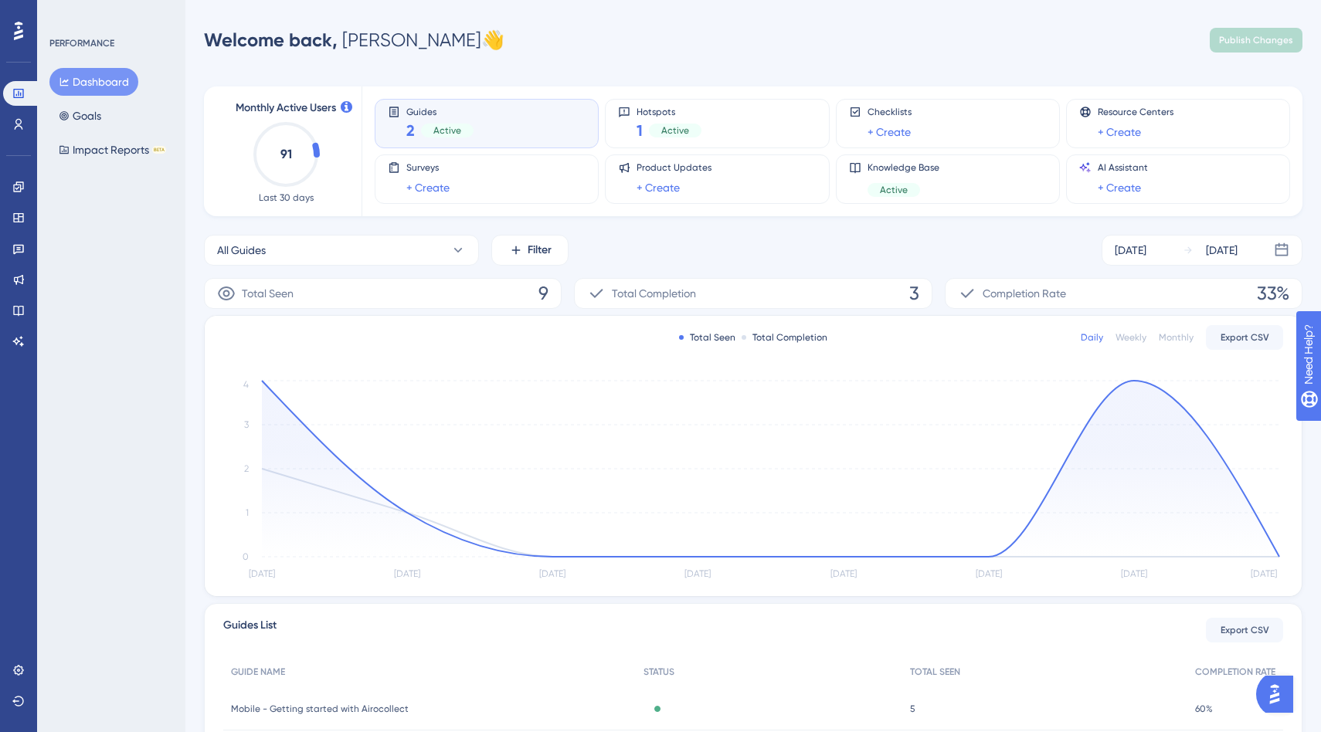
click at [524, 40] on div "Welcome back, [PERSON_NAME] 👋 Publish Changes" at bounding box center [753, 40] width 1098 height 31
click at [521, 46] on div "Welcome back, [PERSON_NAME] 👋 Publish Changes" at bounding box center [753, 40] width 1098 height 31
click at [16, 307] on icon at bounding box center [18, 310] width 12 height 12
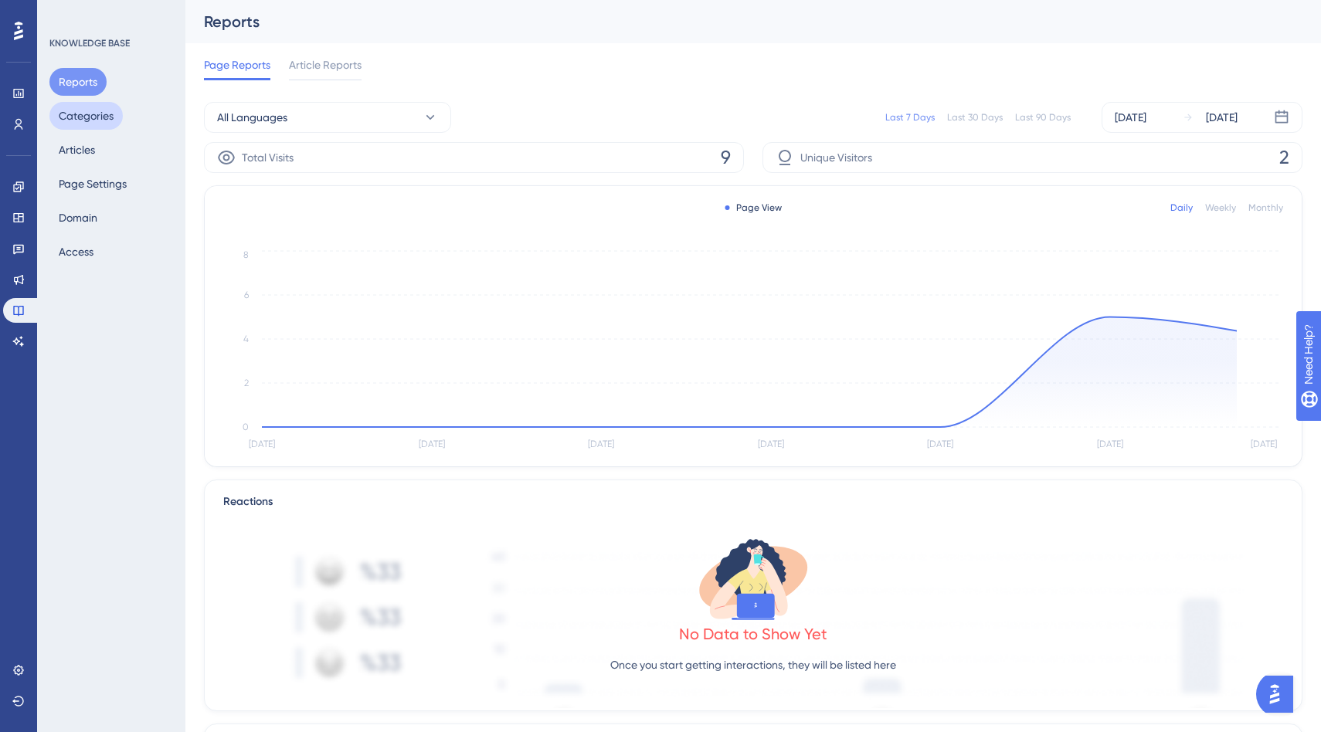
click at [87, 116] on button "Categories" at bounding box center [85, 116] width 73 height 28
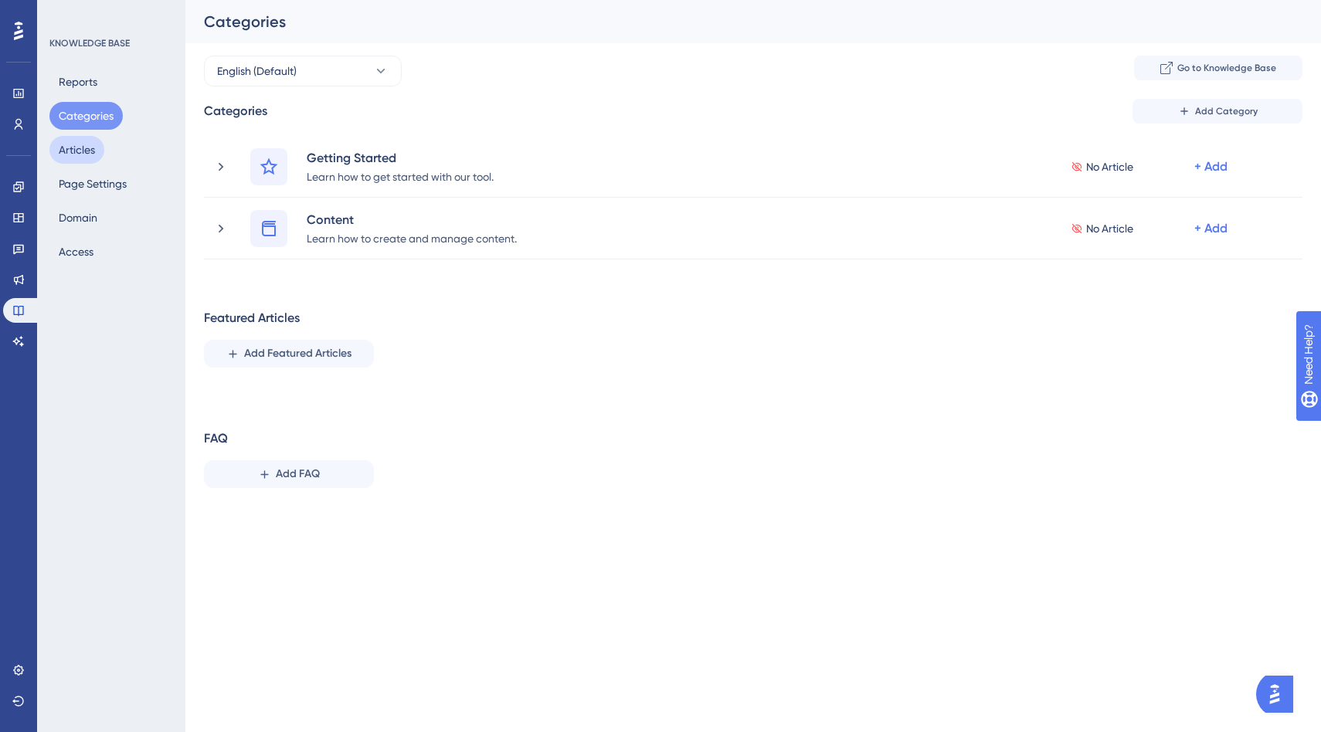
click at [83, 155] on button "Articles" at bounding box center [76, 150] width 55 height 28
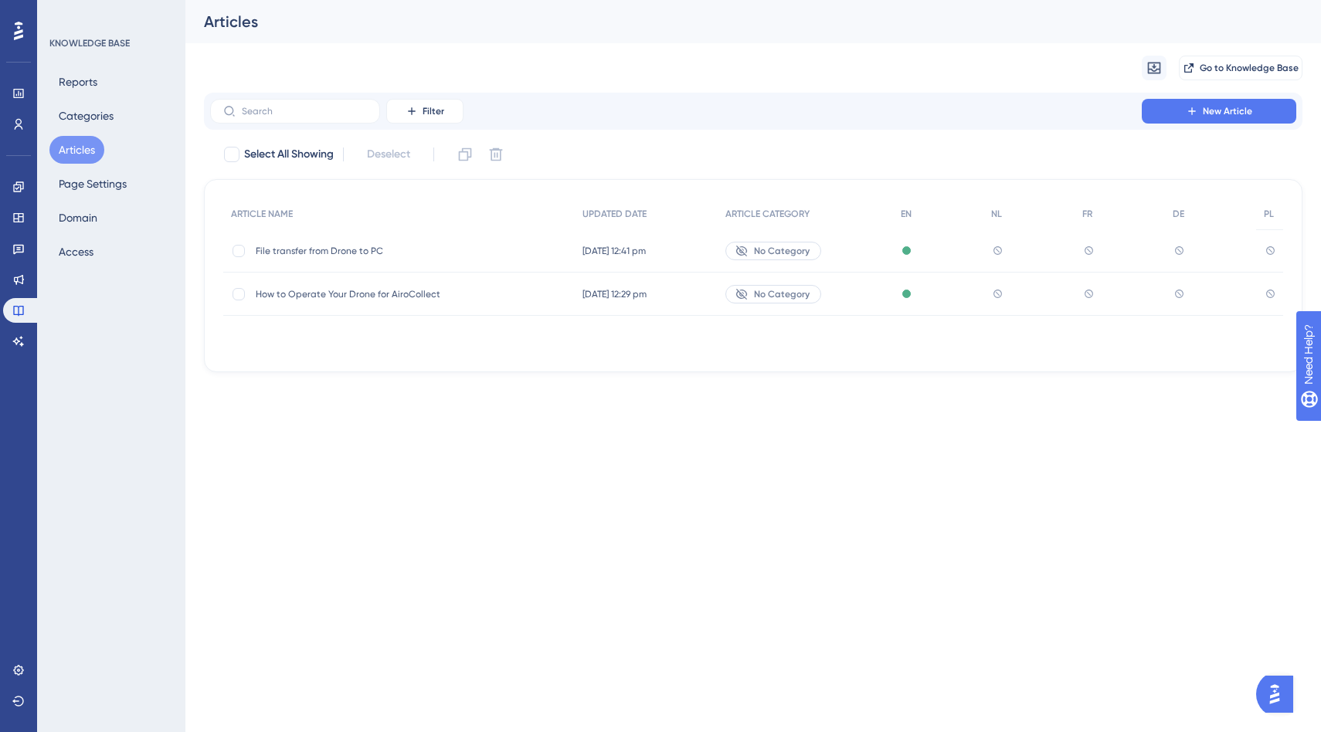
click at [461, 249] on span "File transfer from Drone to PC" at bounding box center [379, 251] width 247 height 12
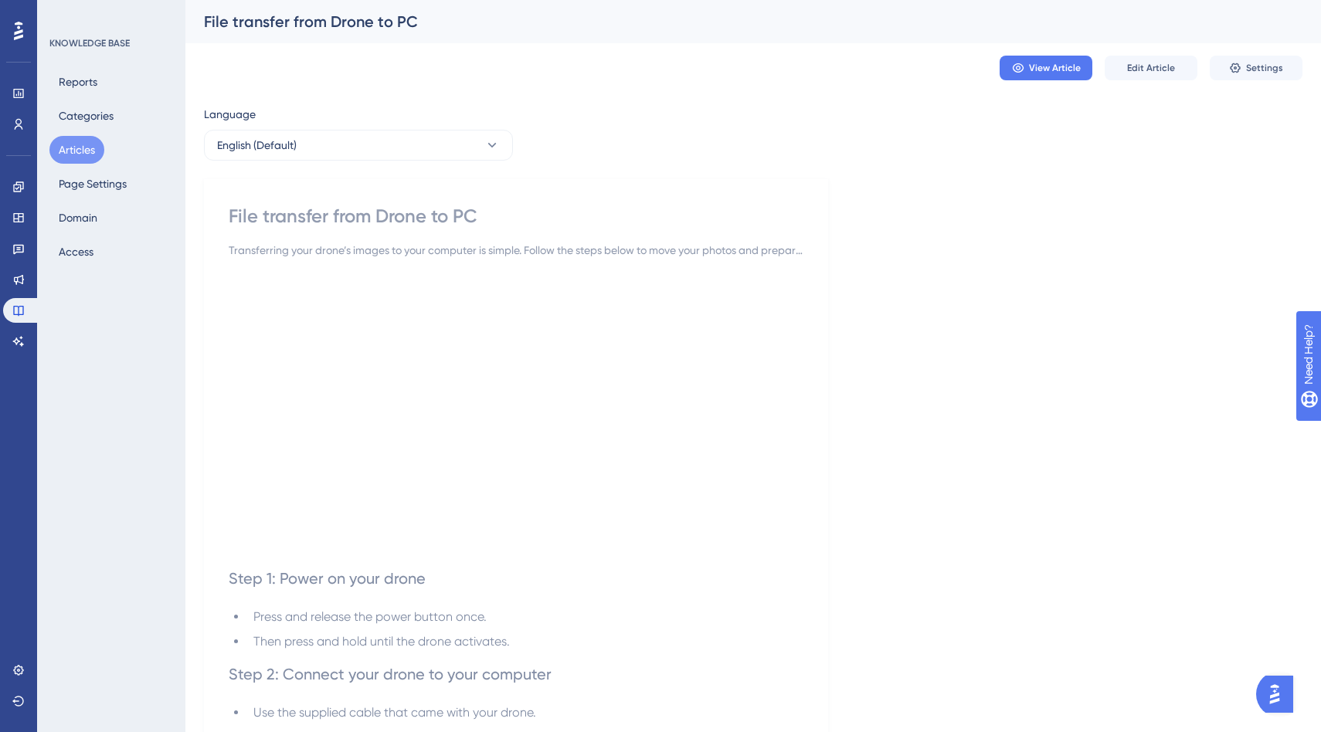
click at [646, 178] on div "Language English (Default) File transfer from Drone to PC Transferring your dro…" at bounding box center [753, 719] width 1098 height 1229
click at [1058, 81] on div "View Article Edit Article Settings" at bounding box center [753, 67] width 1098 height 49
click at [1057, 79] on button "View Article" at bounding box center [1045, 68] width 93 height 25
click at [74, 152] on button "Articles" at bounding box center [76, 150] width 55 height 28
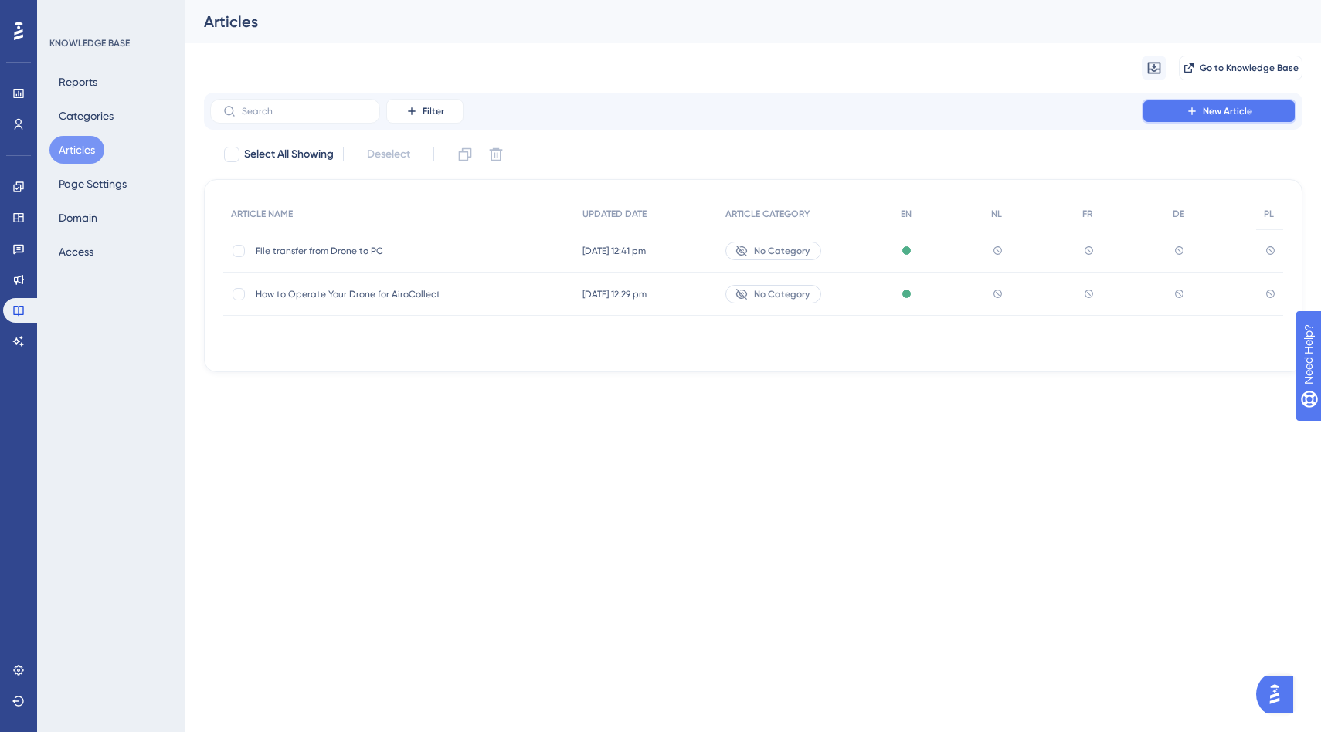
click at [1183, 109] on button "New Article" at bounding box center [1218, 111] width 154 height 25
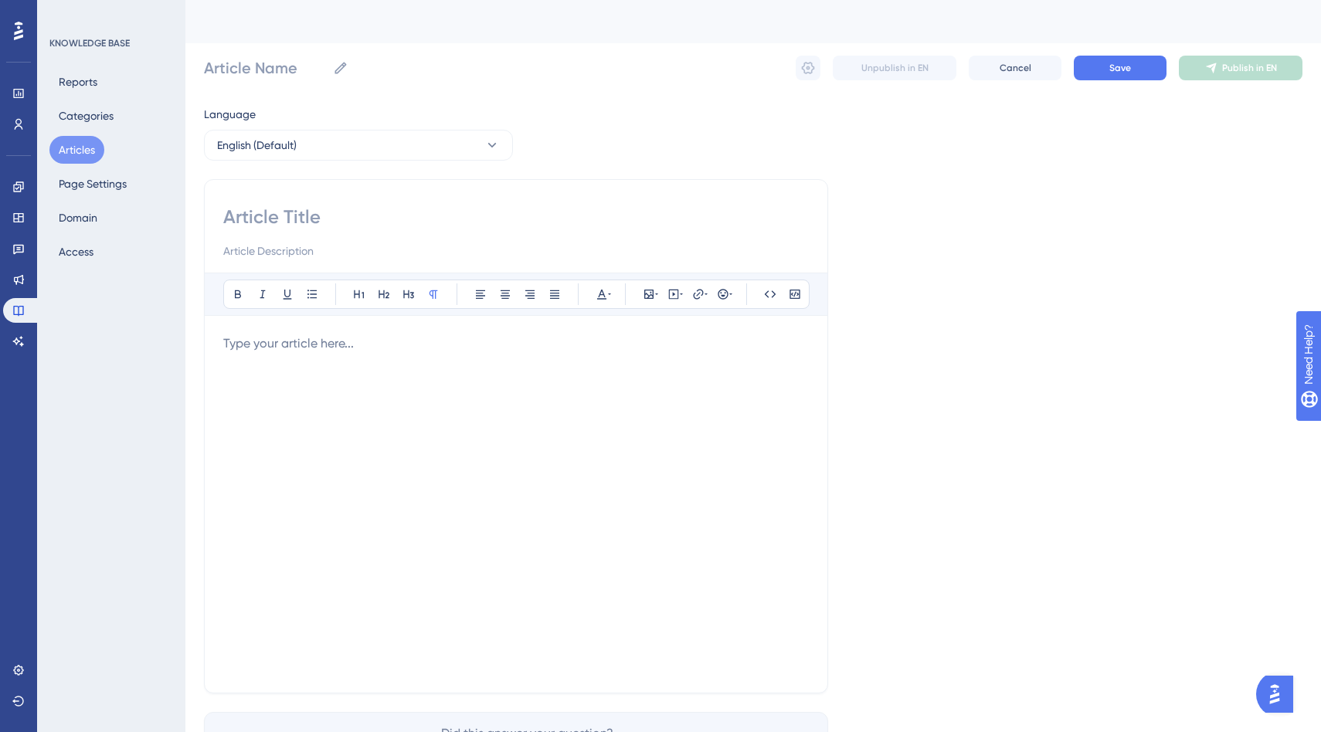
click at [338, 212] on input at bounding box center [515, 217] width 585 height 25
paste input "How to upload drone images to Airocollect"
type input "How to upload drone images to Airocollect"
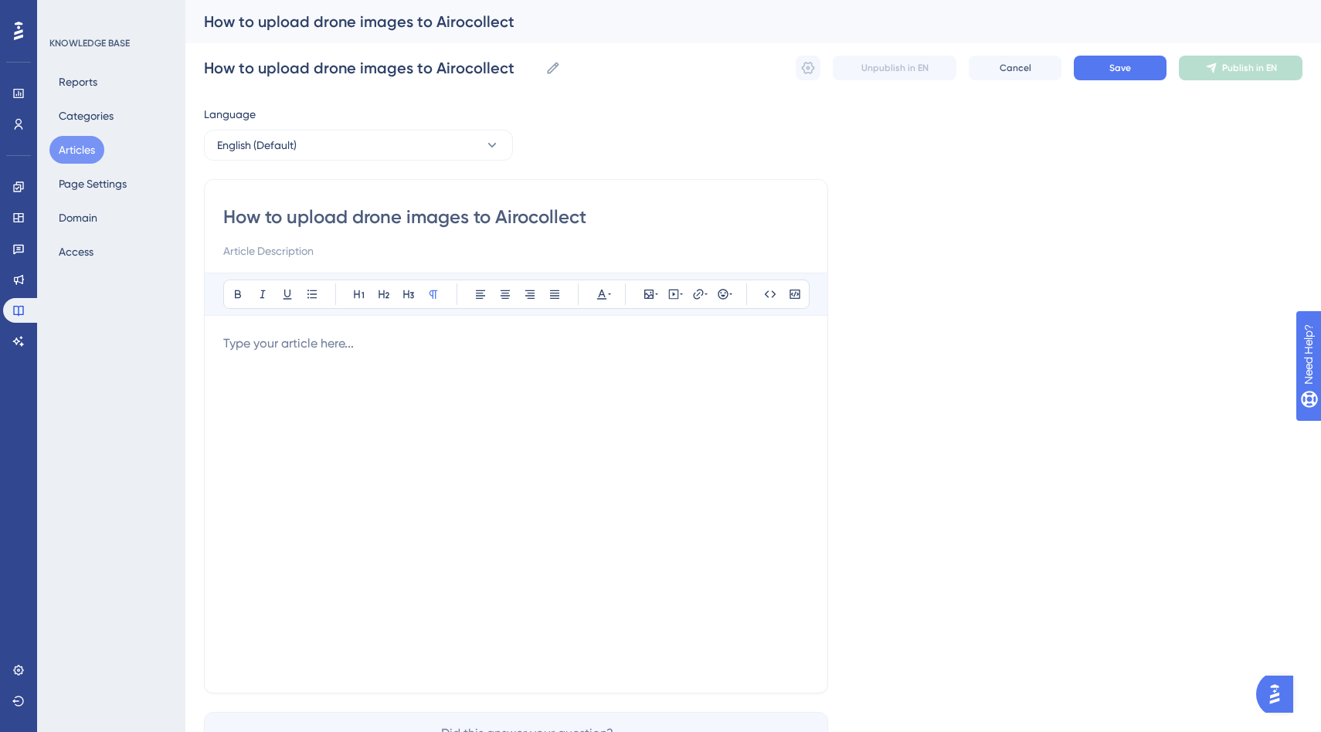
type input "How to upload drone images to Airocollect"
click at [326, 257] on input at bounding box center [515, 251] width 585 height 19
paste input "Uploading your drone images into Airocollect is quick and easy. Follow the step…"
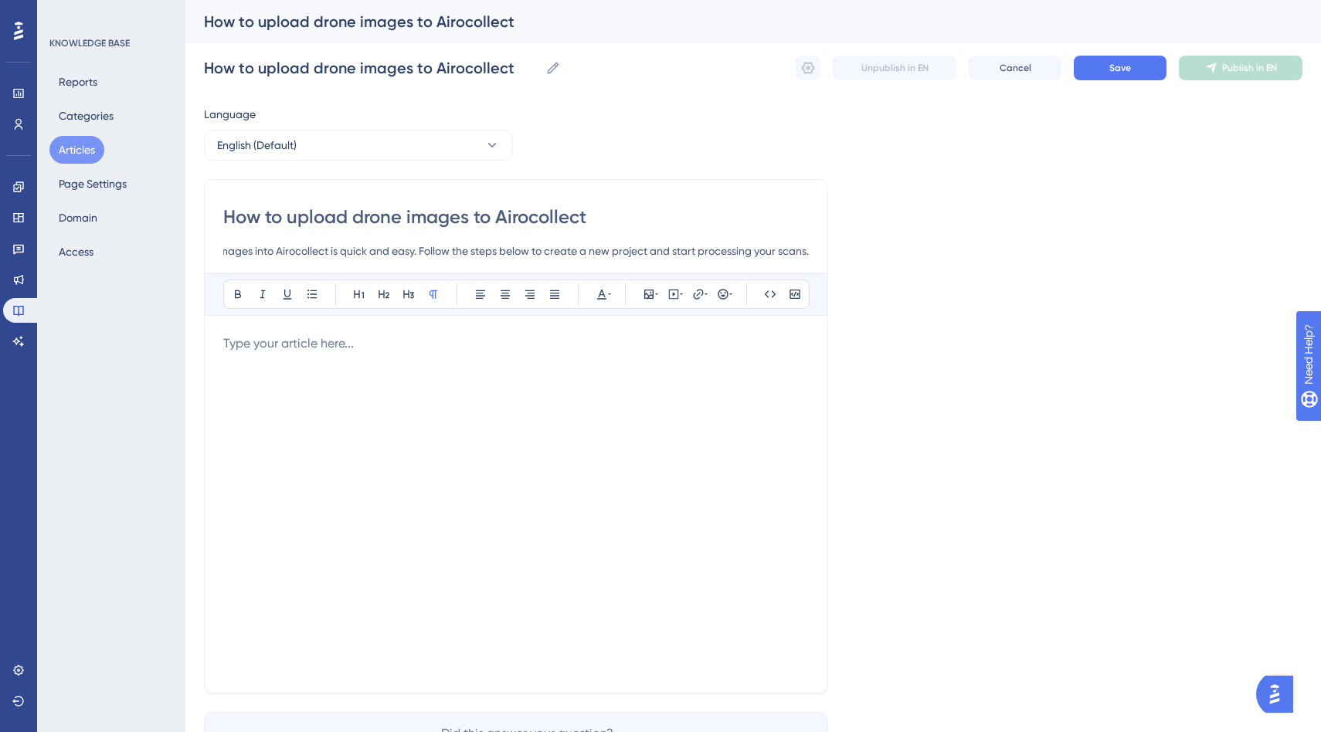
type input "Uploading your drone images into Airocollect is quick and easy. Follow the step…"
click at [307, 341] on p at bounding box center [515, 343] width 585 height 19
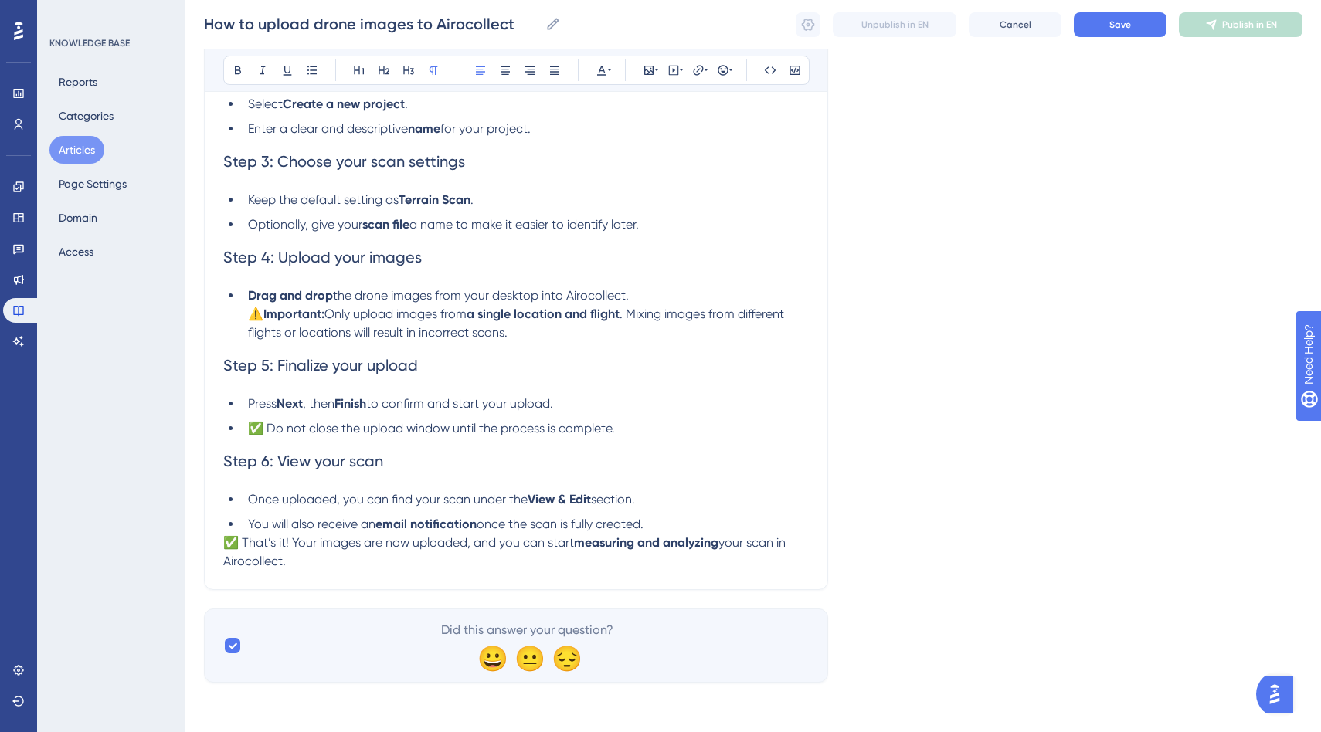
scroll to position [358, 0]
click at [658, 524] on li "You will also receive an email notification once the scan is fully created." at bounding box center [525, 524] width 567 height 19
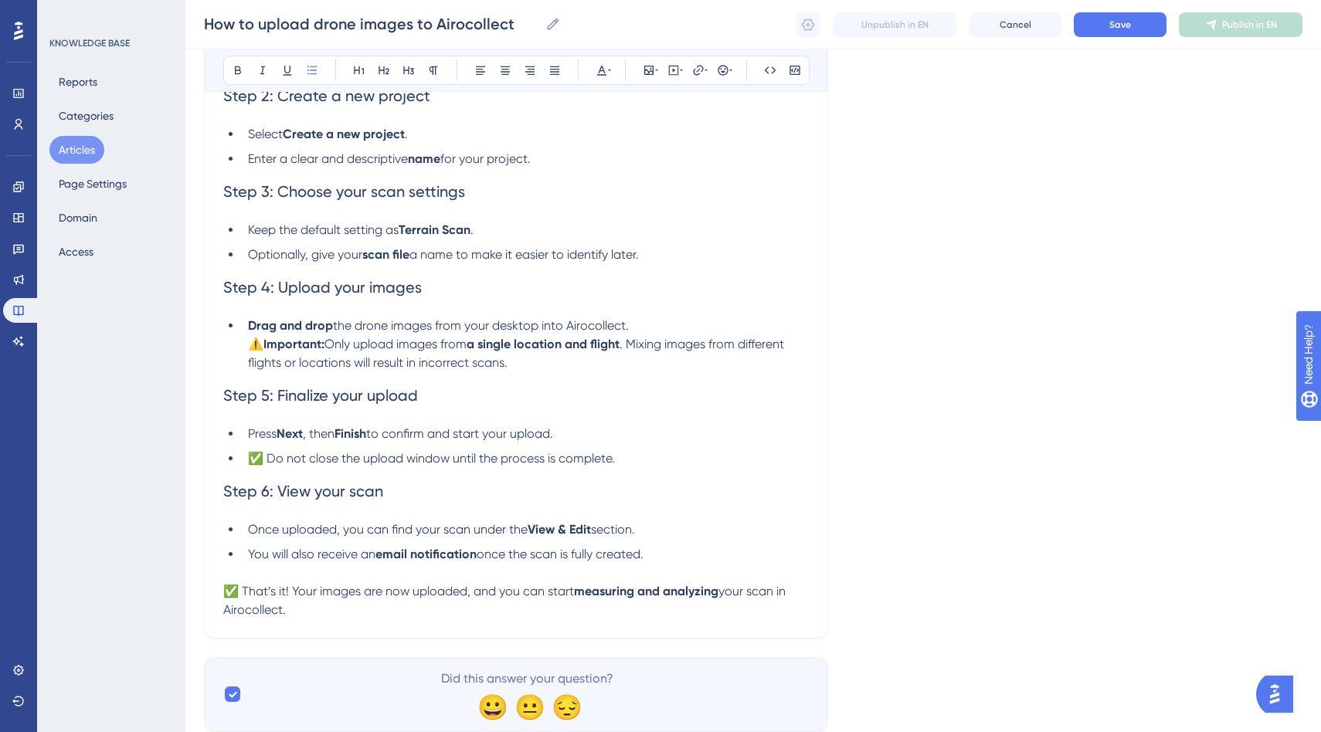
scroll to position [321, 0]
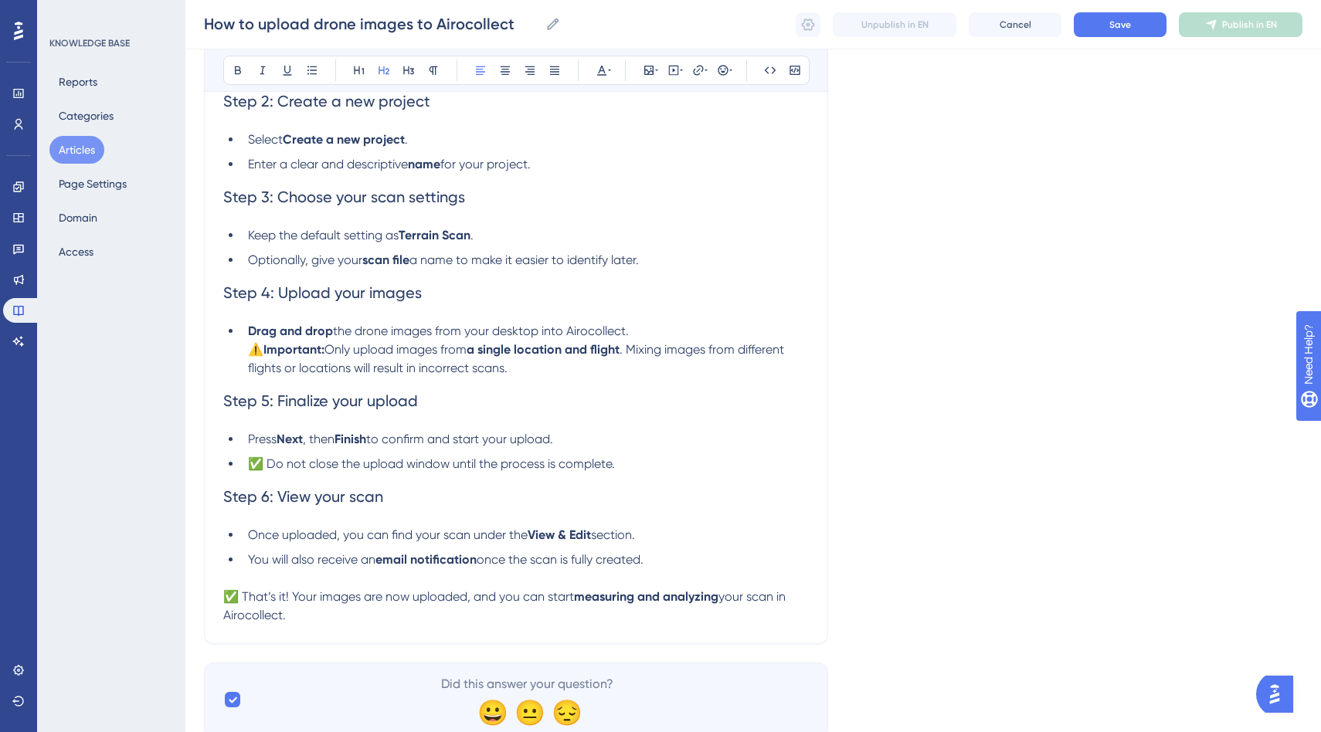
click at [389, 315] on h2 "Step 4: Upload your images" at bounding box center [515, 293] width 585 height 46
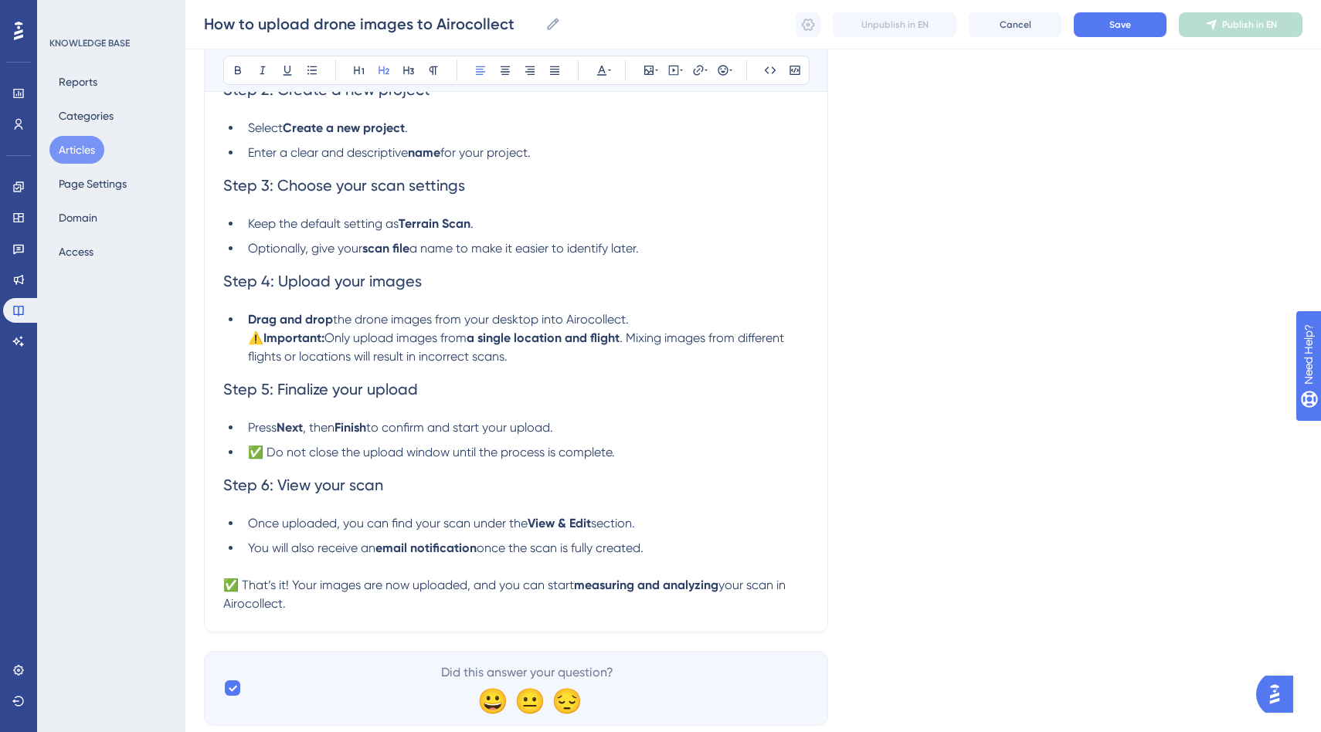
scroll to position [334, 0]
click at [523, 361] on li "Drag and drop the drone images from your desktop into Airocollect. ⚠️ Important…" at bounding box center [525, 338] width 567 height 56
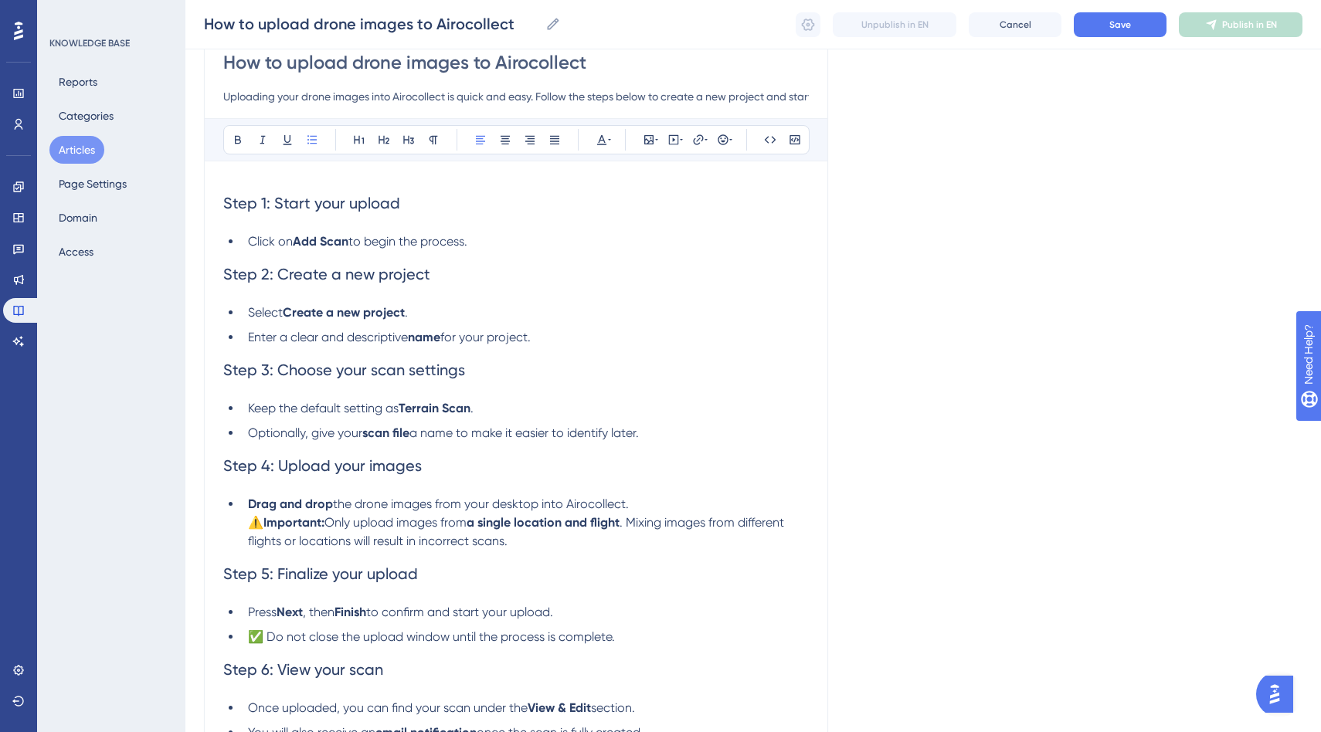
scroll to position [147, 0]
click at [424, 206] on h2 "Step 1: Start your upload" at bounding box center [515, 204] width 585 height 46
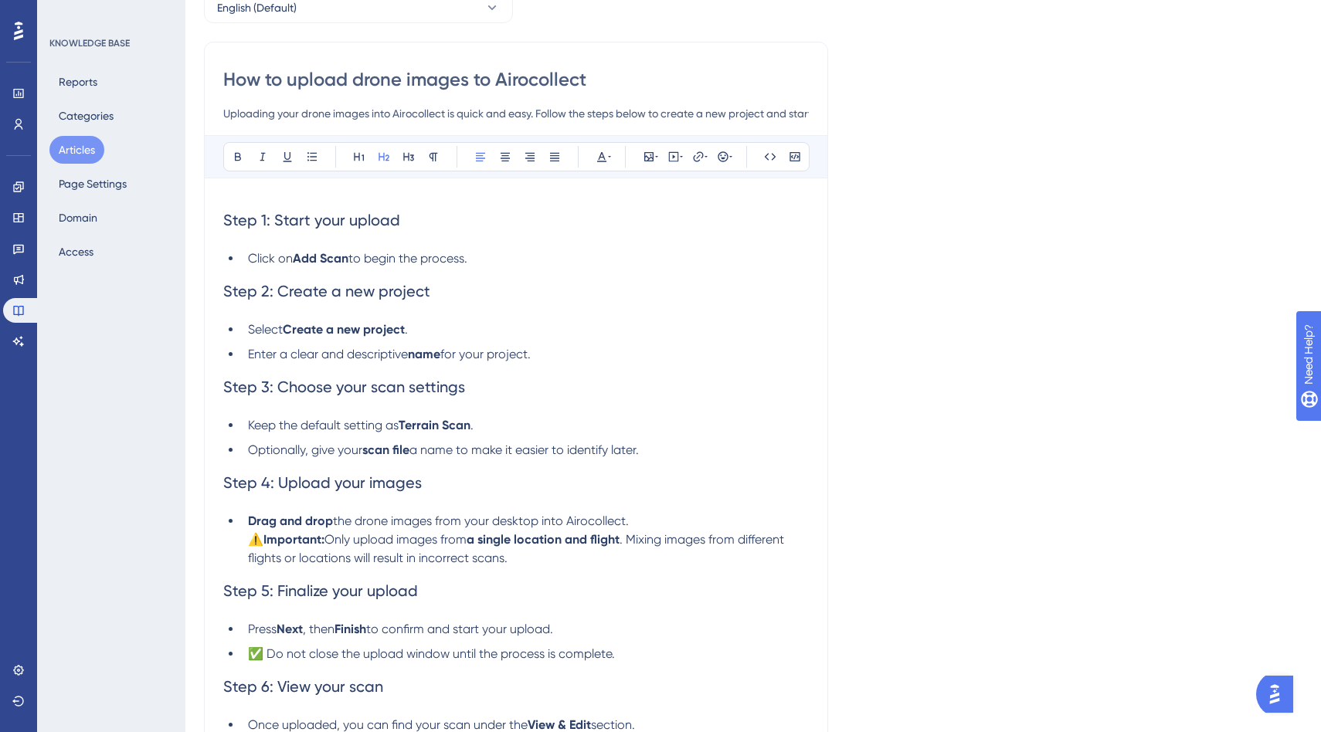
scroll to position [0, 0]
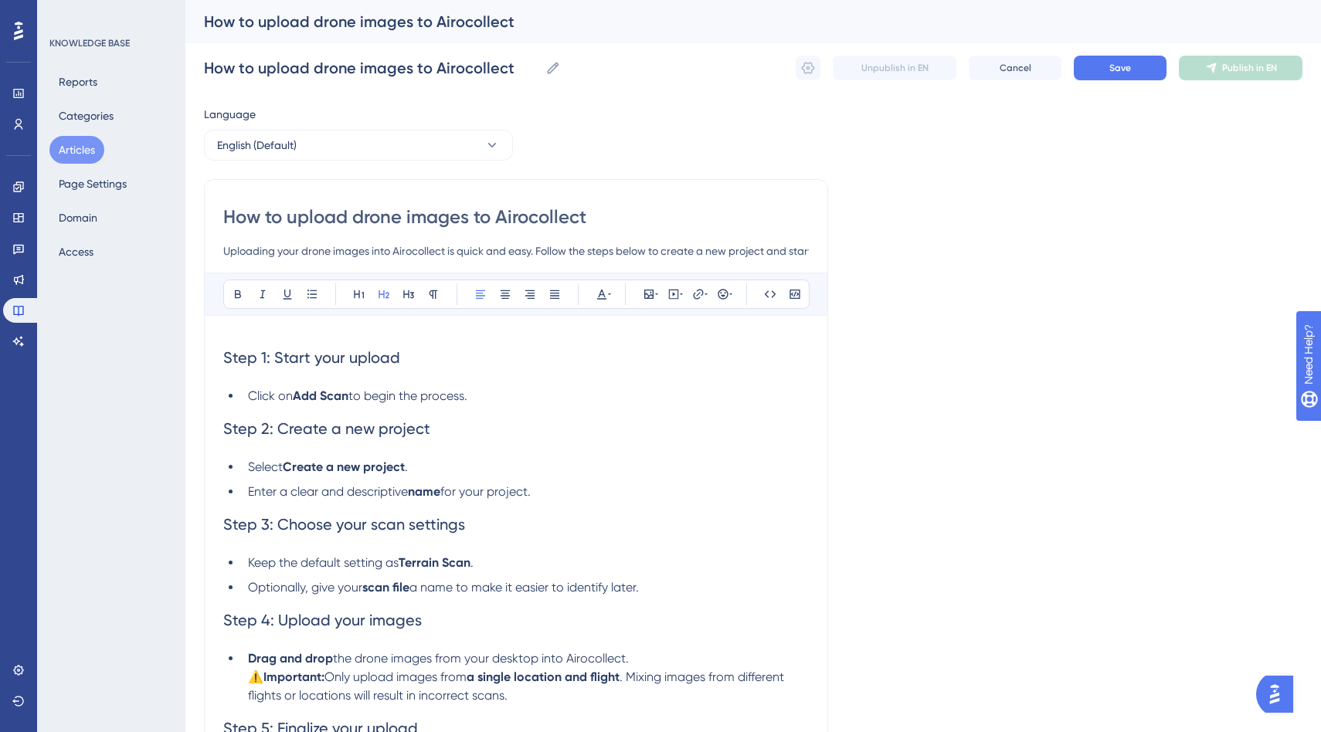
click at [955, 287] on div "Language English (Default) How to upload drone images to Airocollect Uploading …" at bounding box center [753, 584] width 1098 height 959
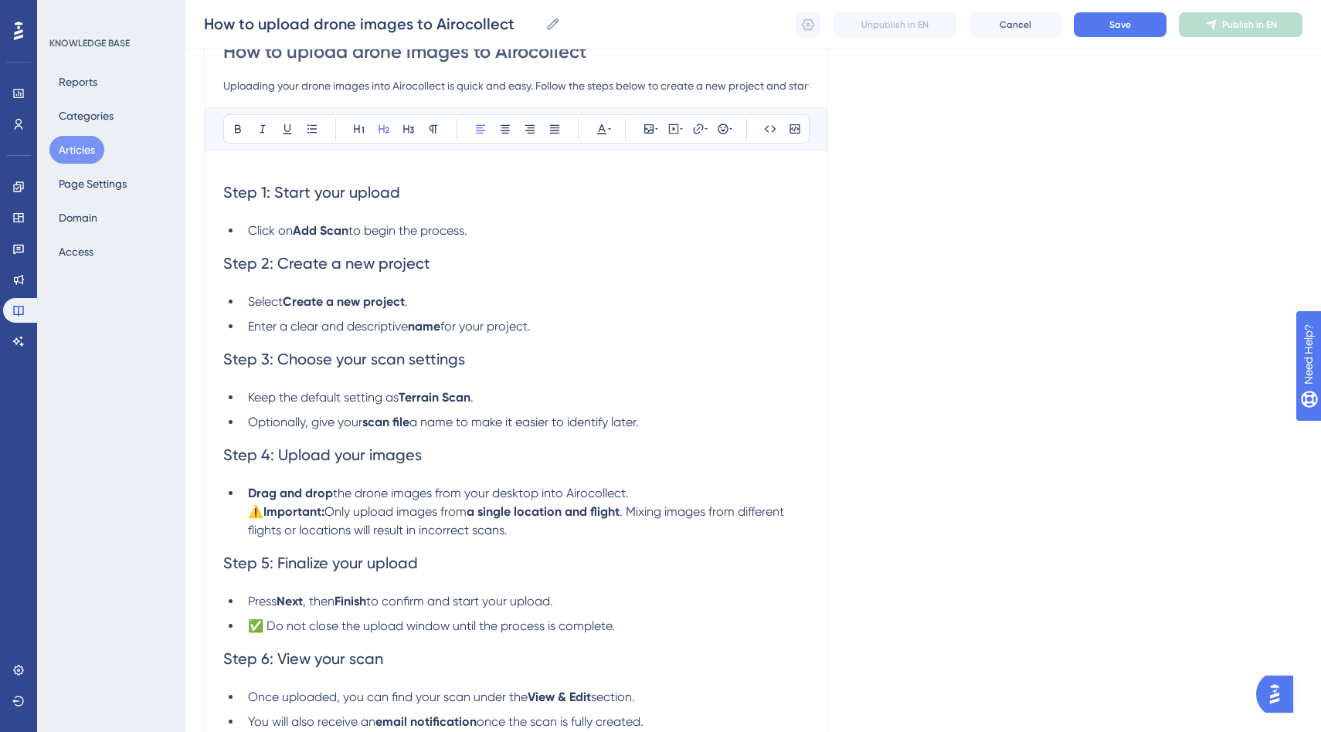
scroll to position [166, 0]
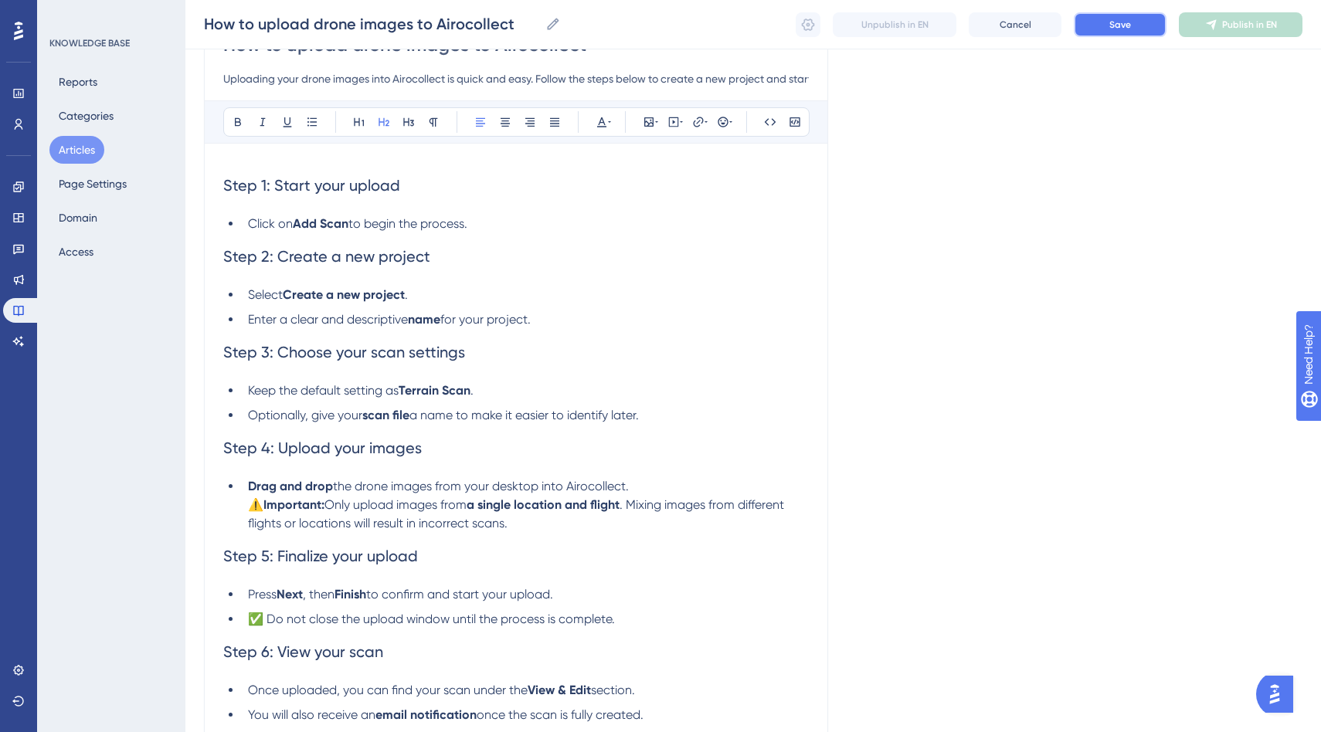
click at [1115, 24] on span "Save" at bounding box center [1120, 25] width 22 height 12
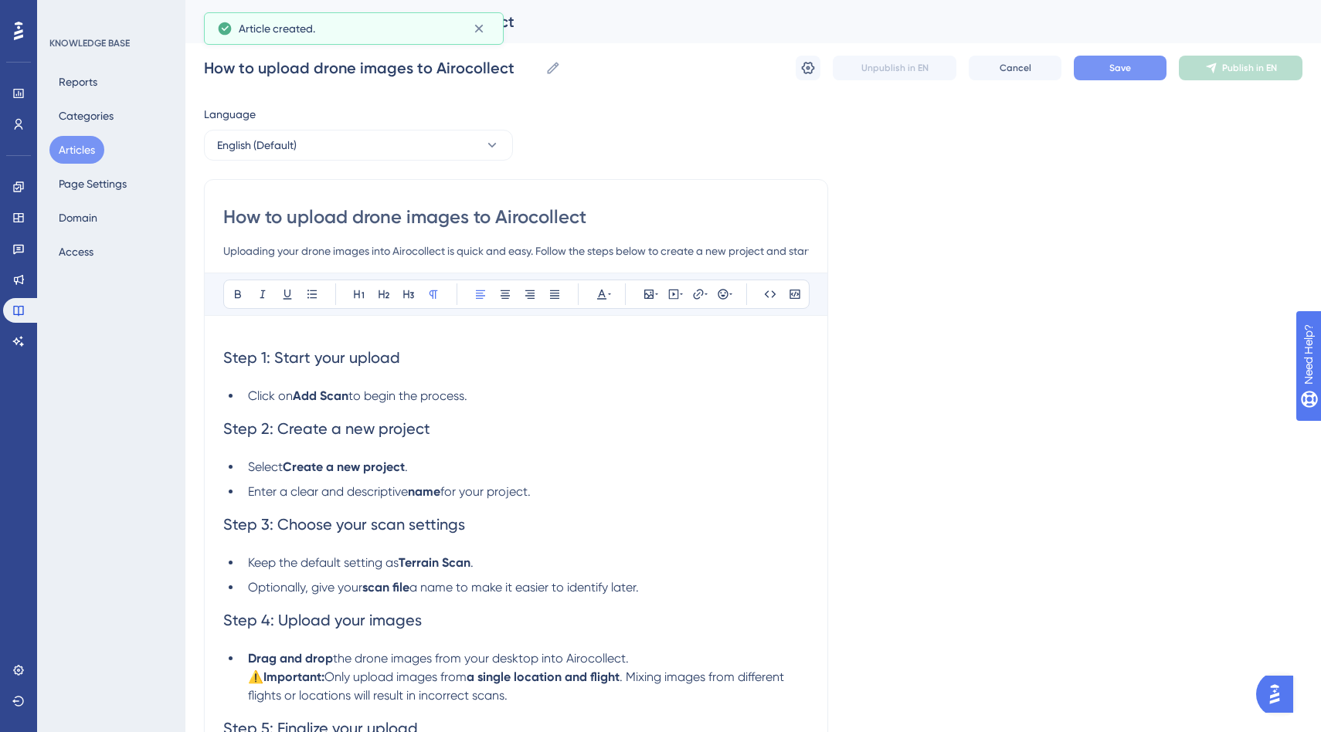
click at [1132, 63] on button "Save" at bounding box center [1119, 68] width 93 height 25
click at [1226, 66] on span "Publish in EN" at bounding box center [1249, 68] width 55 height 12
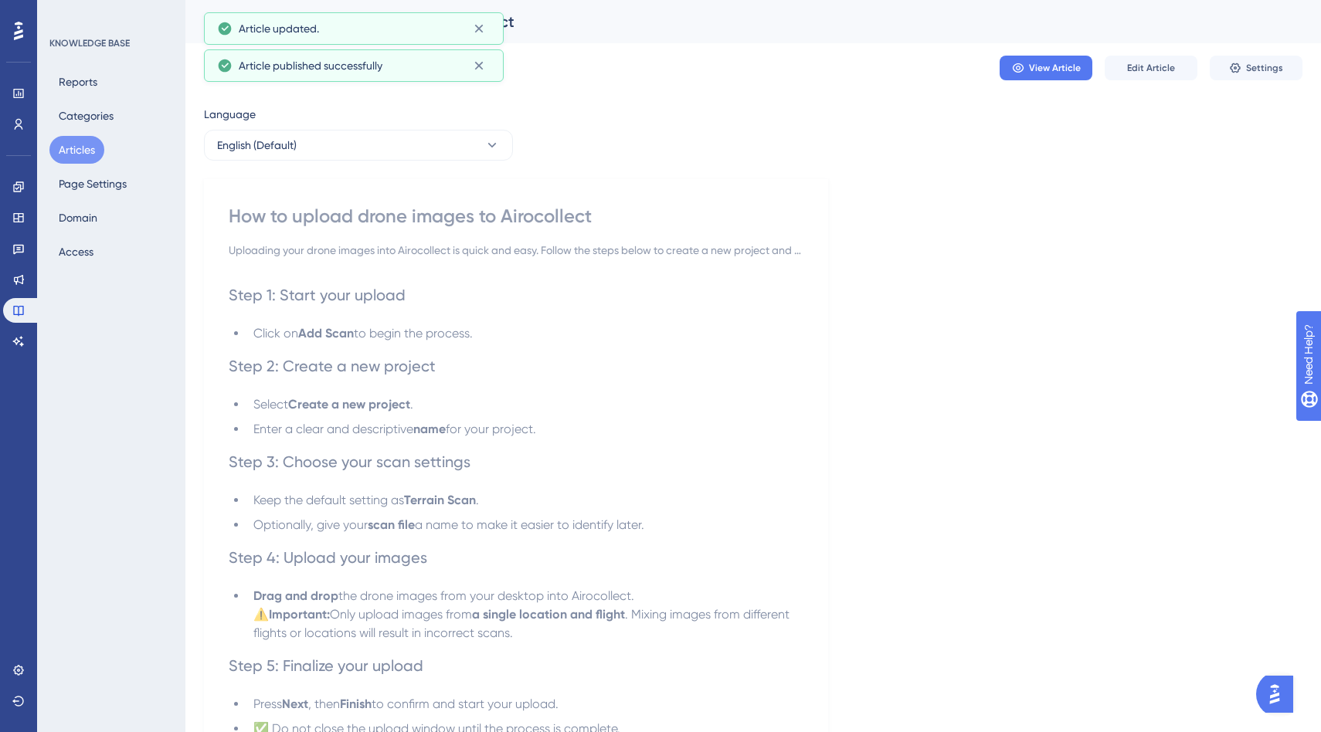
click at [656, 36] on div "How to upload drone images to Airocollect" at bounding box center [752, 21] width 1135 height 43
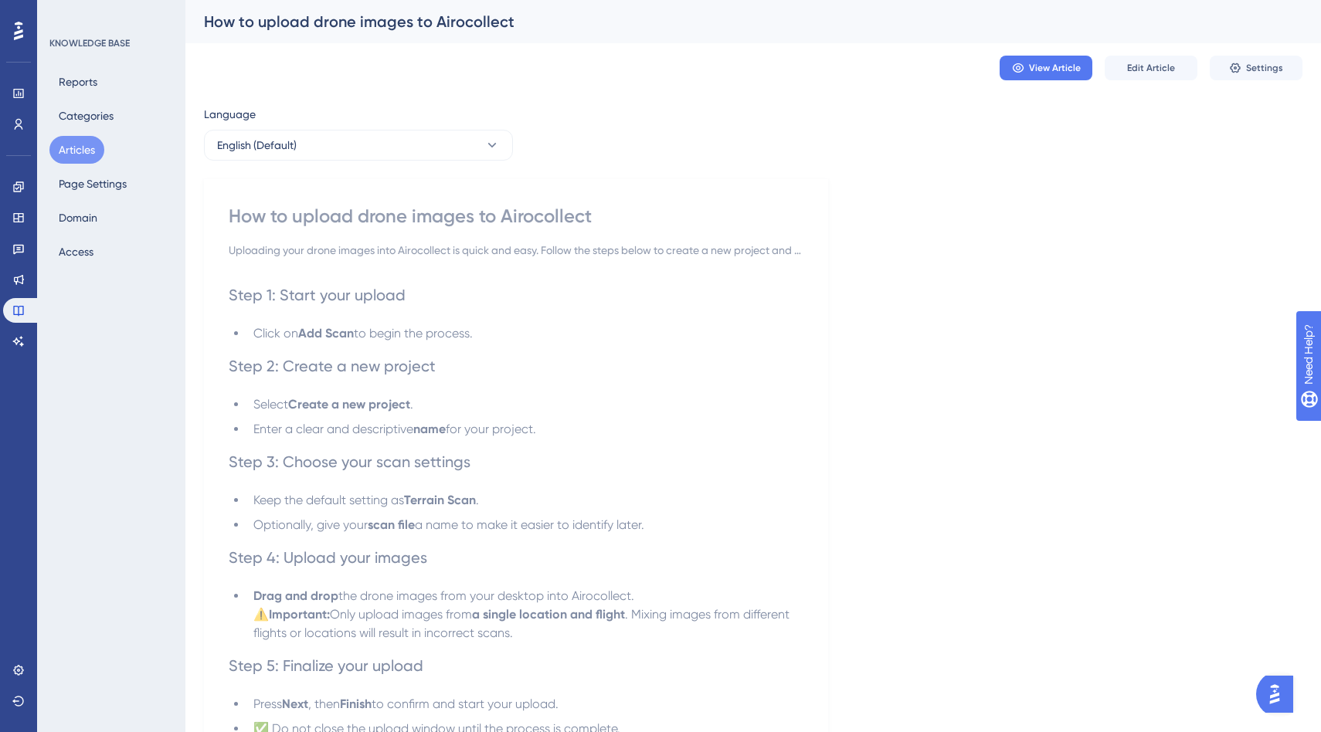
click at [721, 22] on div "How to upload drone images to Airocollect" at bounding box center [734, 22] width 1060 height 22
click at [768, 32] on div "How to upload drone images to Airocollect" at bounding box center [734, 22] width 1060 height 22
click at [750, 27] on div "How to upload drone images to Airocollect" at bounding box center [734, 22] width 1060 height 22
click at [600, 55] on div "View Article Edit Article Settings" at bounding box center [753, 67] width 1098 height 49
click at [669, 83] on div "View Article Edit Article Settings" at bounding box center [753, 67] width 1098 height 49
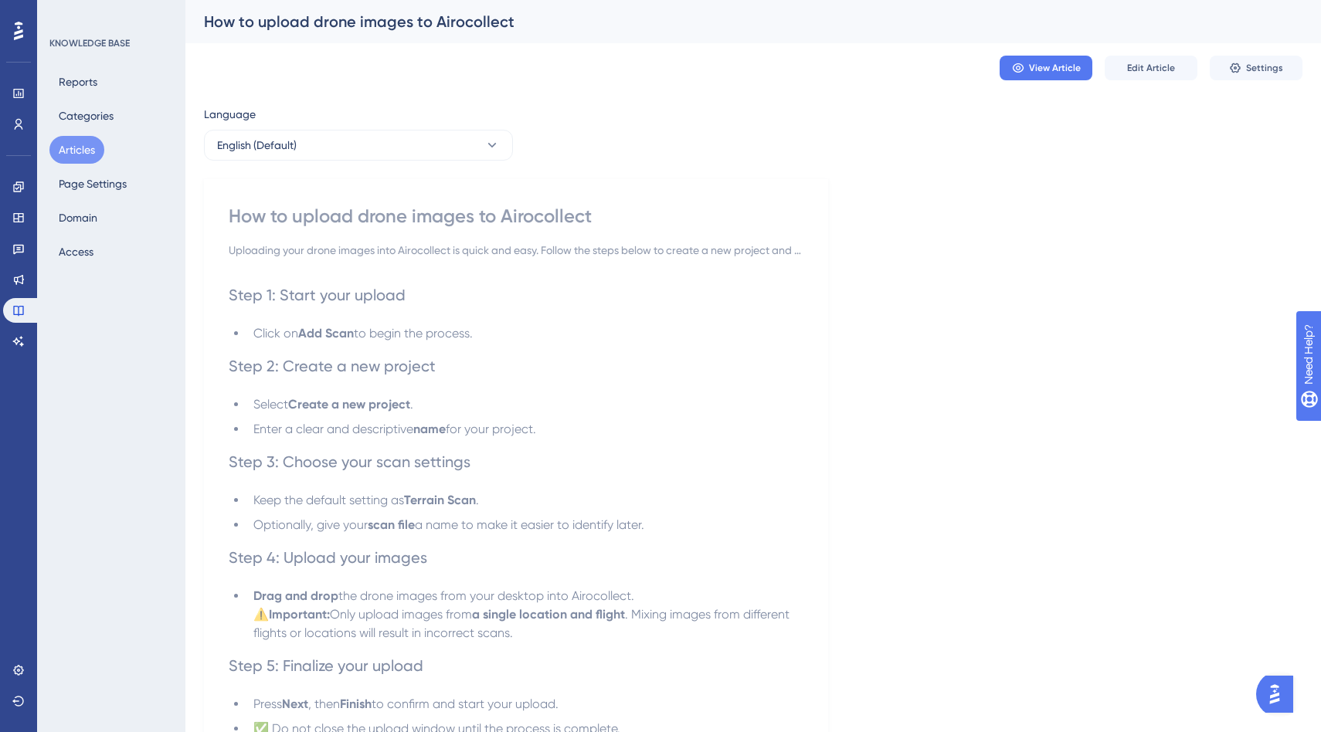
click at [0, 0] on icon at bounding box center [0, 0] width 0 height 0
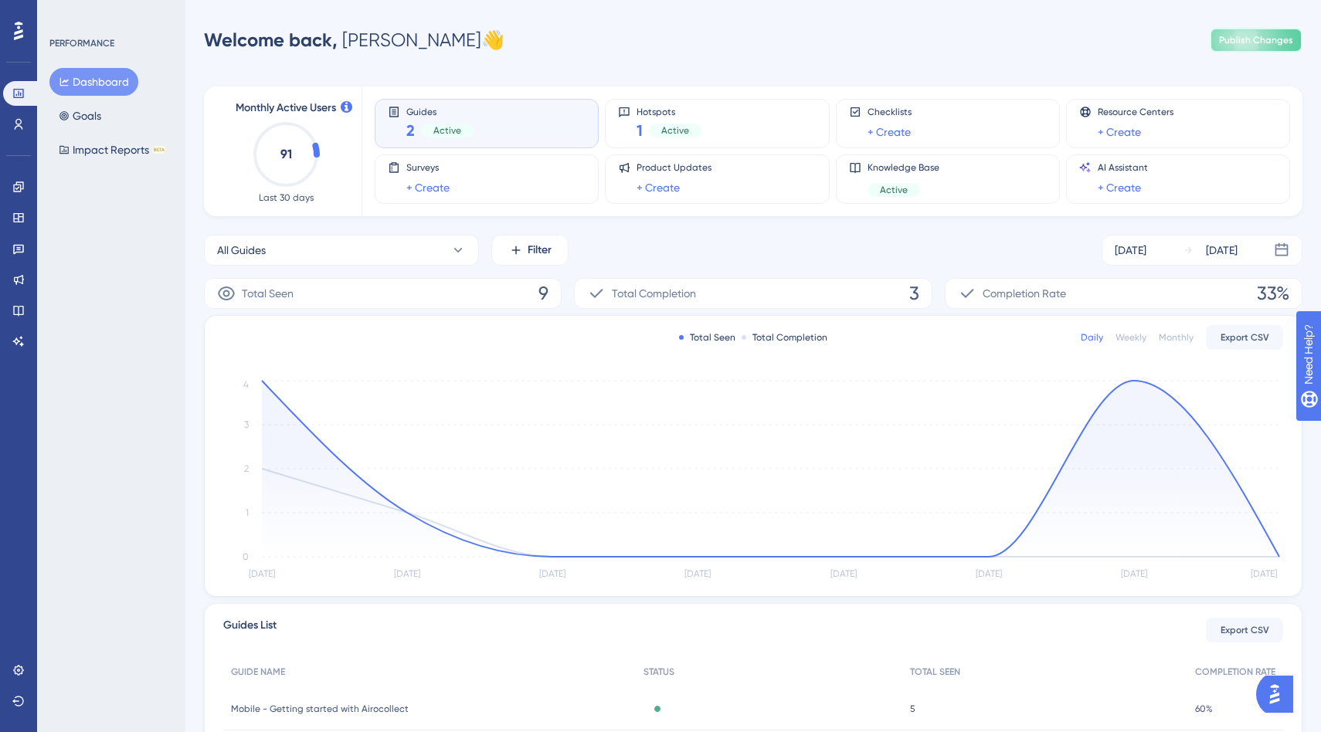
click at [1241, 38] on button "Publish Changes" at bounding box center [1255, 40] width 93 height 25
click at [567, 36] on div "Welcome back, Cédric 👋 Publish Changes" at bounding box center [753, 40] width 1098 height 31
click at [0, 0] on div "Welcome back, [PERSON_NAME] 👋 Publish Changes" at bounding box center [0, 0] width 0 height 0
click at [0, 0] on div "Welcome back, Cédric 👋 Publish Changes" at bounding box center [0, 0] width 0 height 0
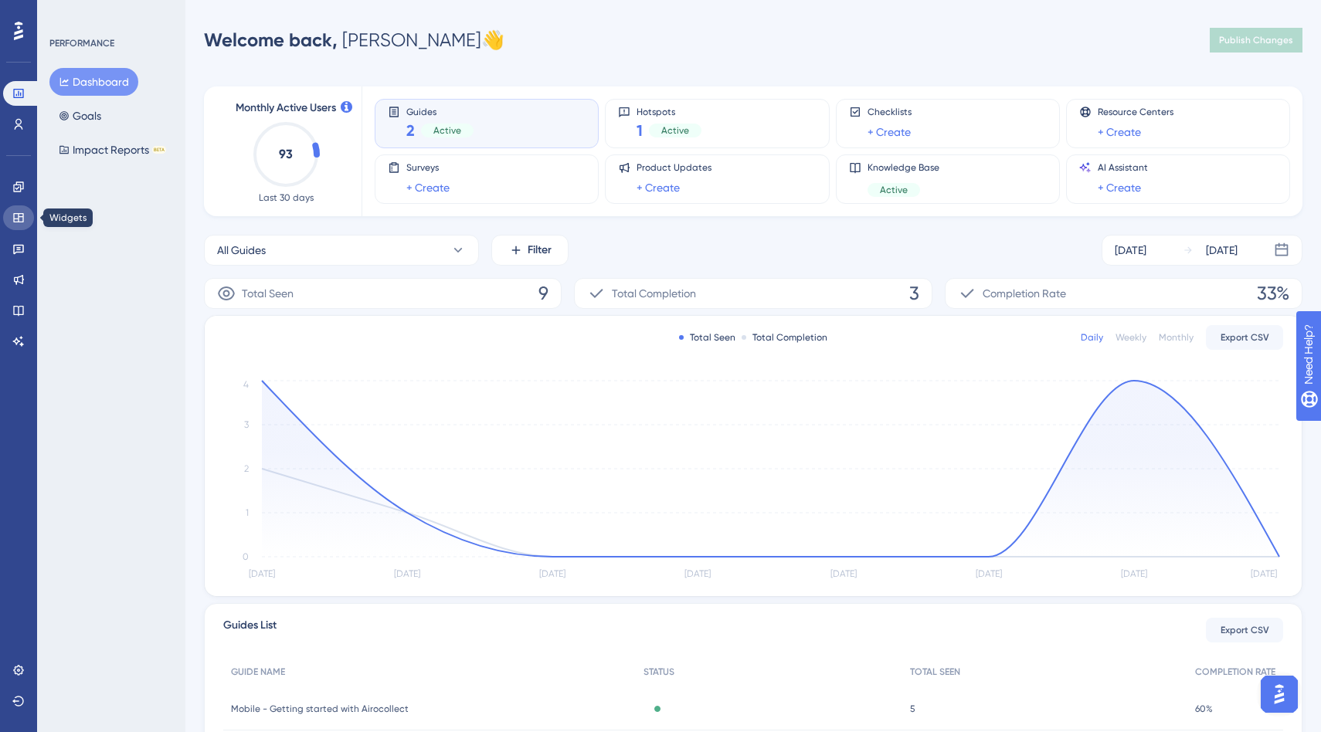
click at [20, 214] on icon at bounding box center [18, 218] width 12 height 12
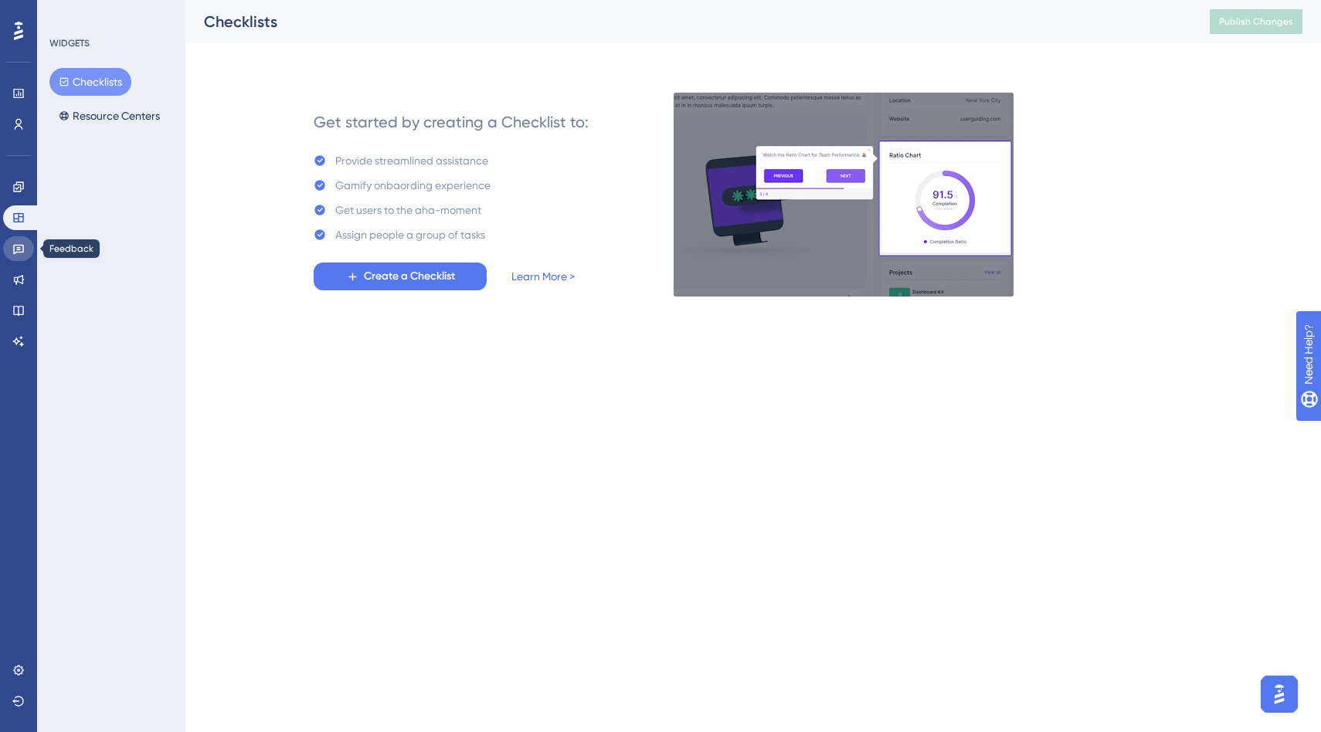
click at [21, 250] on icon at bounding box center [18, 249] width 12 height 12
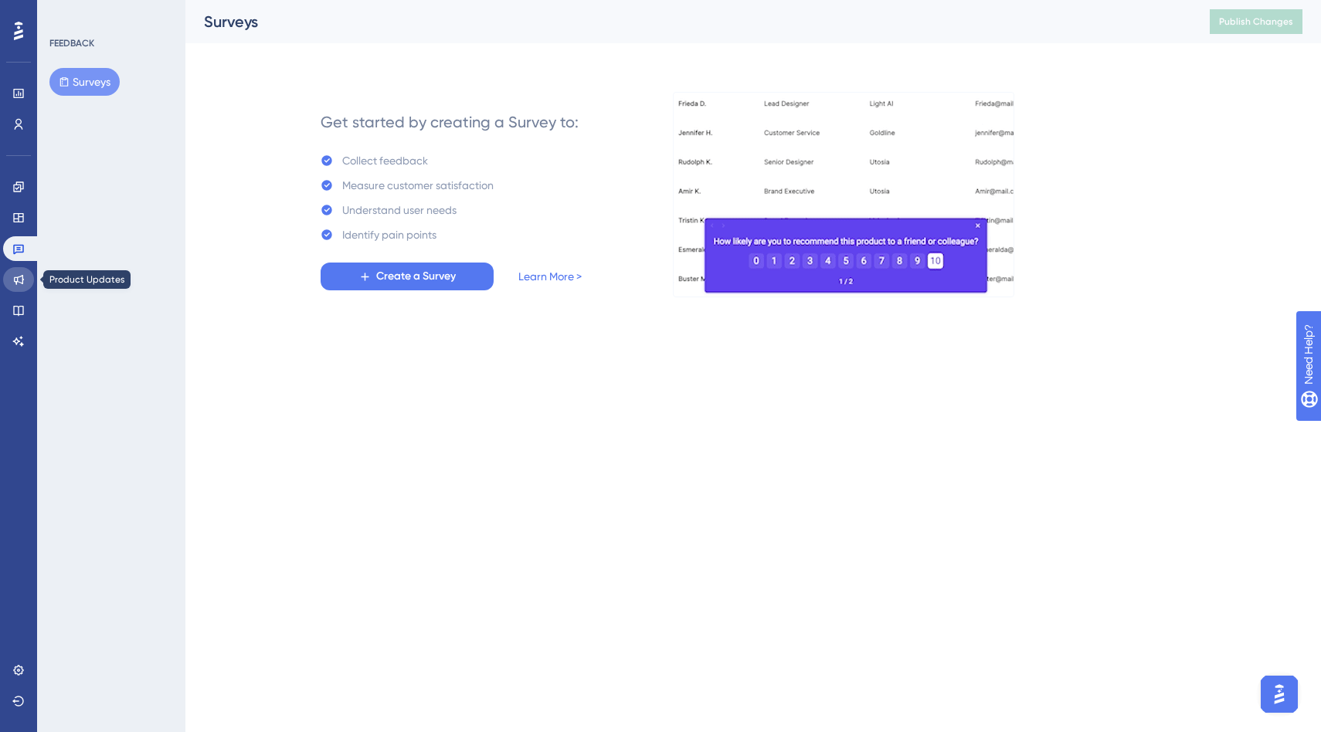
click at [21, 277] on icon at bounding box center [18, 279] width 12 height 12
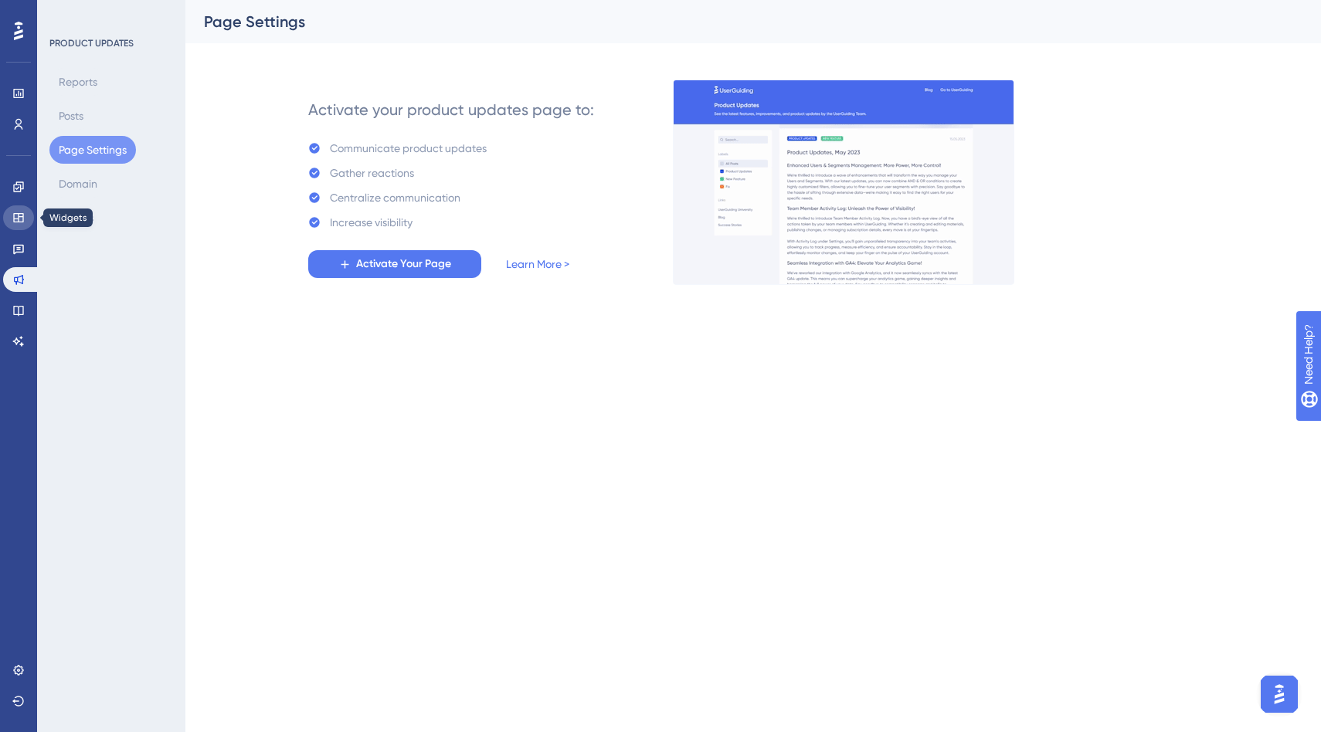
click at [17, 219] on icon at bounding box center [18, 218] width 12 height 12
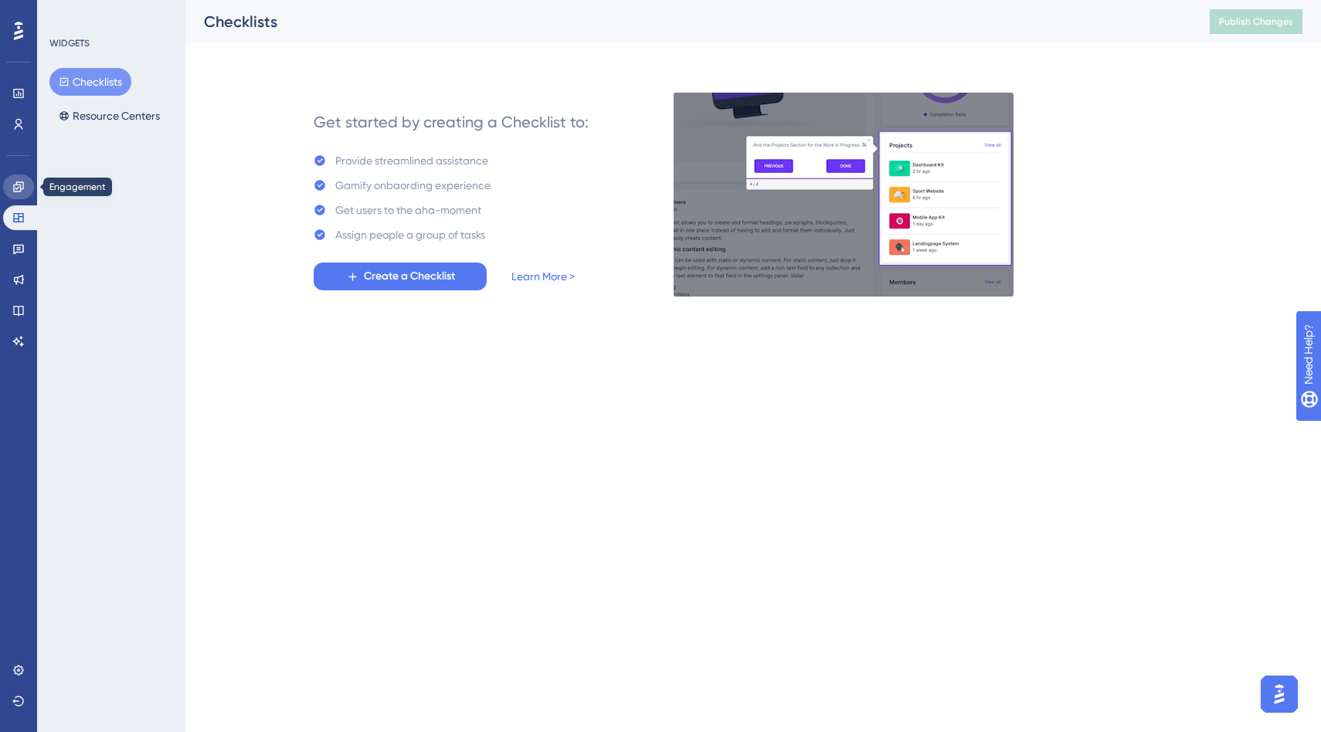
click at [12, 184] on icon at bounding box center [18, 187] width 12 height 12
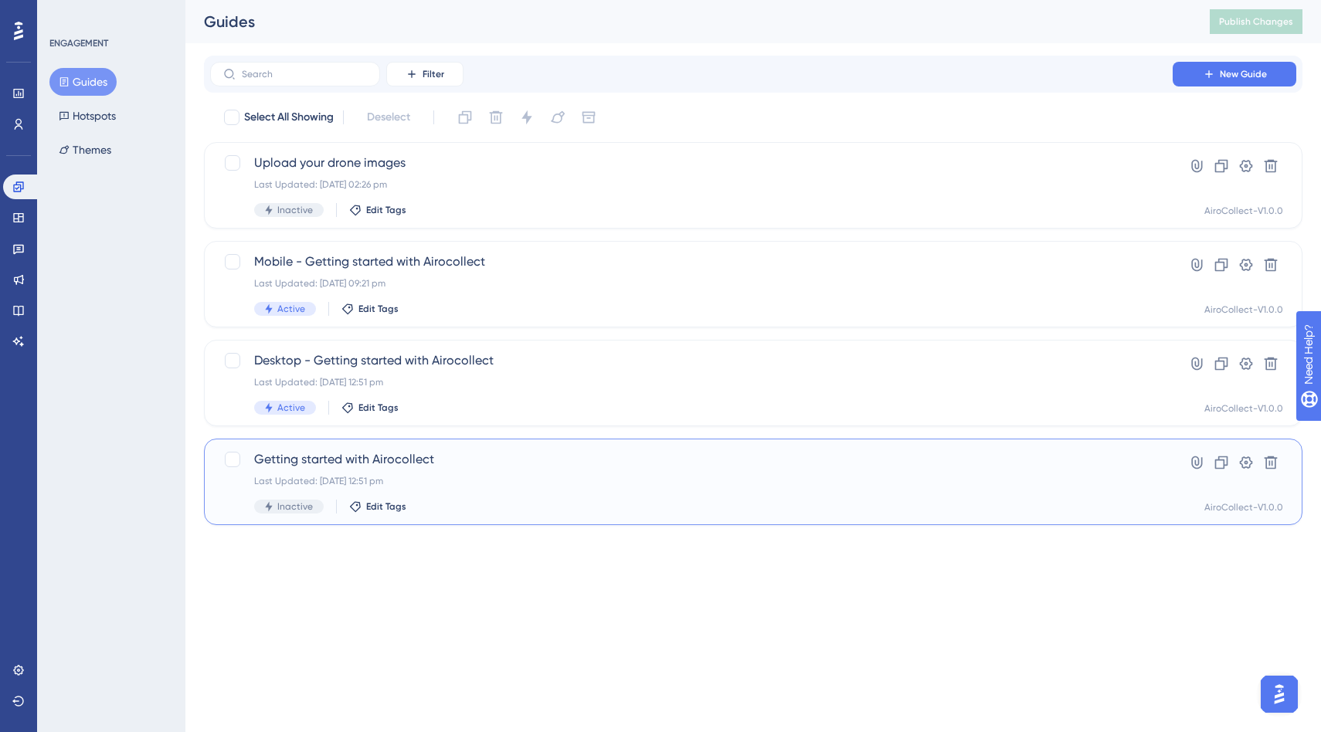
click at [535, 475] on div "Last Updated: 26 Aug 2025 12:51 pm" at bounding box center [691, 481] width 874 height 12
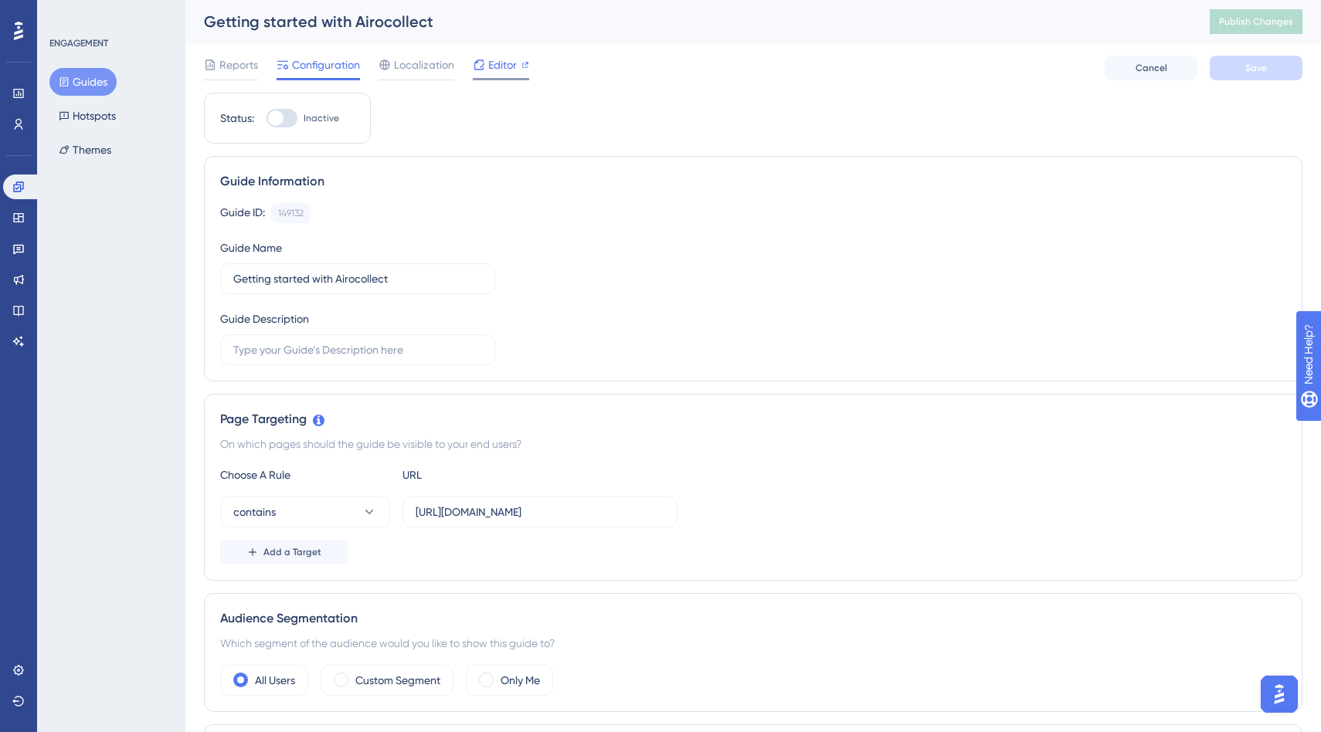
click at [494, 74] on div "Editor" at bounding box center [501, 68] width 56 height 25
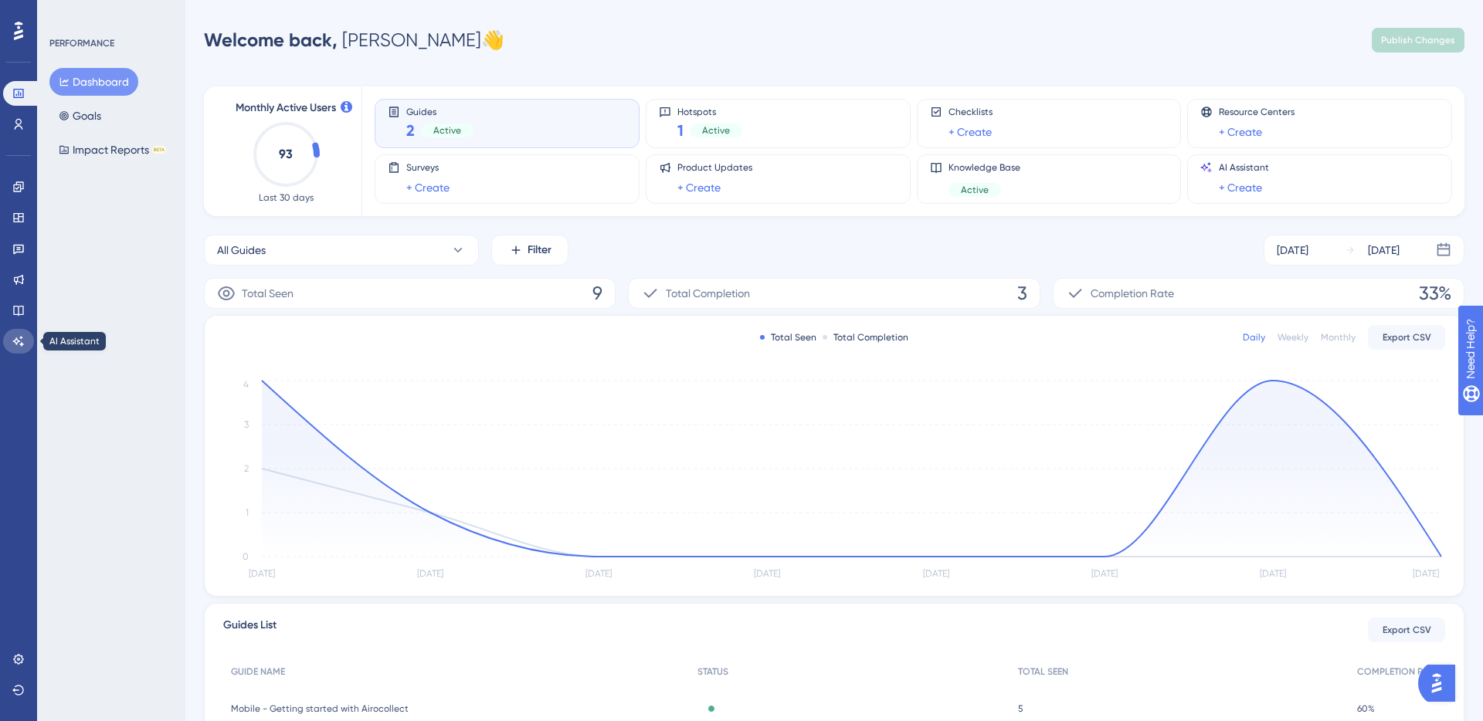
click at [24, 339] on icon at bounding box center [18, 341] width 12 height 12
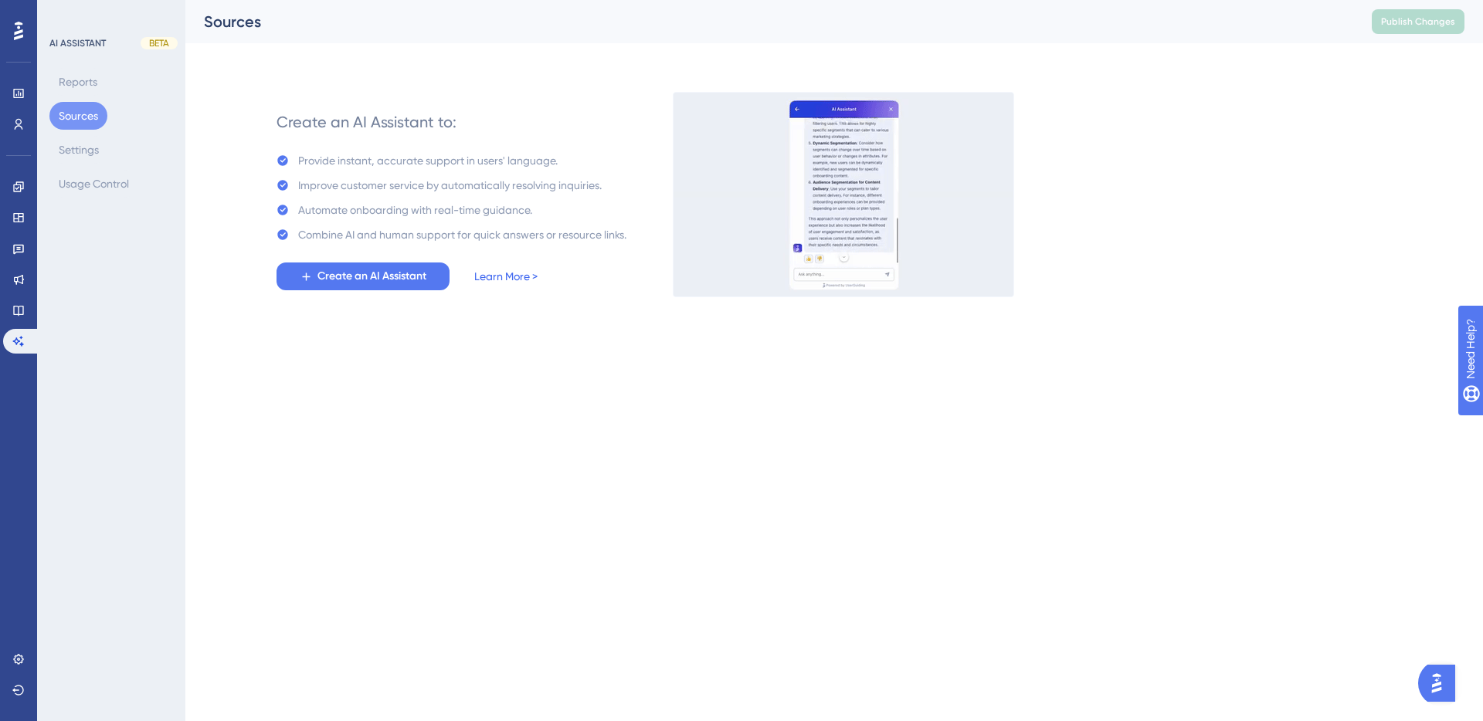
click at [514, 281] on link "Learn More >" at bounding box center [505, 276] width 63 height 19
